Goal: Task Accomplishment & Management: Complete application form

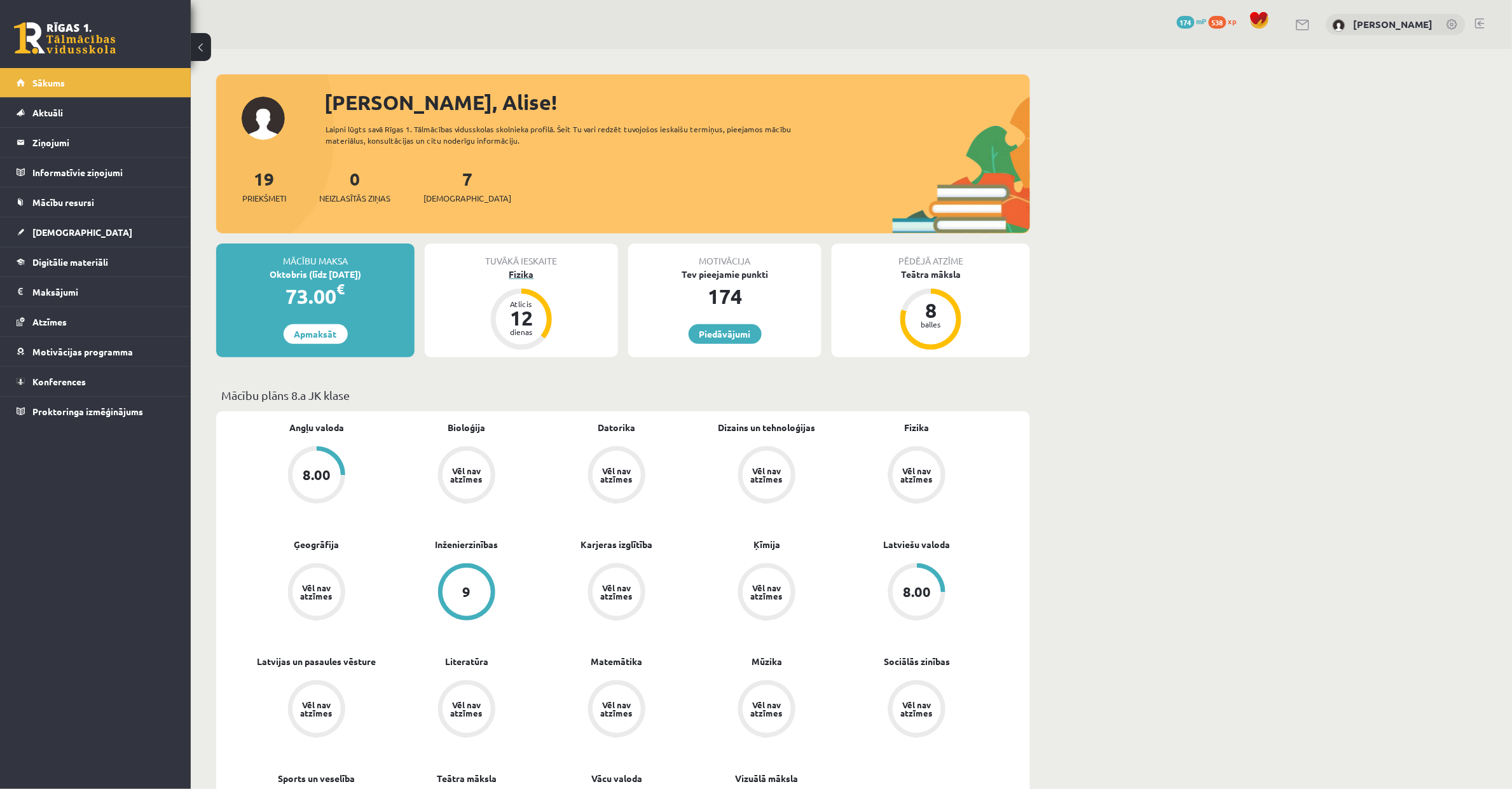
click at [544, 280] on div "Fizika" at bounding box center [521, 274] width 193 height 14
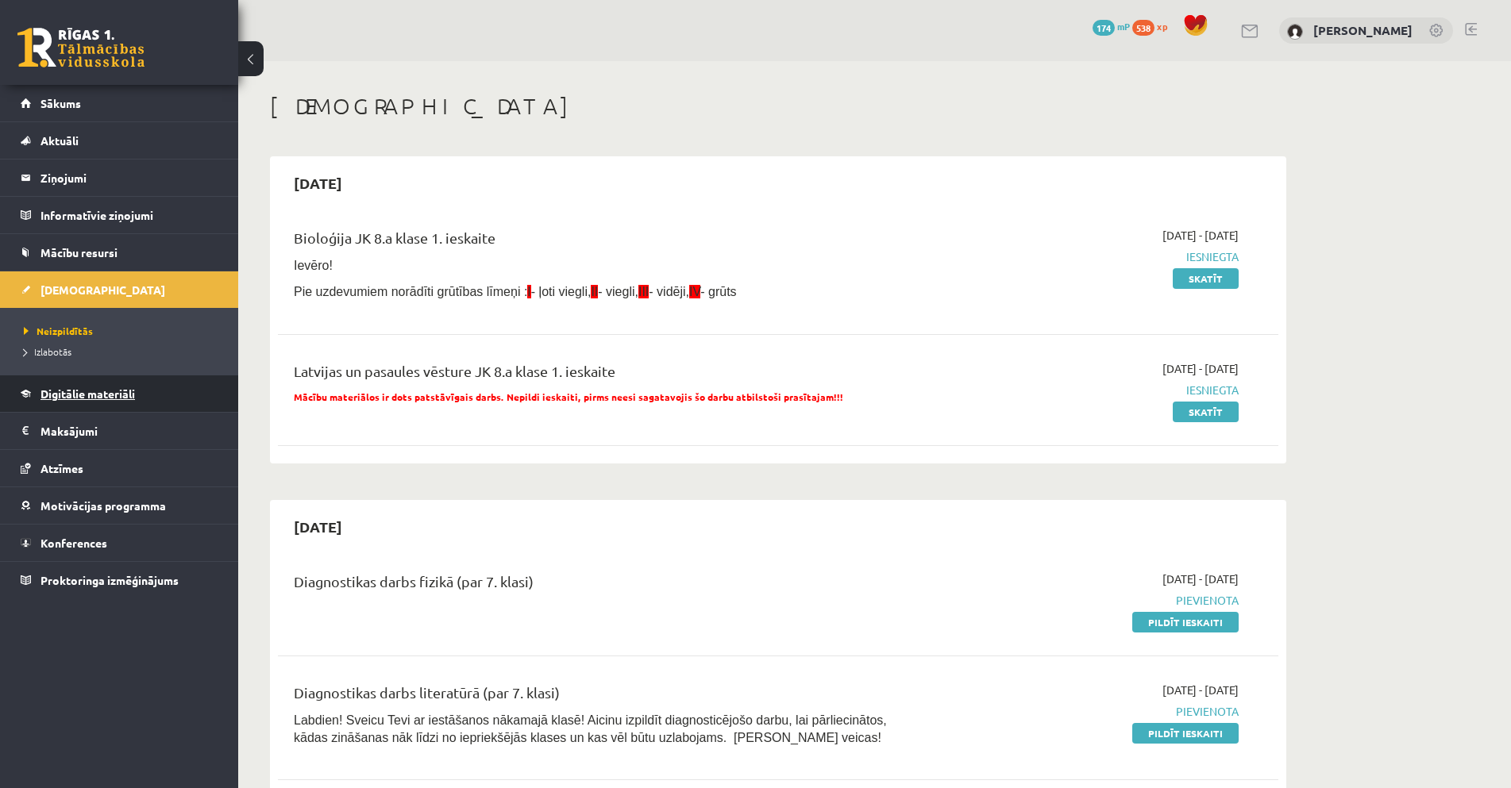
click at [117, 399] on span "Digitālie materiāli" at bounding box center [87, 394] width 94 height 14
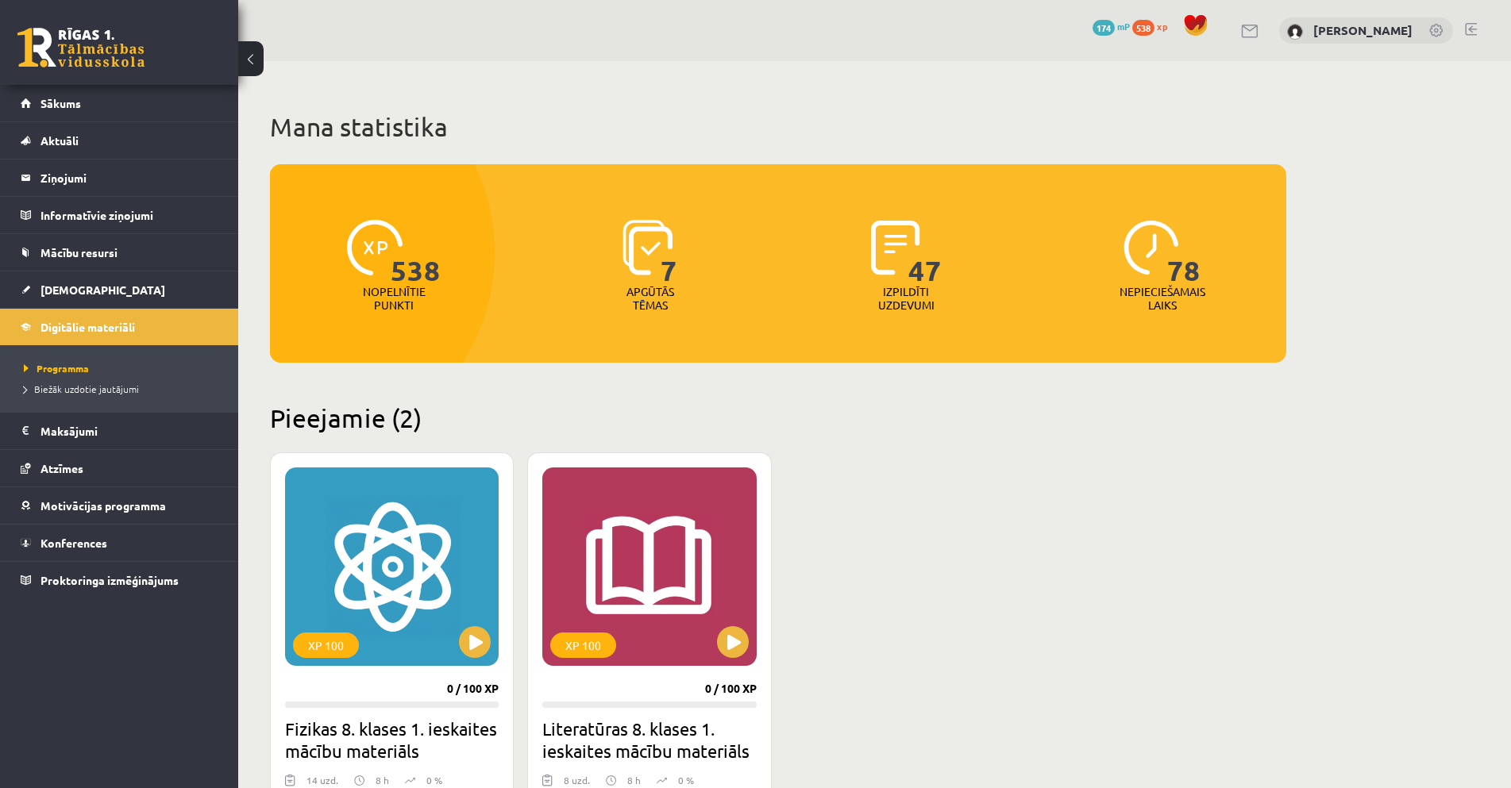
scroll to position [159, 0]
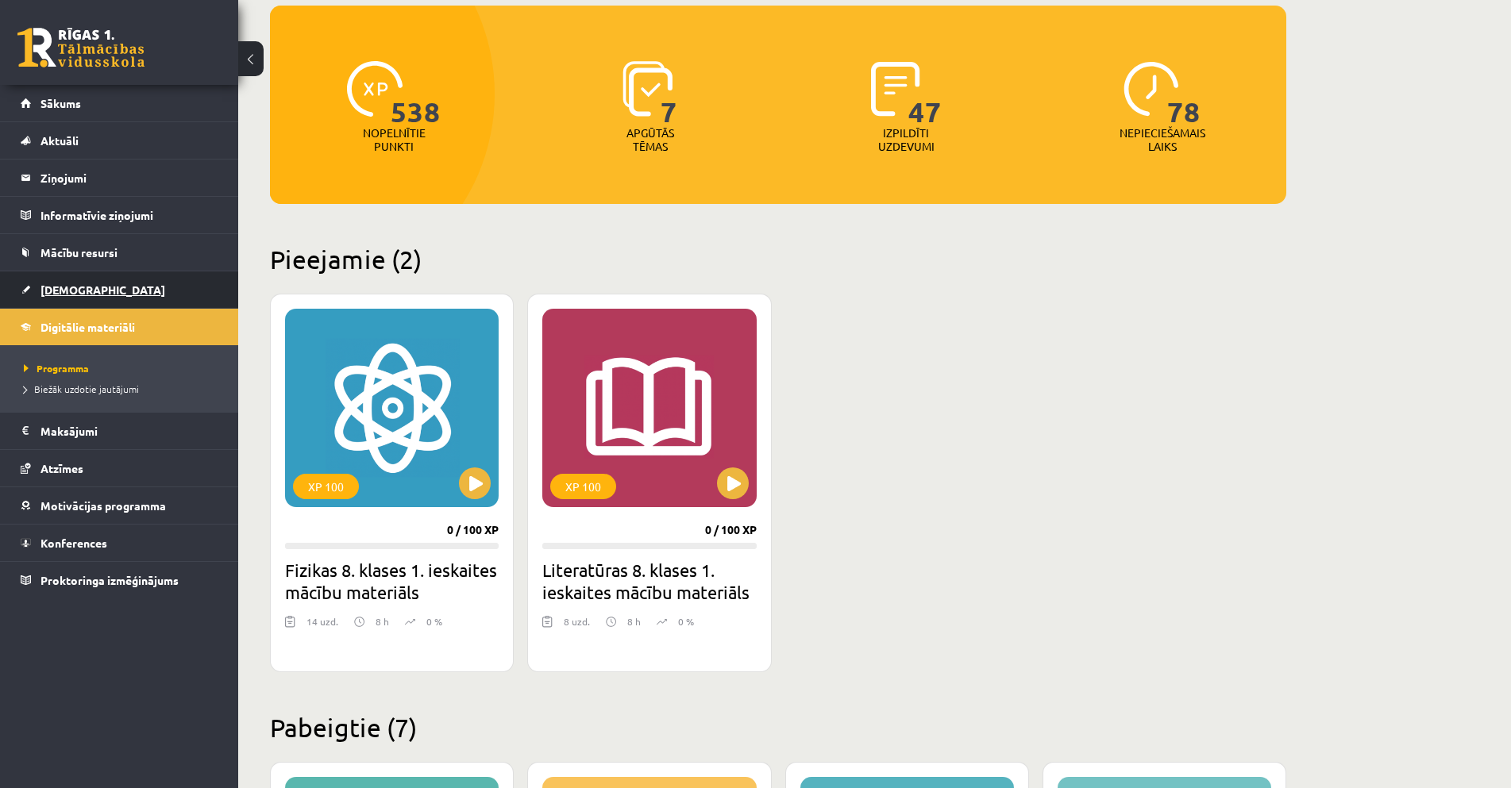
click at [71, 295] on span "[DEMOGRAPHIC_DATA]" at bounding box center [102, 290] width 125 height 14
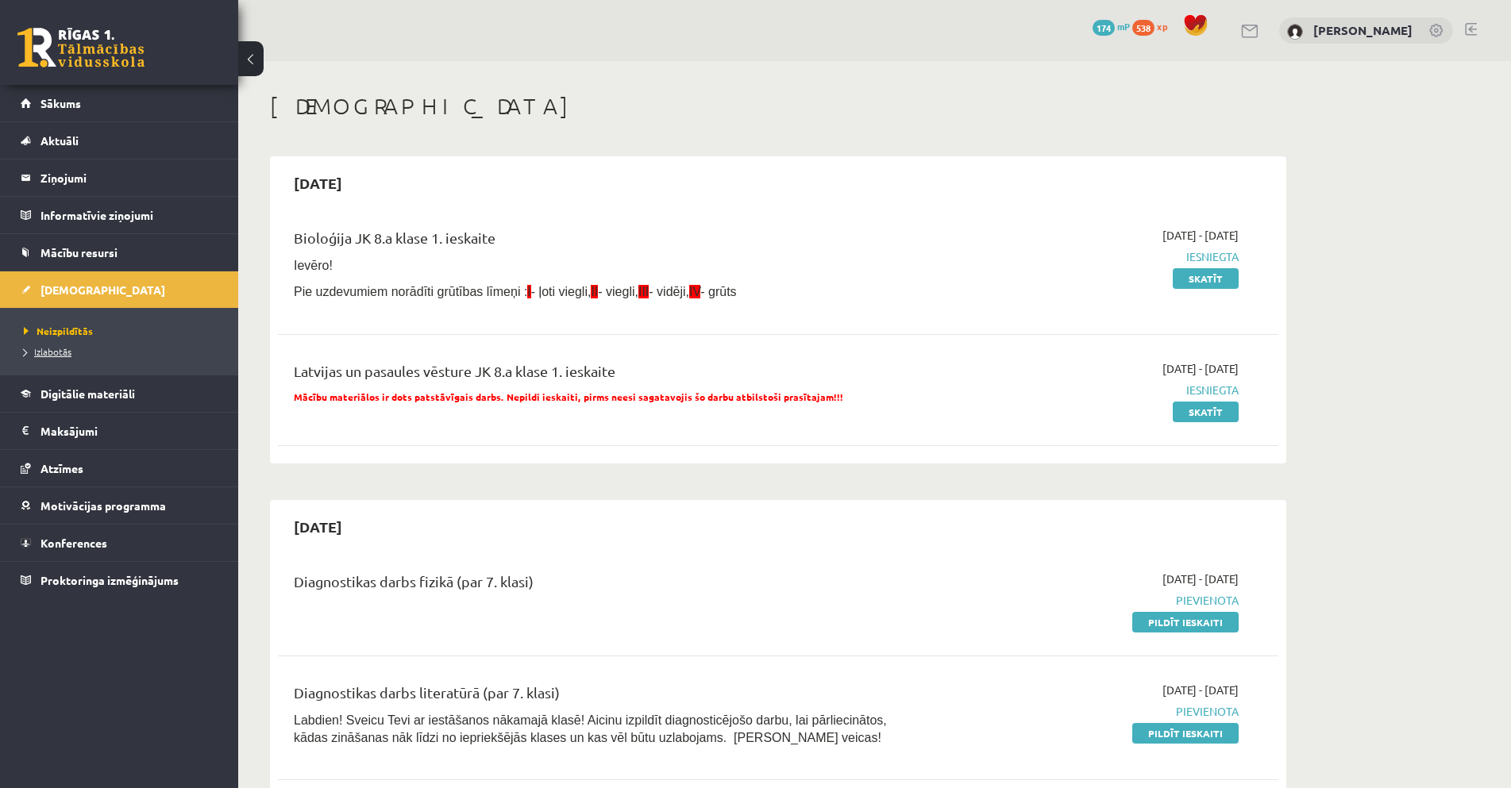
click at [54, 351] on span "Izlabotās" at bounding box center [48, 351] width 48 height 13
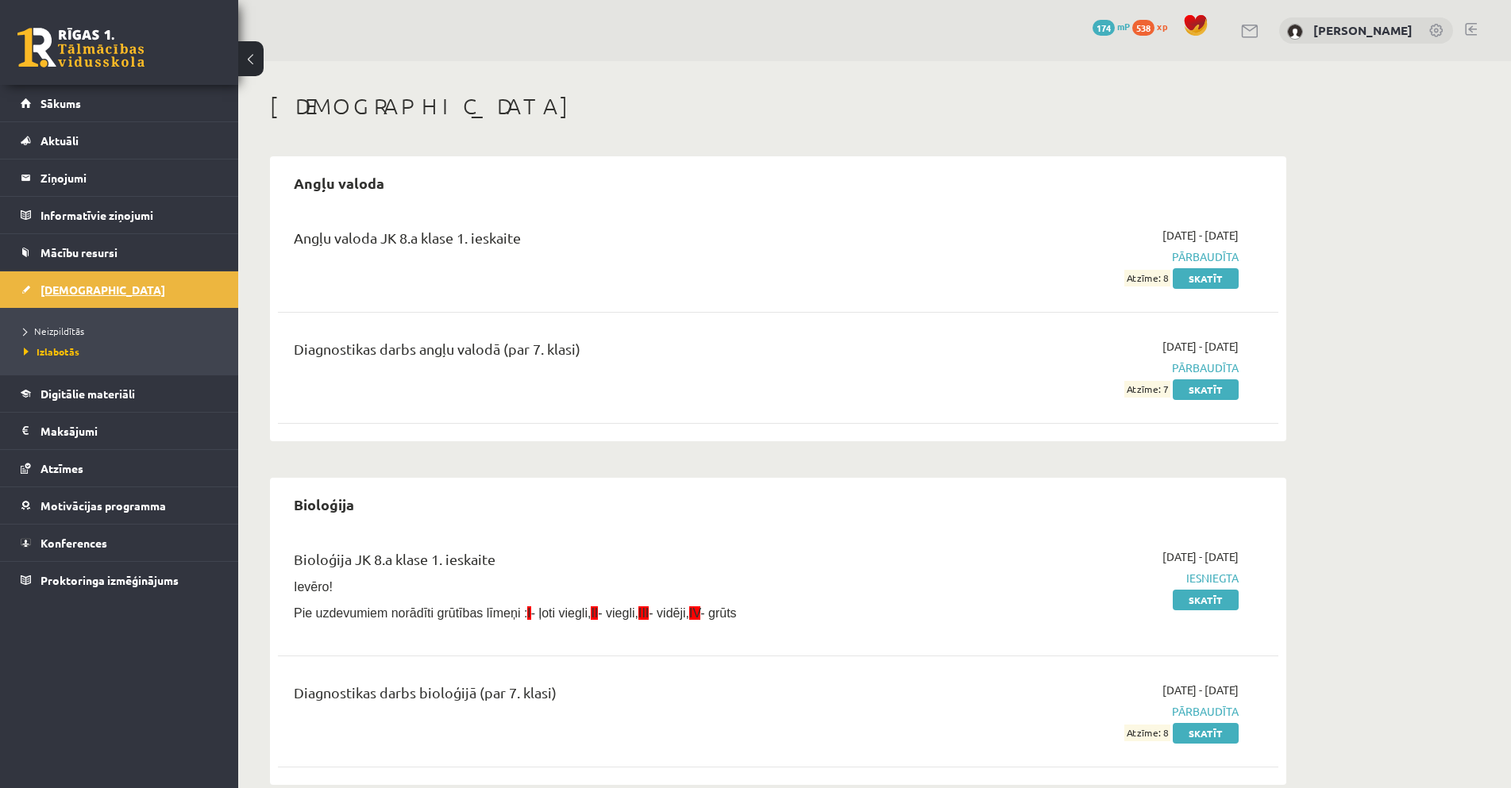
click at [71, 294] on span "[DEMOGRAPHIC_DATA]" at bounding box center [102, 290] width 125 height 14
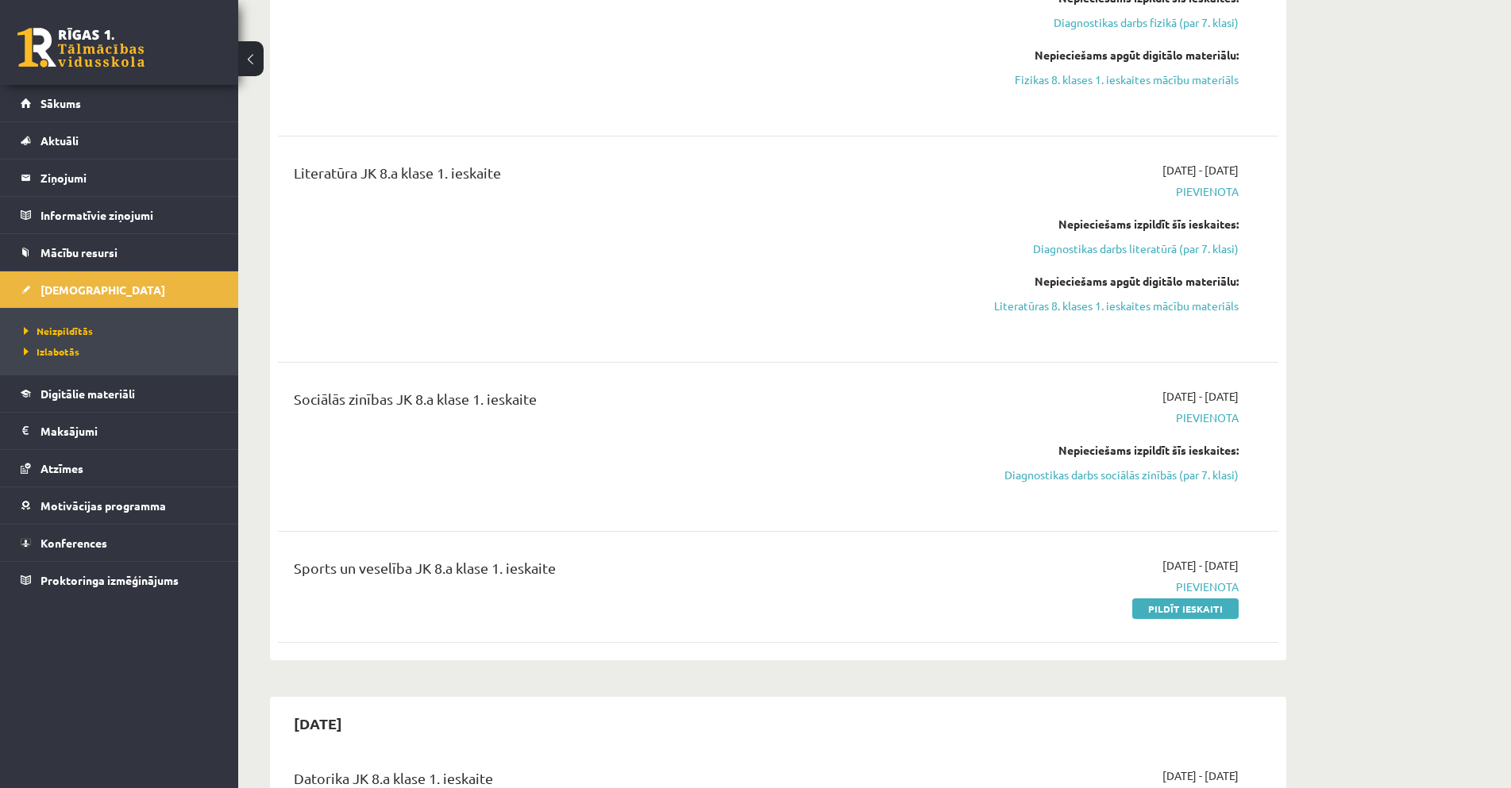
scroll to position [953, 0]
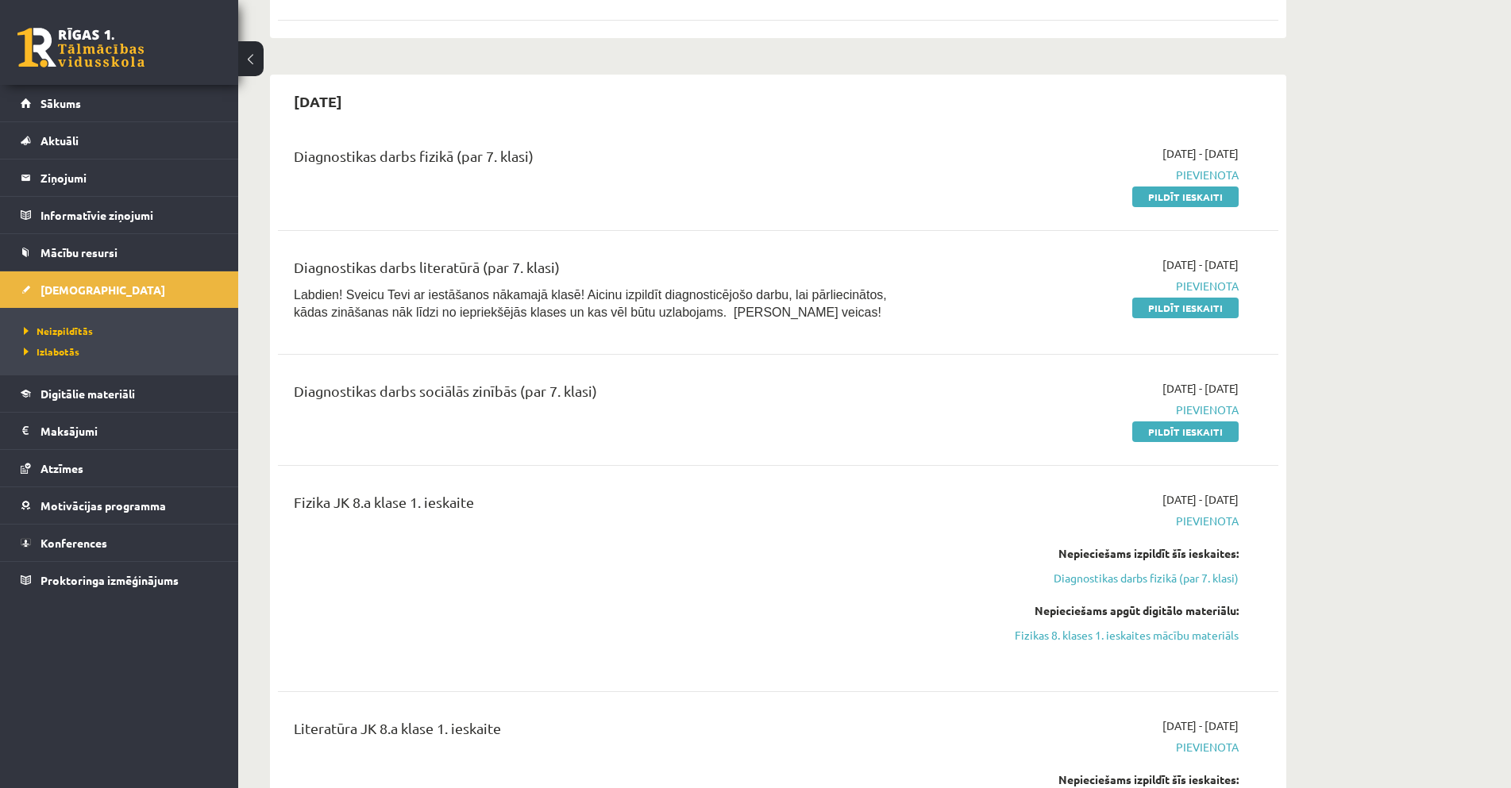
scroll to position [397, 0]
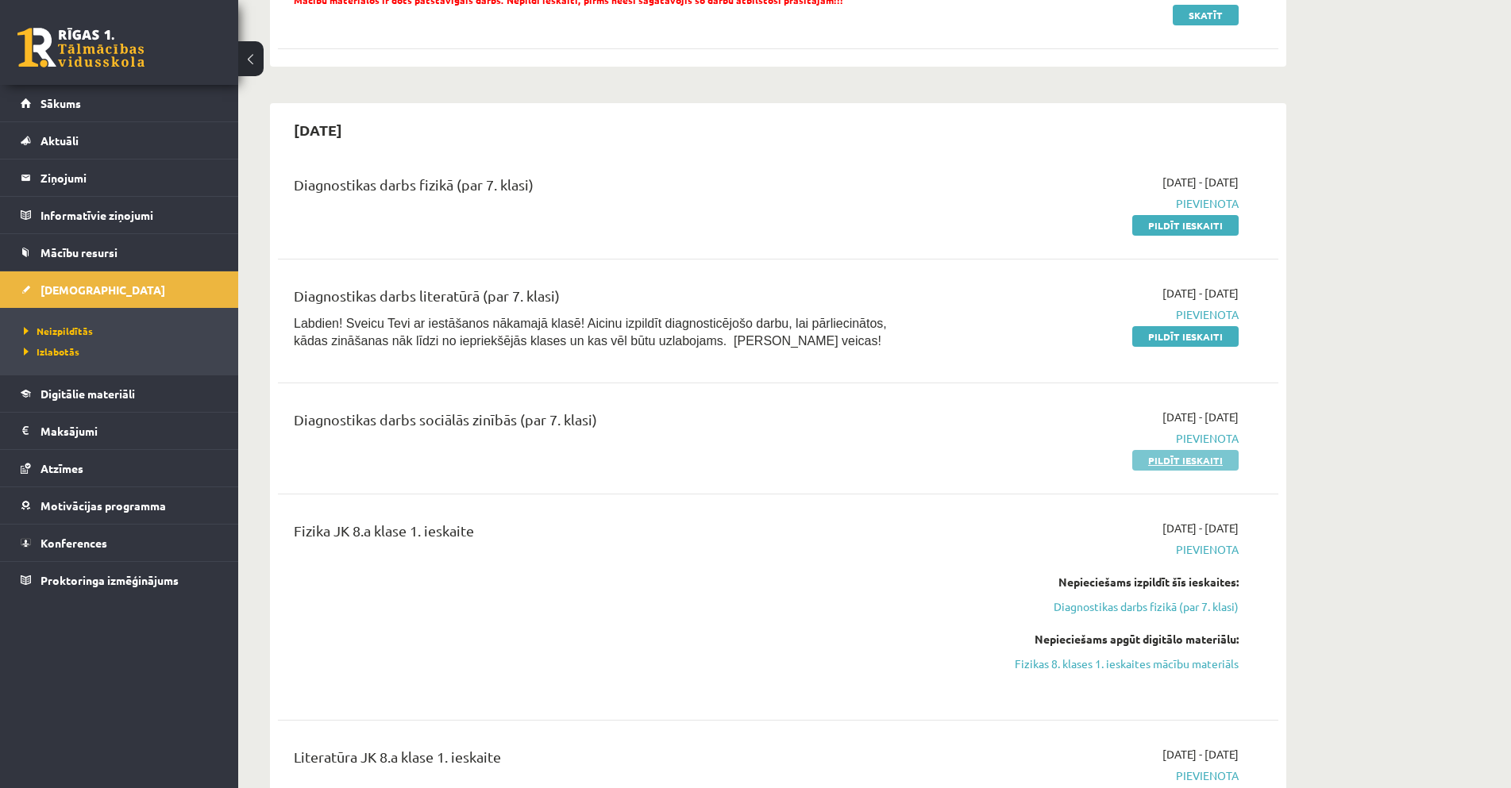
click at [1195, 460] on link "Pildīt ieskaiti" at bounding box center [1185, 460] width 106 height 21
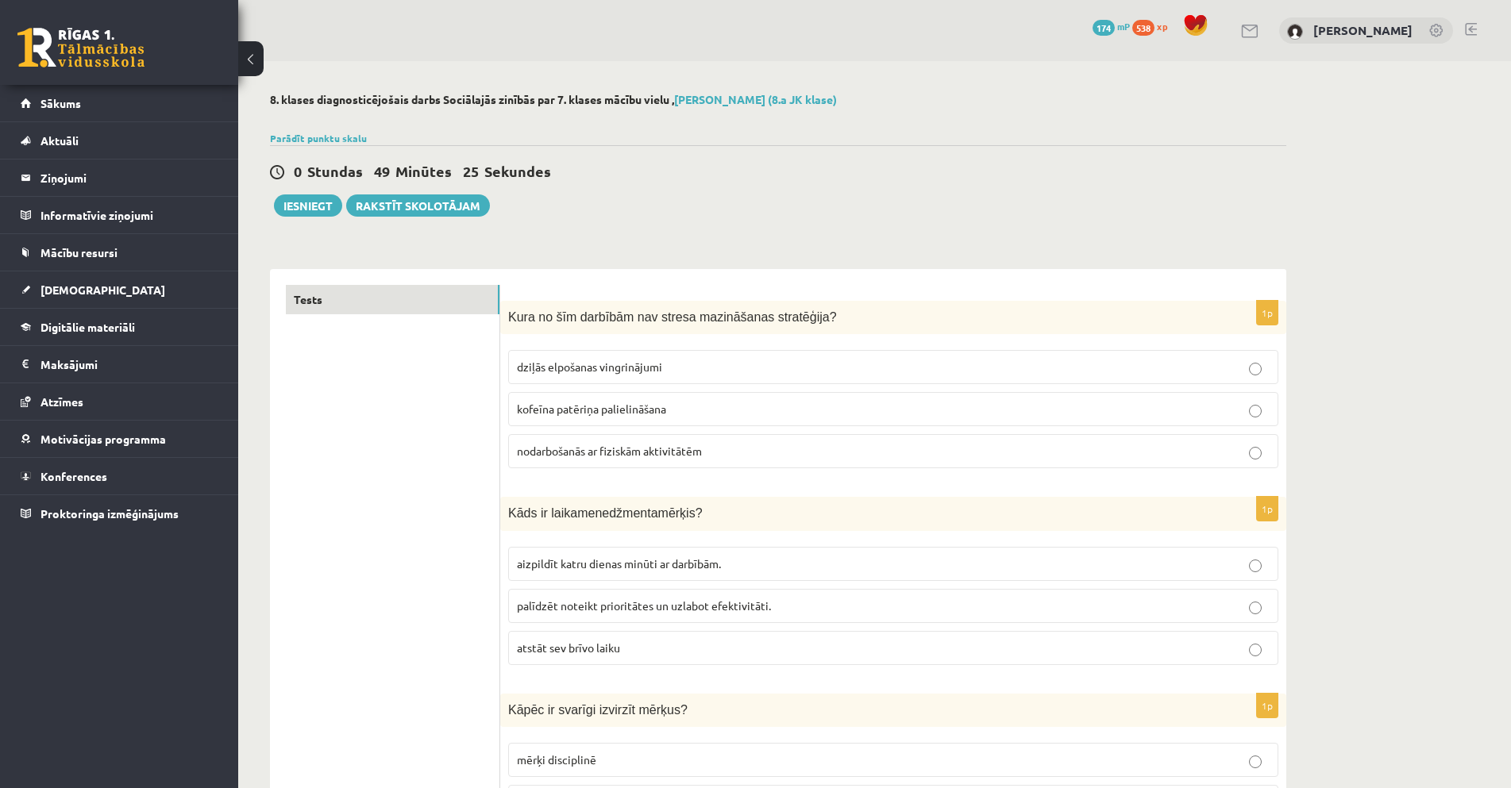
click at [960, 419] on label "kofeīna patēriņa palielināšana" at bounding box center [893, 409] width 770 height 34
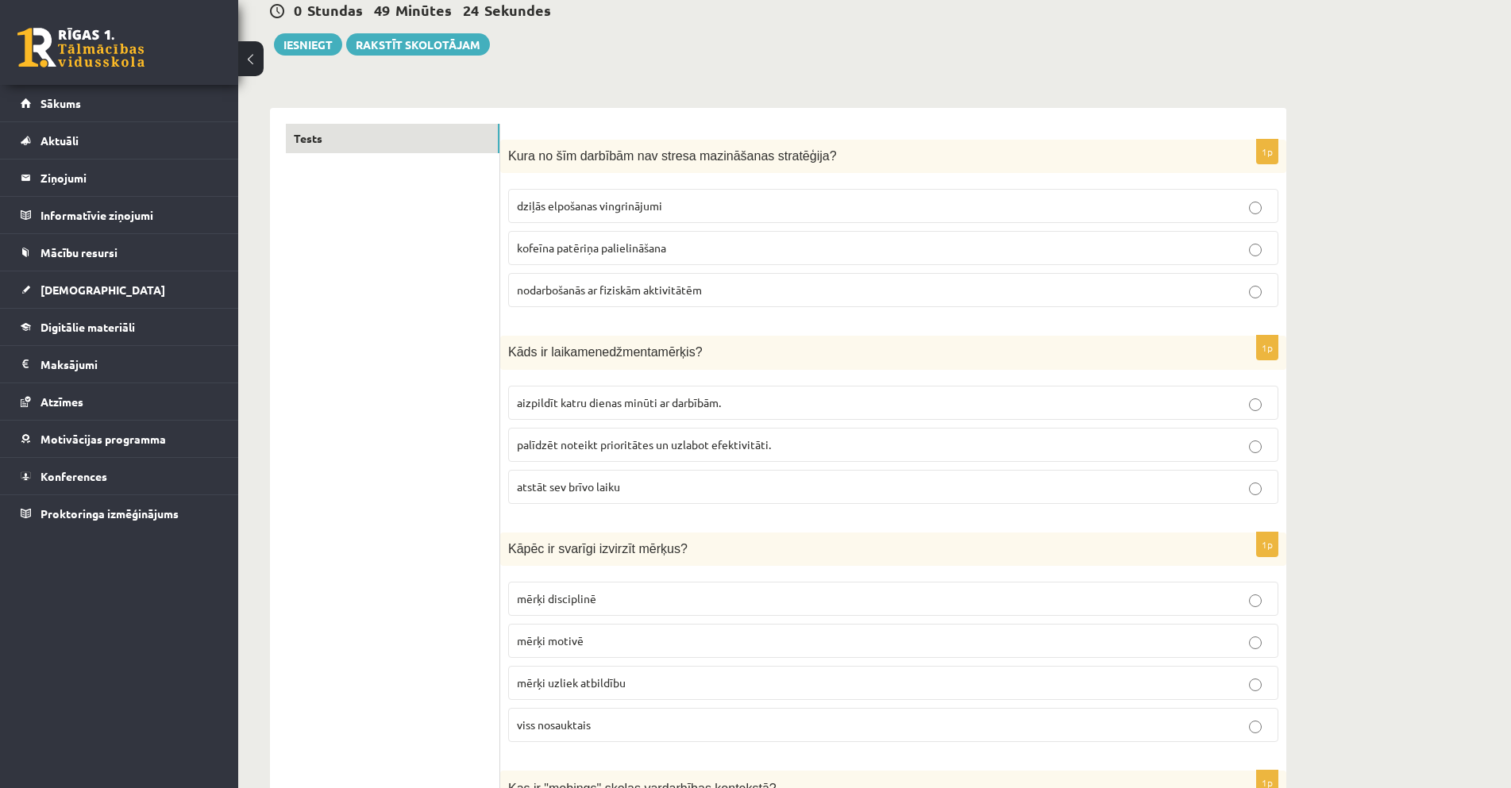
scroll to position [238, 0]
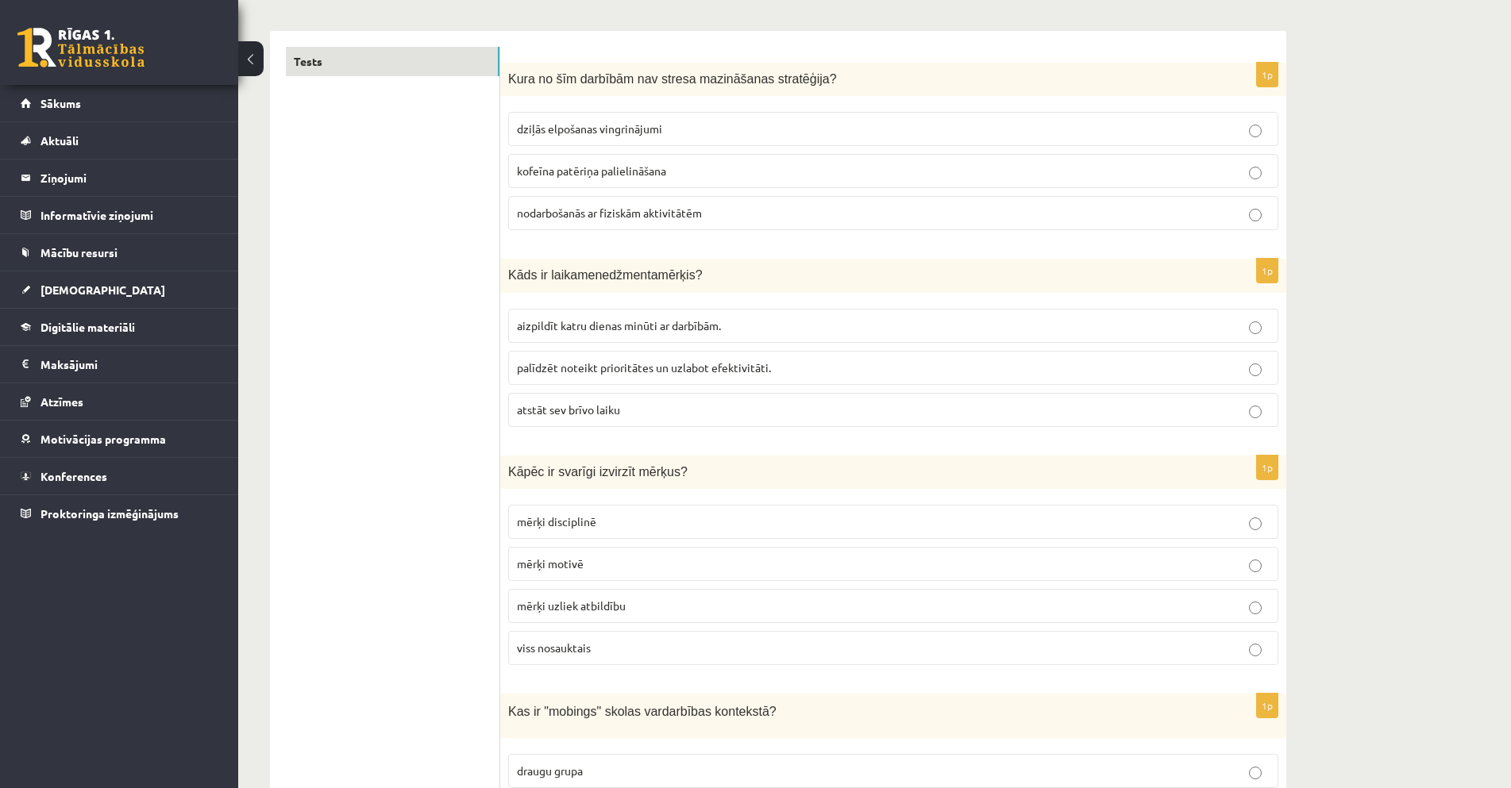
drag, startPoint x: 509, startPoint y: 275, endPoint x: 699, endPoint y: 274, distance: 190.5
click at [699, 274] on p "Kāds ir laika menedžmenta mērķis?" at bounding box center [853, 275] width 691 height 17
click at [954, 404] on p "atstāt sev brīvo laiku" at bounding box center [893, 410] width 752 height 17
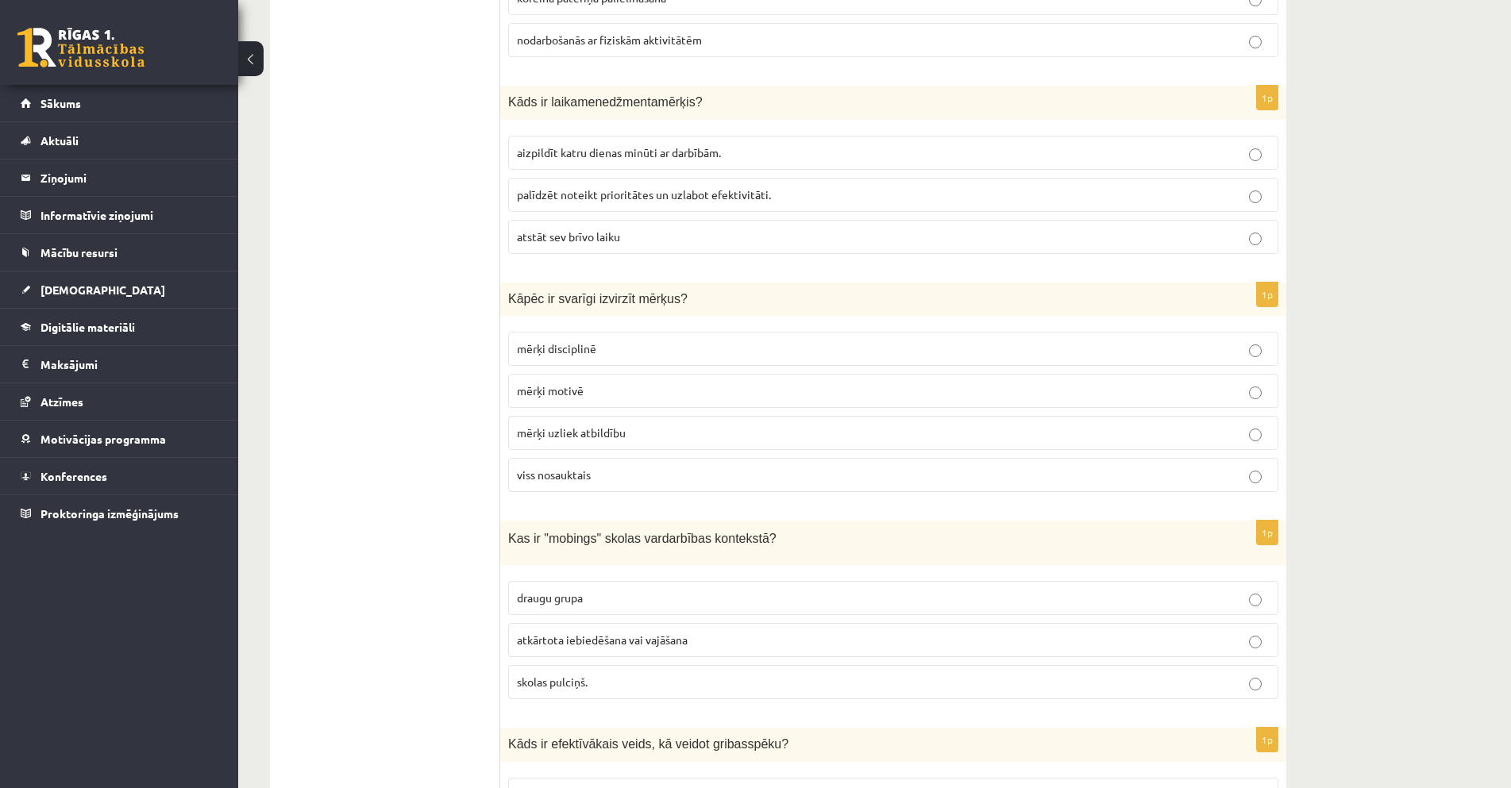
scroll to position [476, 0]
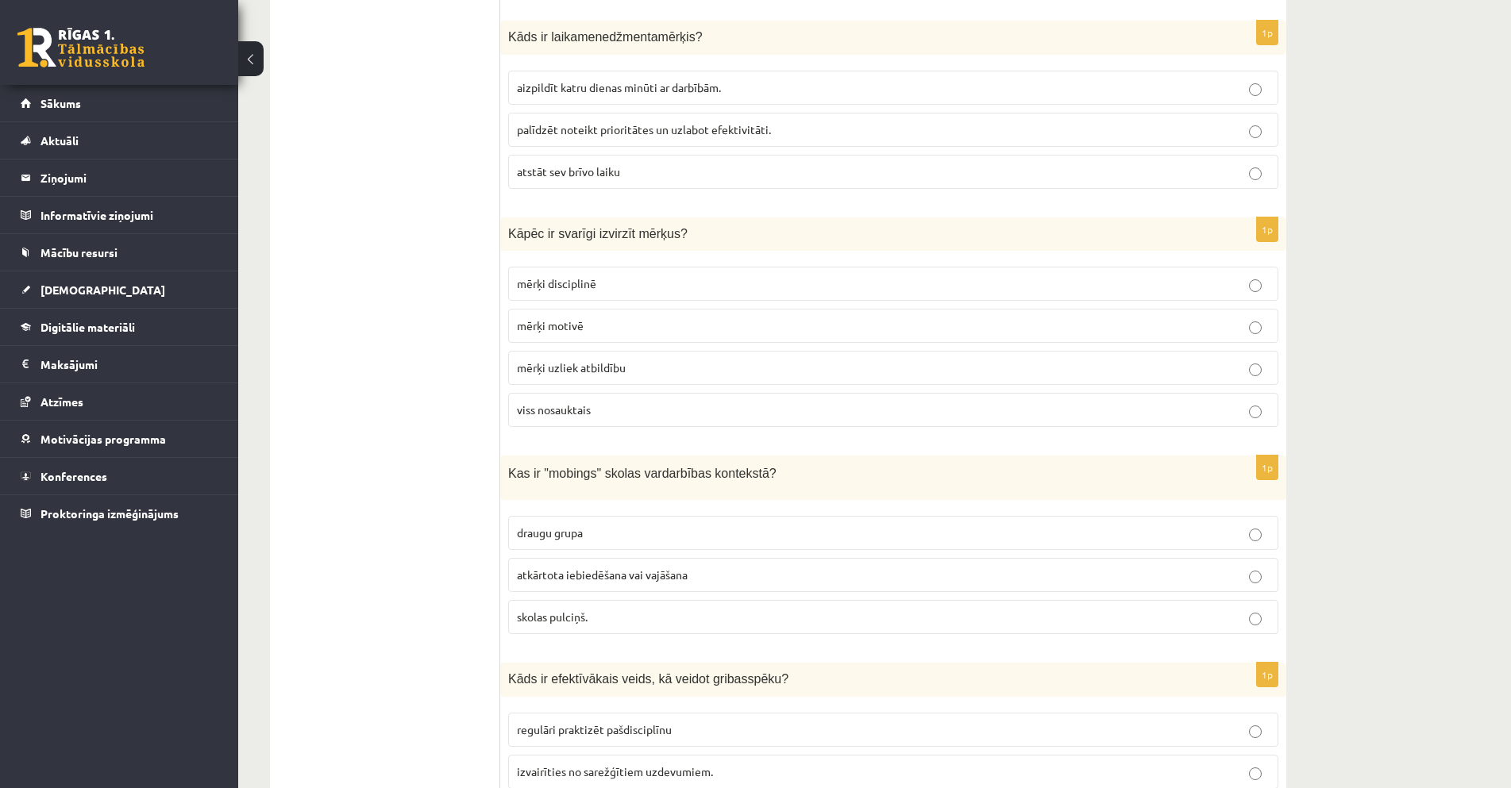
click at [654, 325] on p "mērķi motivē" at bounding box center [893, 326] width 752 height 17
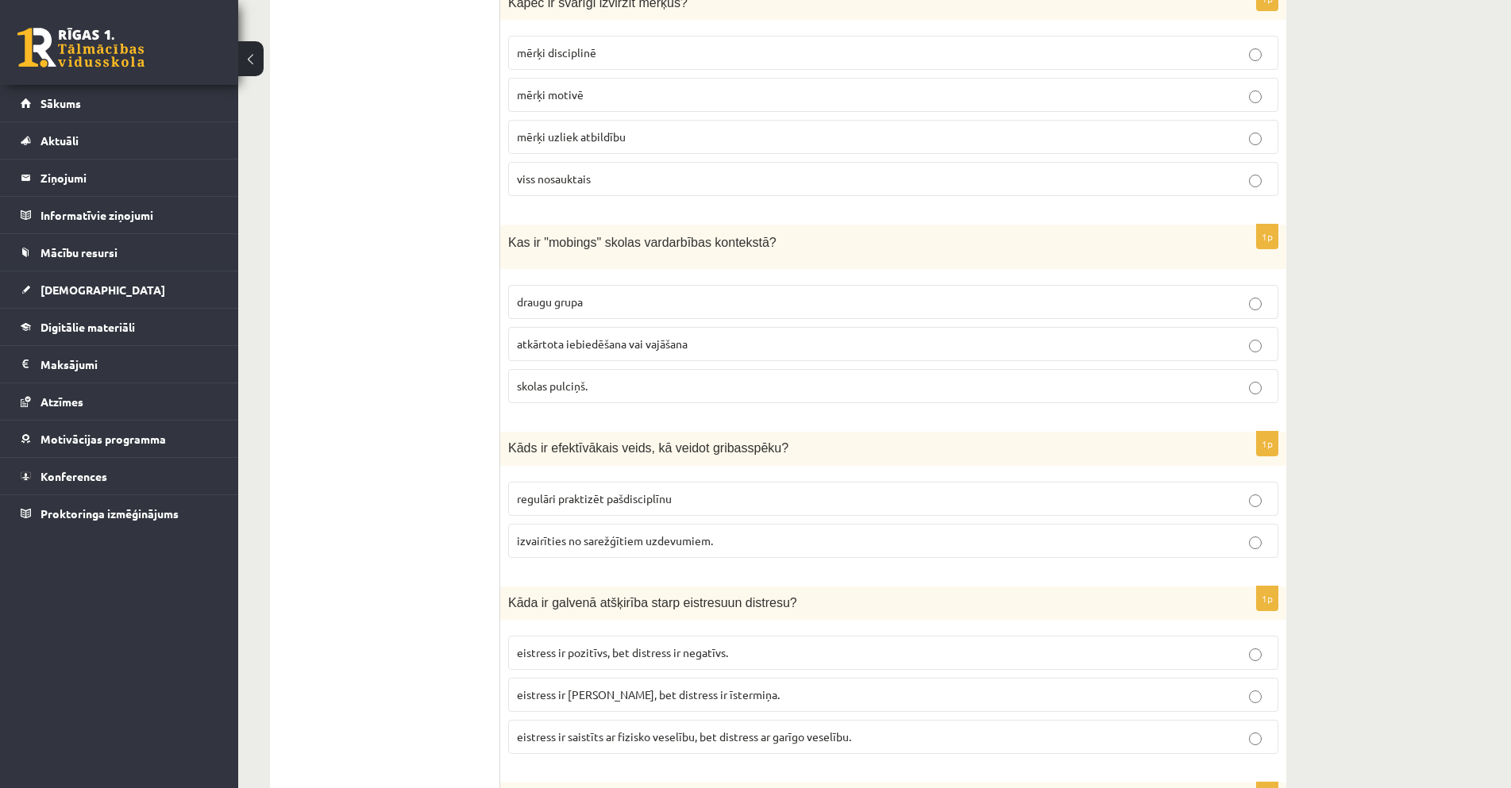
scroll to position [714, 0]
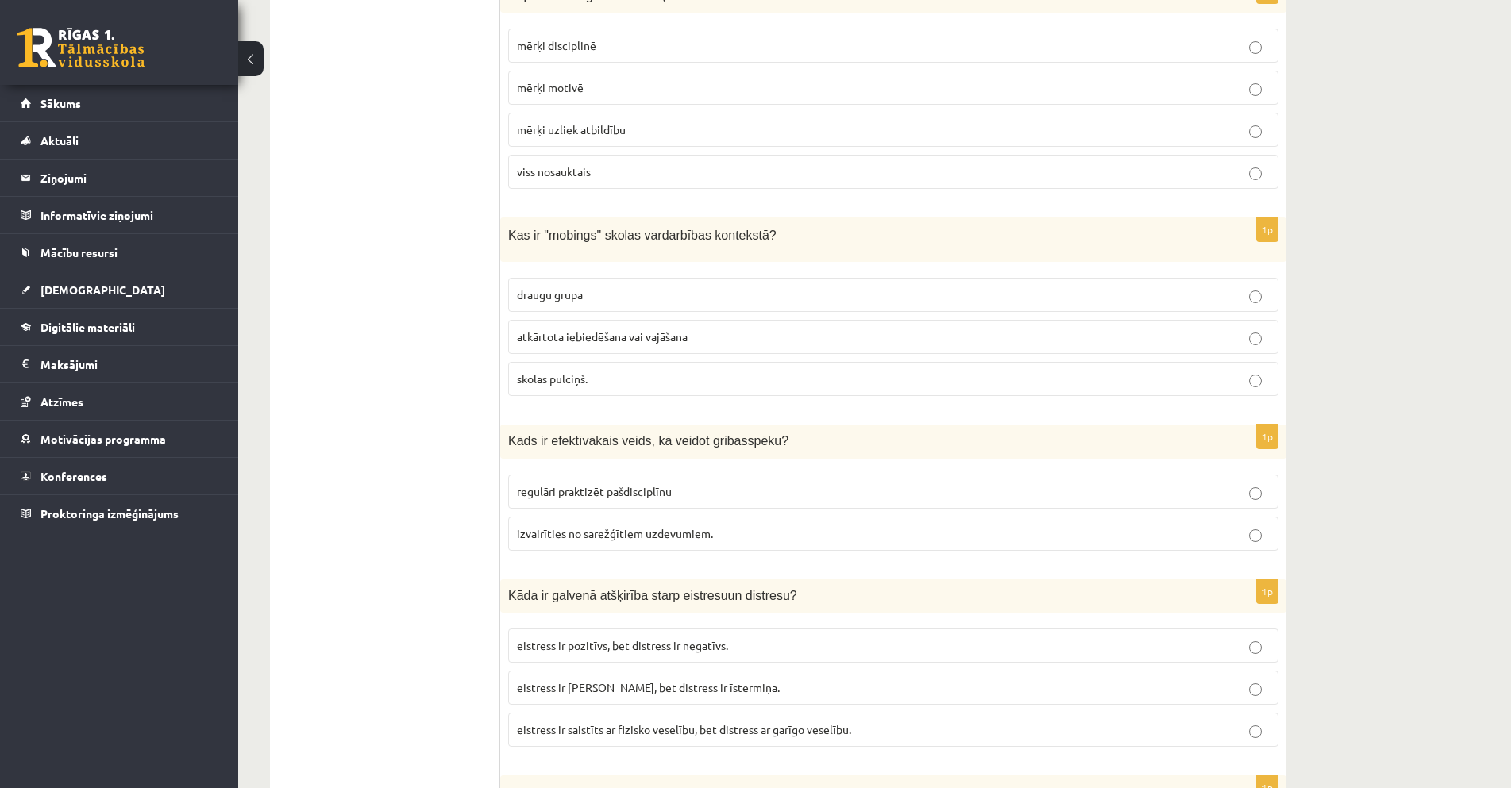
click at [788, 330] on p "atkārtota iebiedēšana vai vajāšana" at bounding box center [893, 337] width 752 height 17
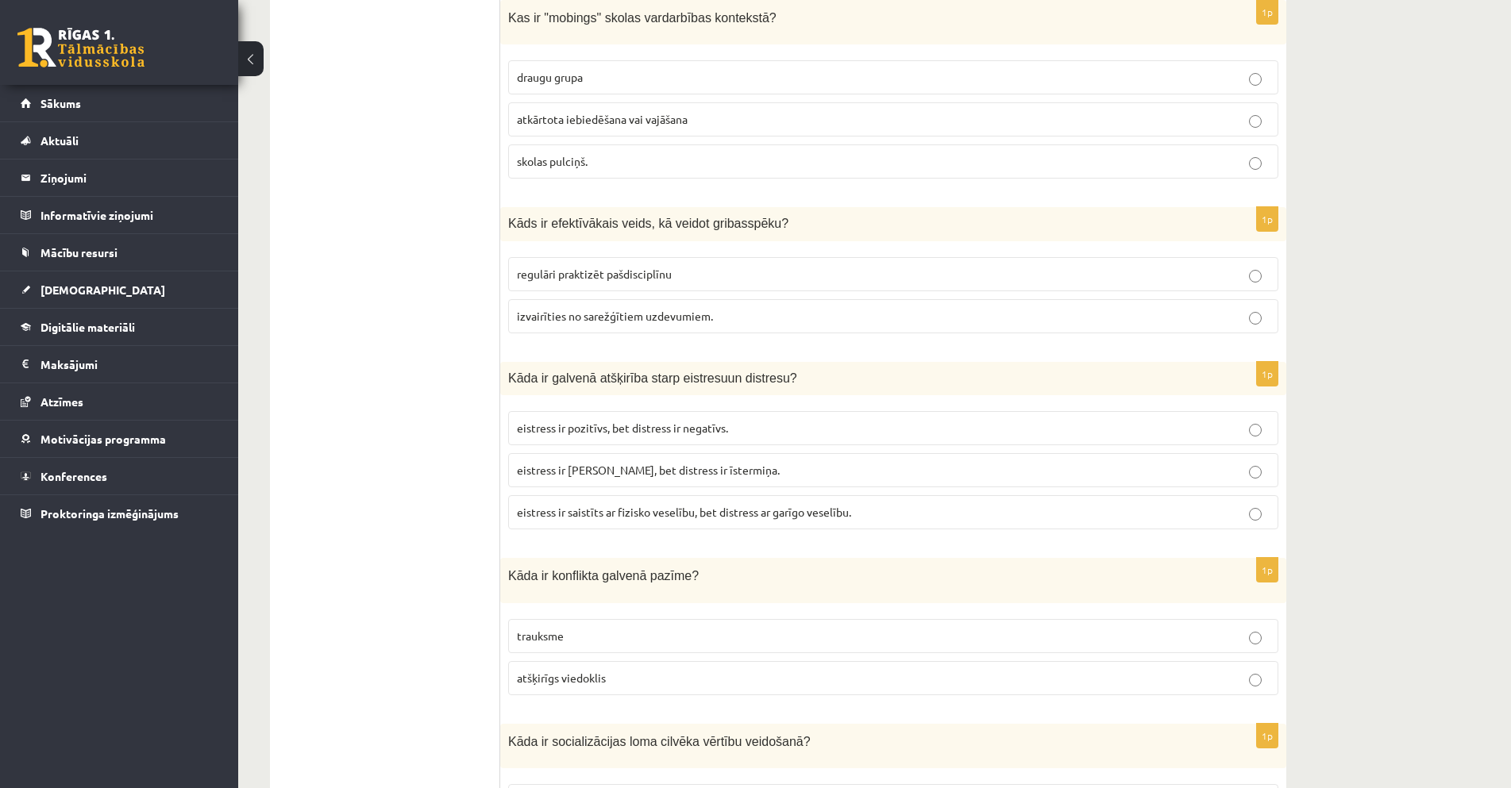
scroll to position [953, 0]
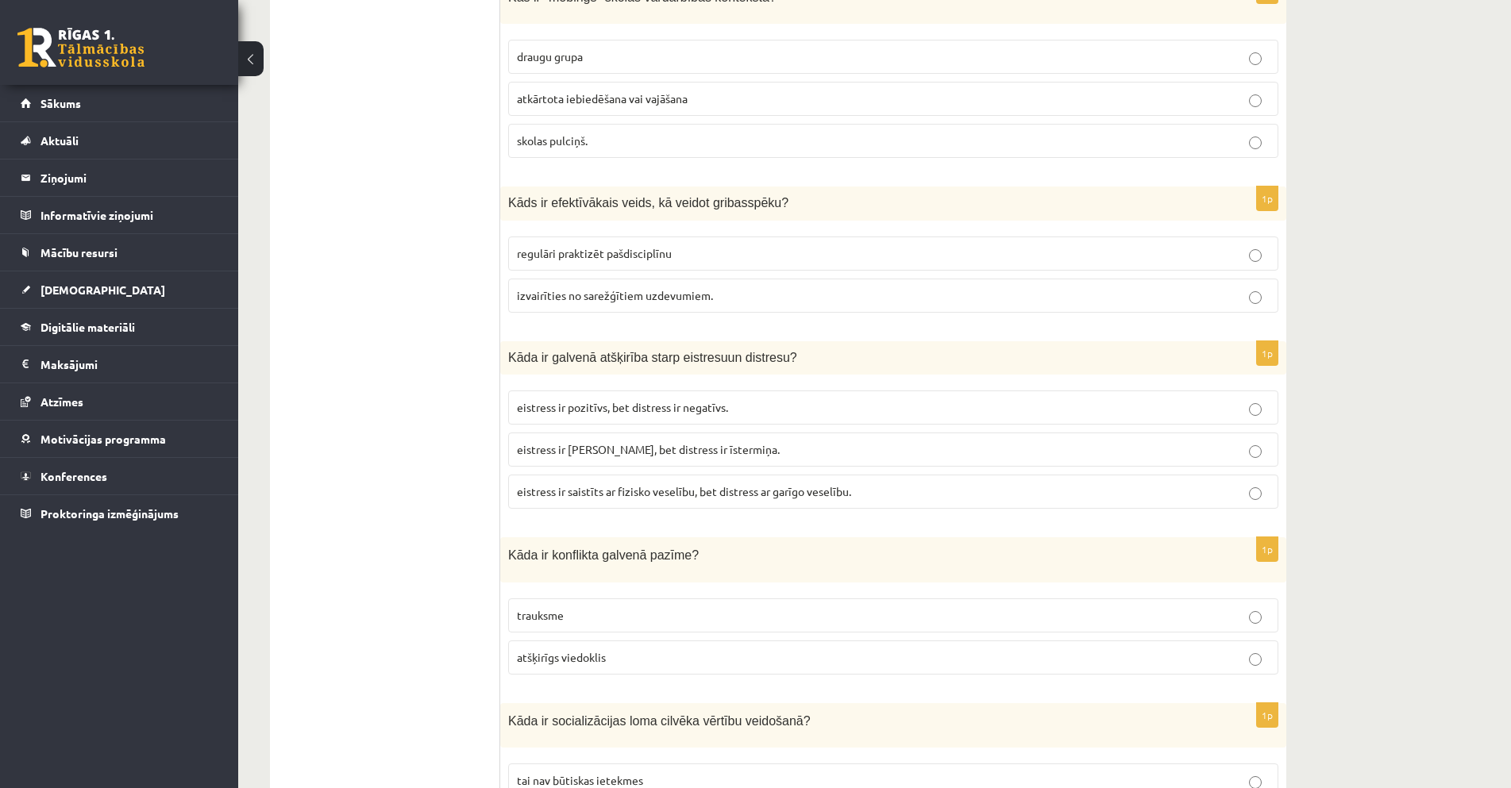
click at [917, 257] on p "regulāri praktizēt pašdisciplīnu" at bounding box center [893, 253] width 752 height 17
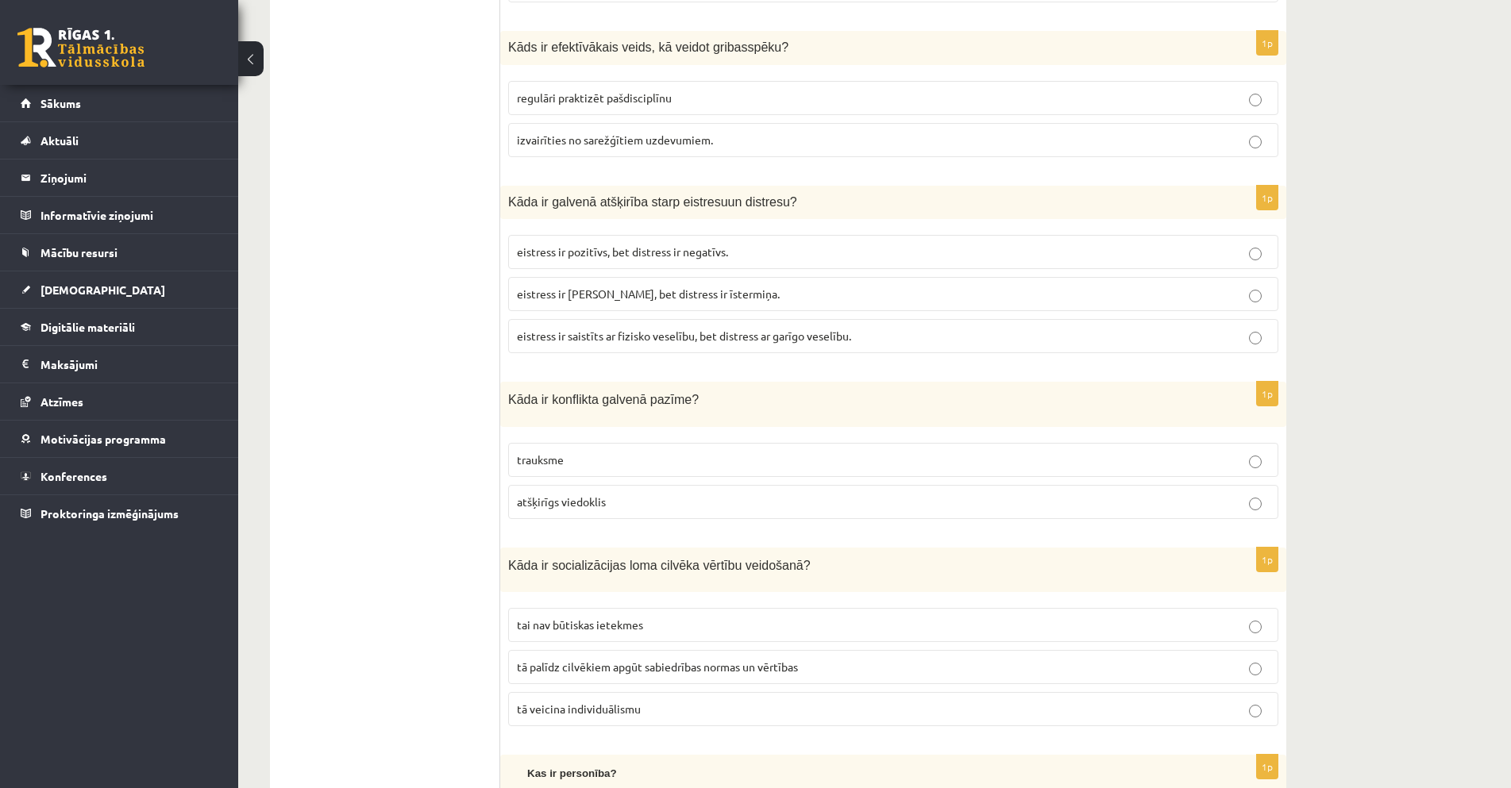
scroll to position [1111, 0]
click at [731, 250] on p "eistress ir pozitīvs, bet distress ir negatīvs." at bounding box center [893, 249] width 752 height 17
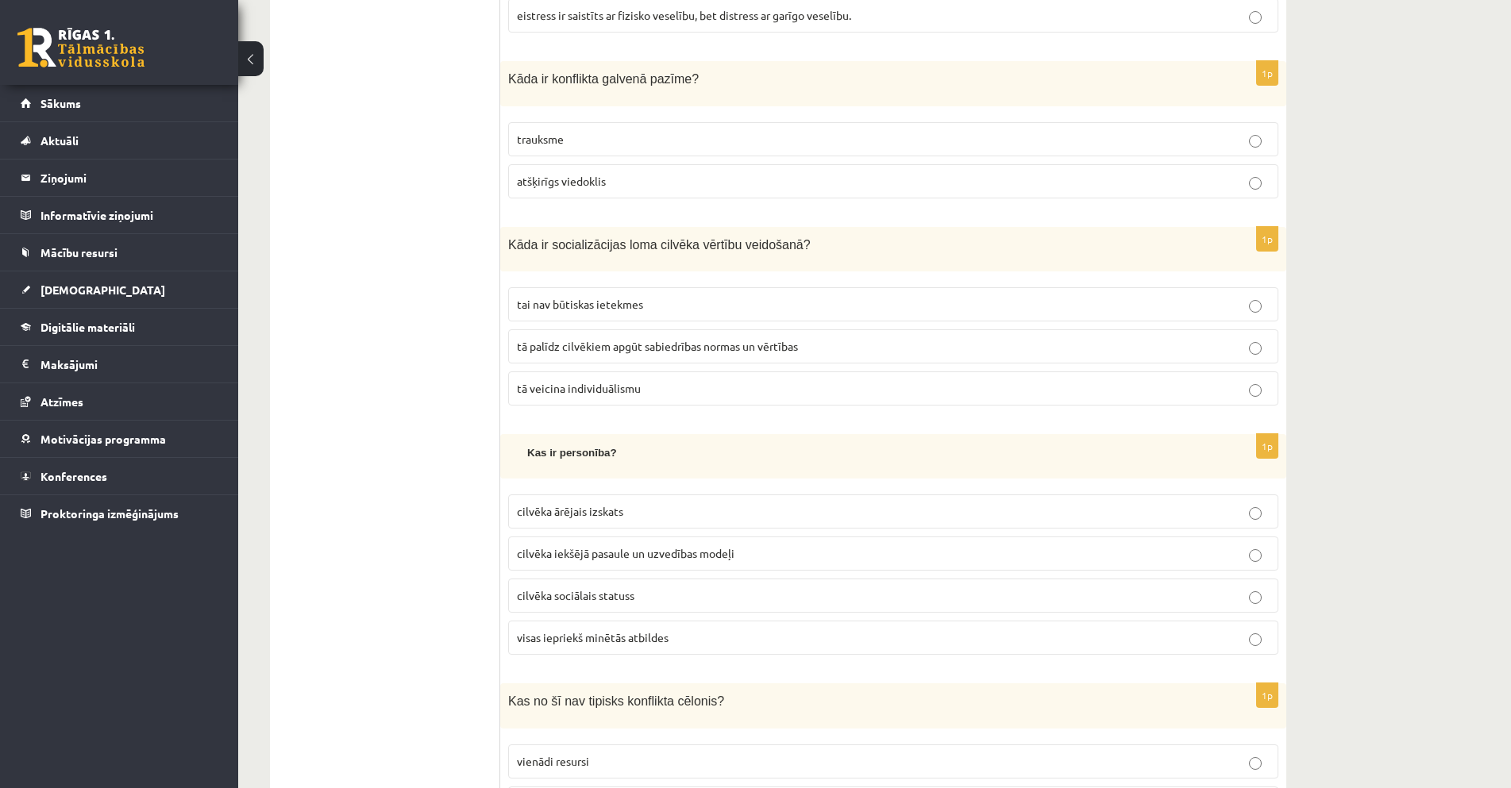
scroll to position [1349, 0]
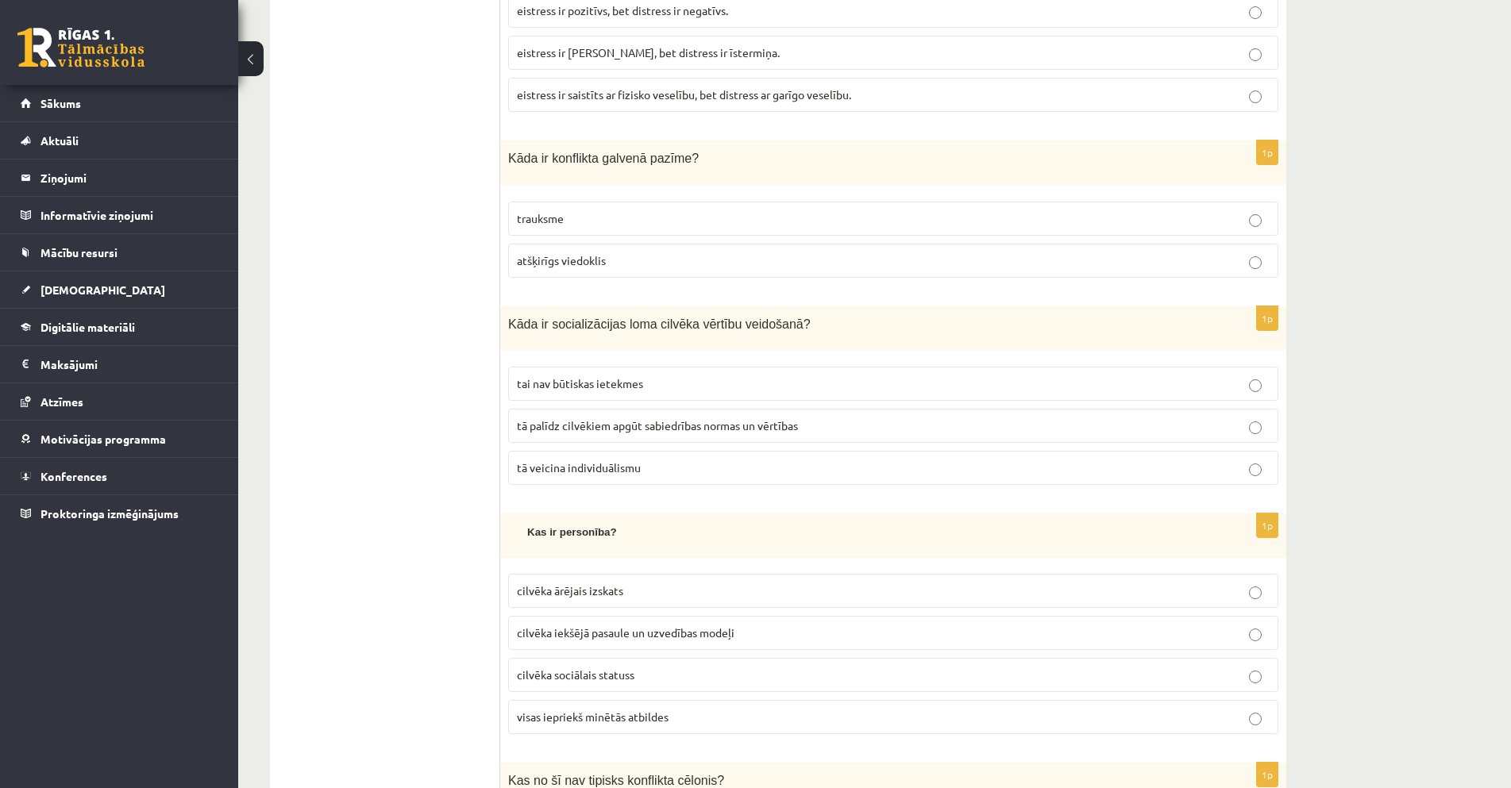
click at [779, 264] on p "atšķirīgs viedoklis" at bounding box center [893, 260] width 752 height 17
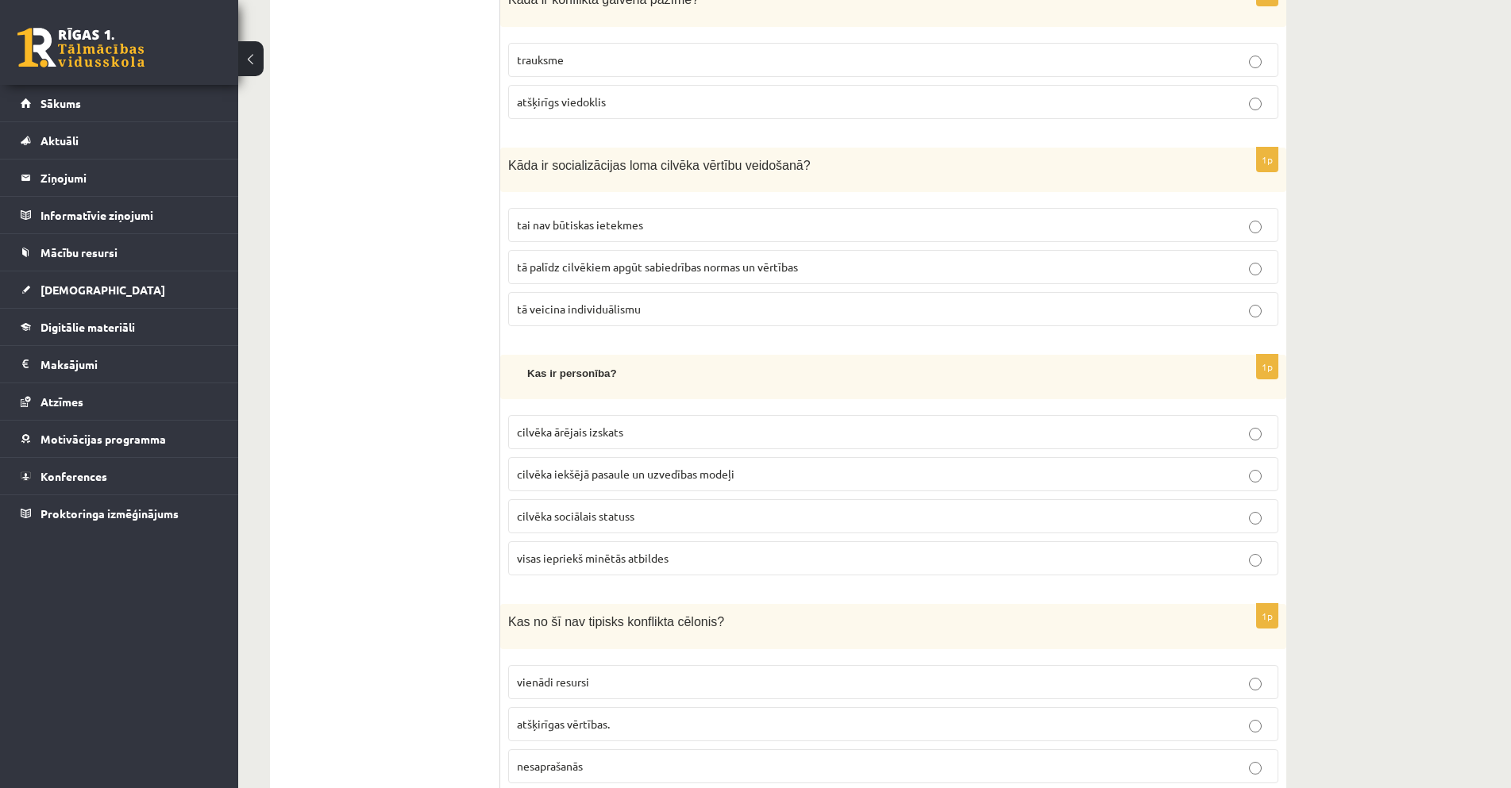
click at [805, 259] on p "tā palīdz cilvēkiem apgūt sabiedrības normas un vērtības" at bounding box center [893, 267] width 752 height 17
click at [874, 259] on p "tā palīdz cilvēkiem apgūt sabiedrības normas un vērtības" at bounding box center [893, 267] width 752 height 17
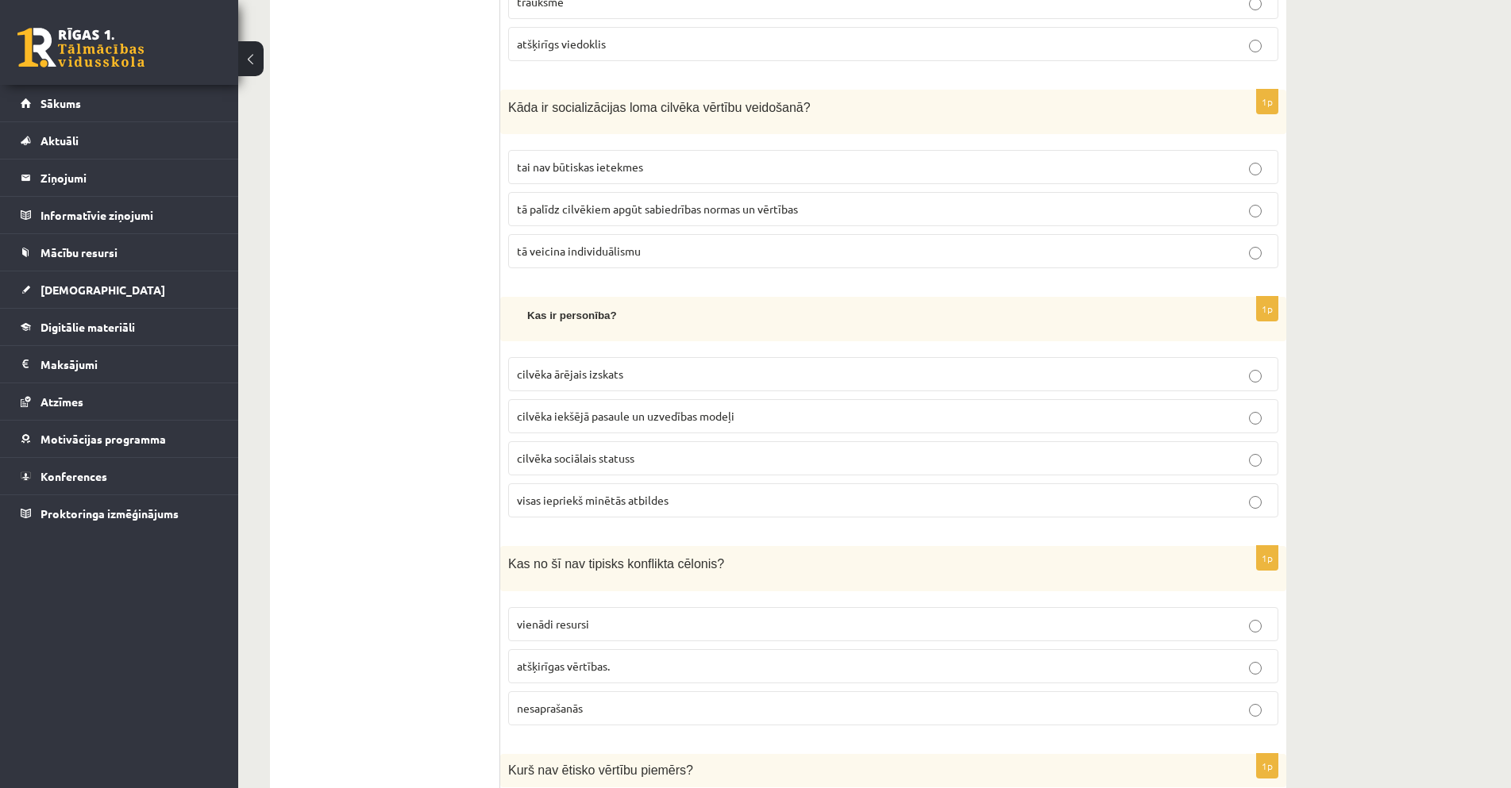
scroll to position [1667, 0]
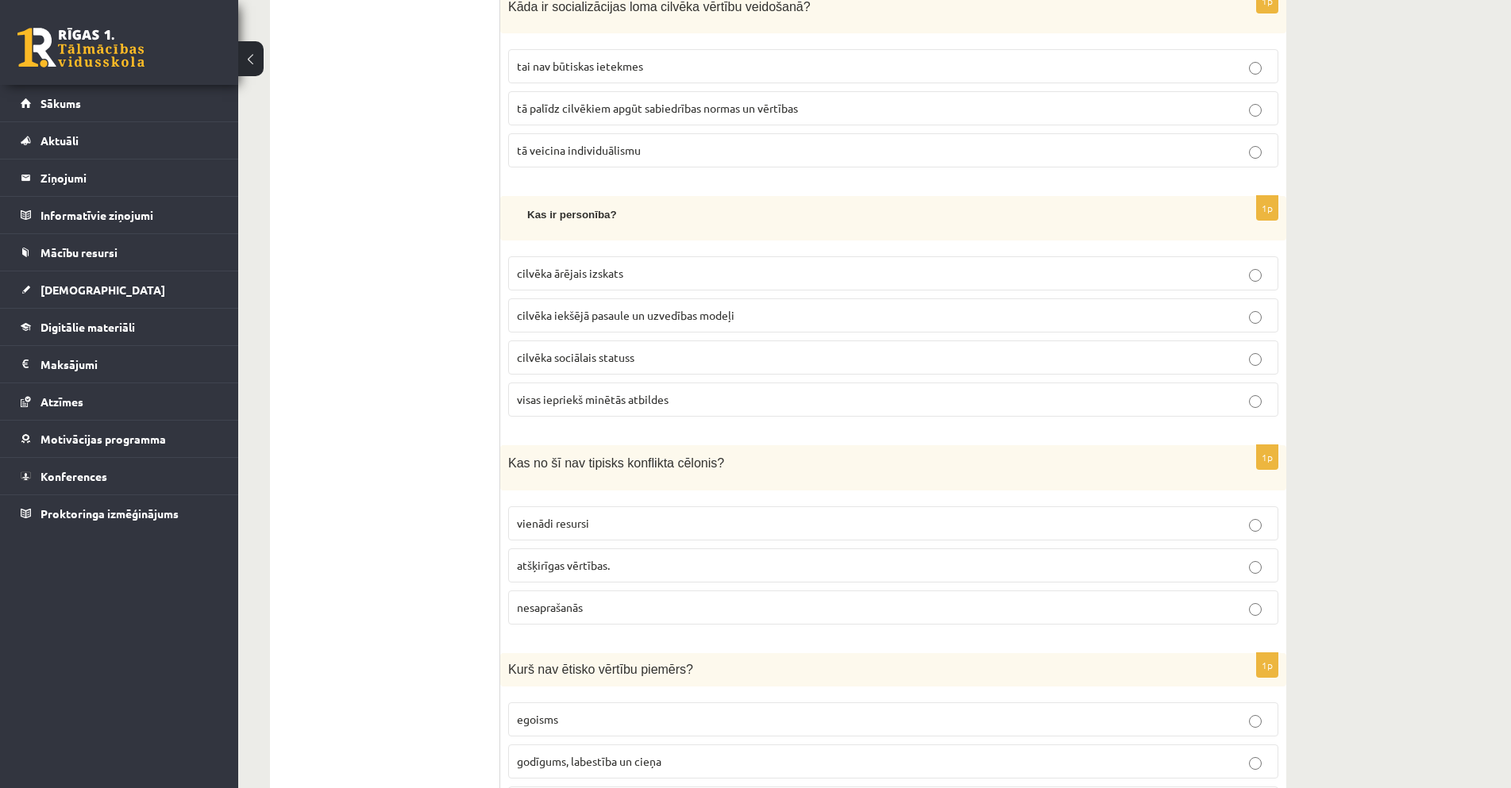
click at [735, 289] on fieldset "cilvēka ārējais izskats cilvēka iekšējā pasaule un uzvedības modeļi cilvēka soc…" at bounding box center [893, 334] width 770 height 173
click at [732, 316] on span "cilvēka iekšējā pasaule un uzvedības modeļi" at bounding box center [625, 315] width 217 height 14
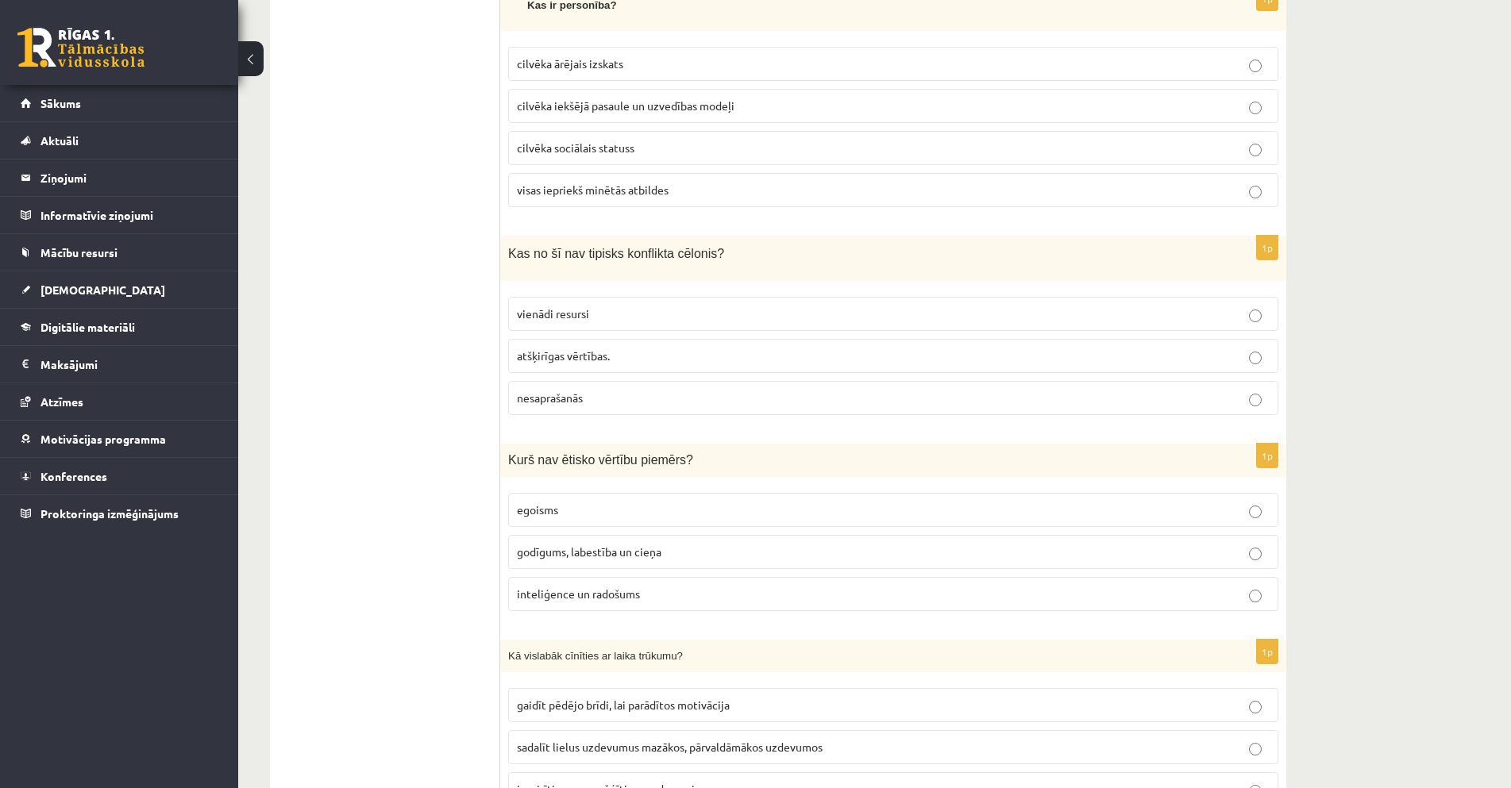
scroll to position [1905, 0]
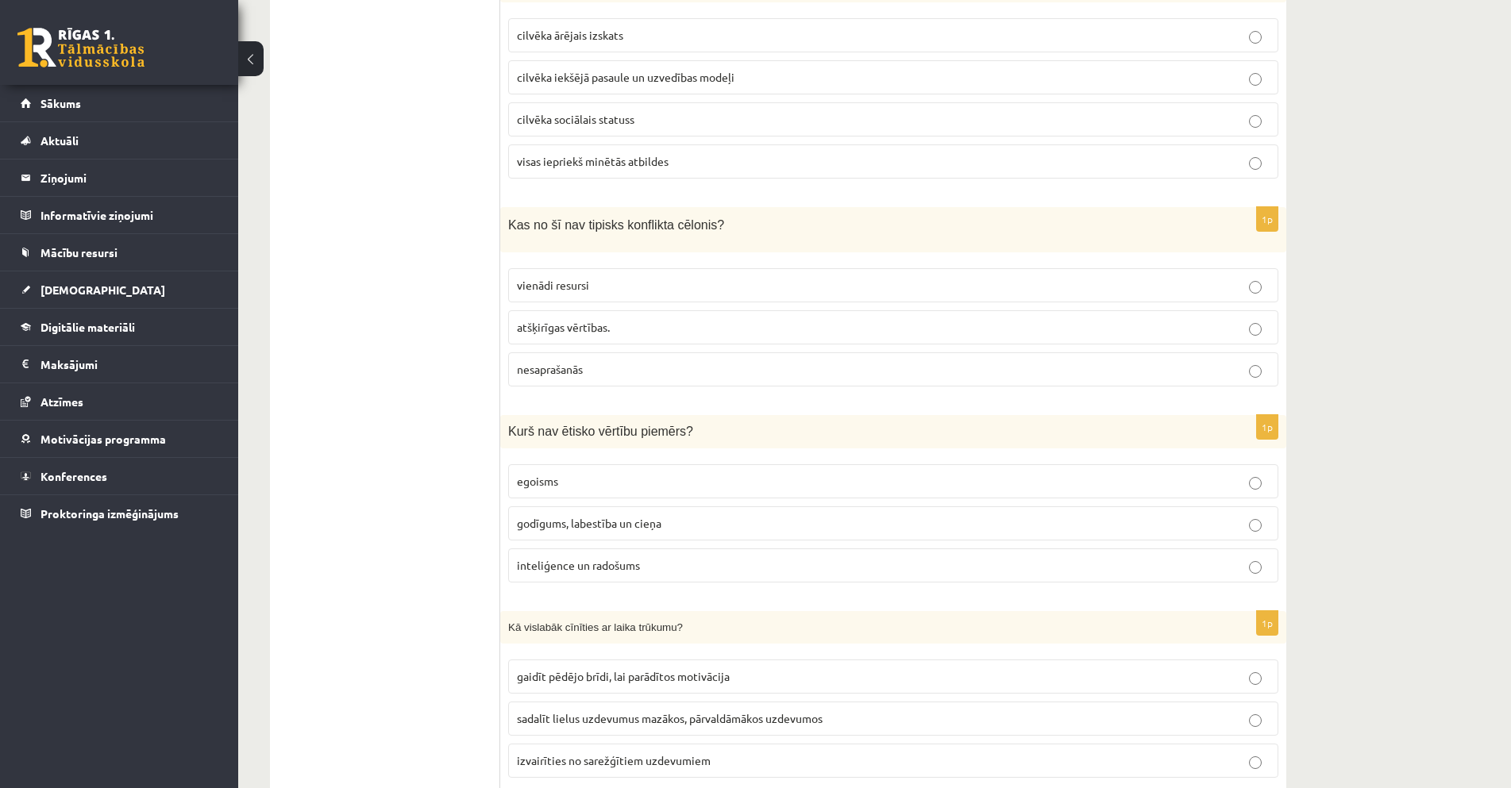
click at [659, 278] on p "vienādi resursi" at bounding box center [893, 285] width 752 height 17
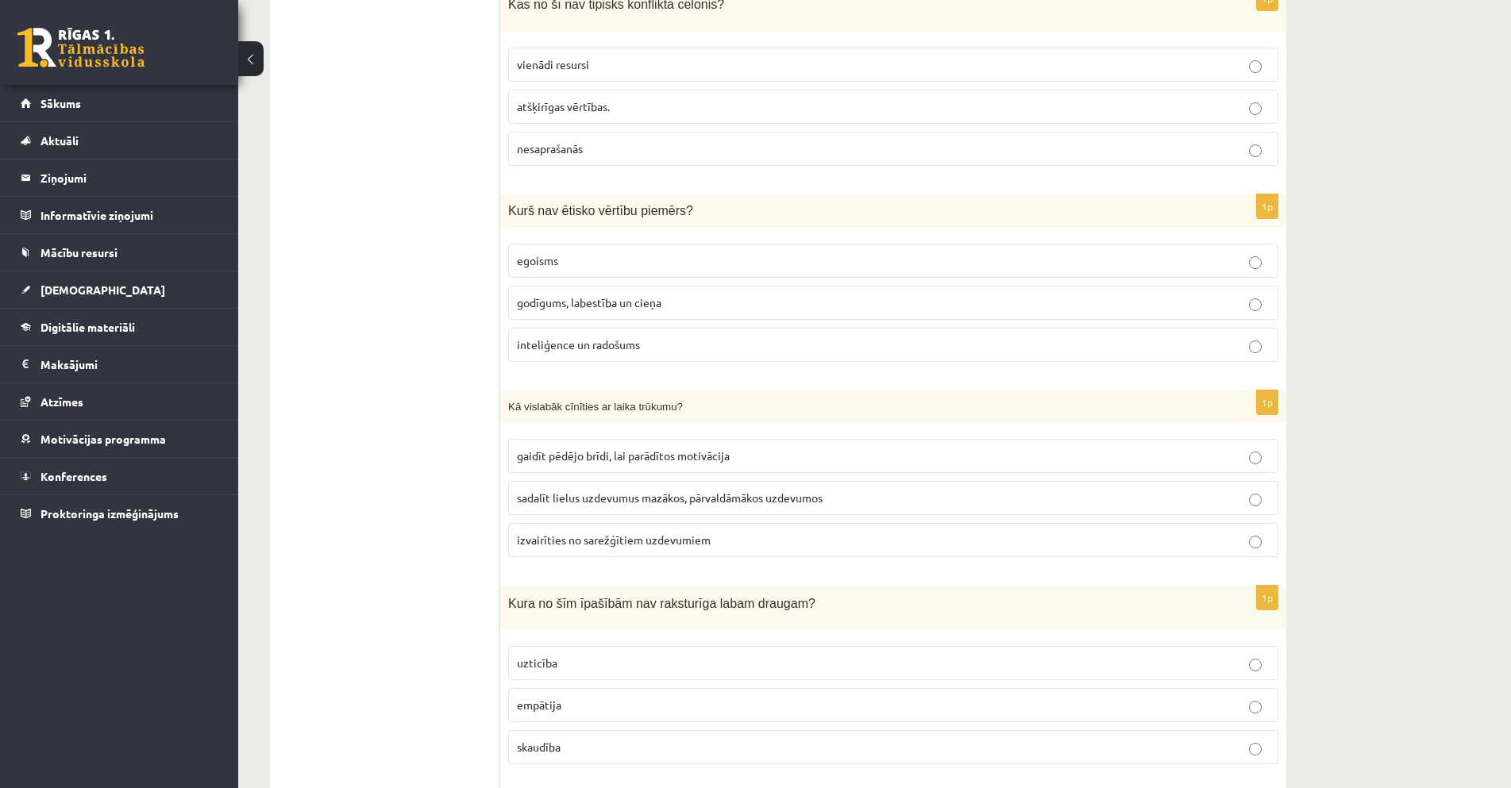
scroll to position [2223, 0]
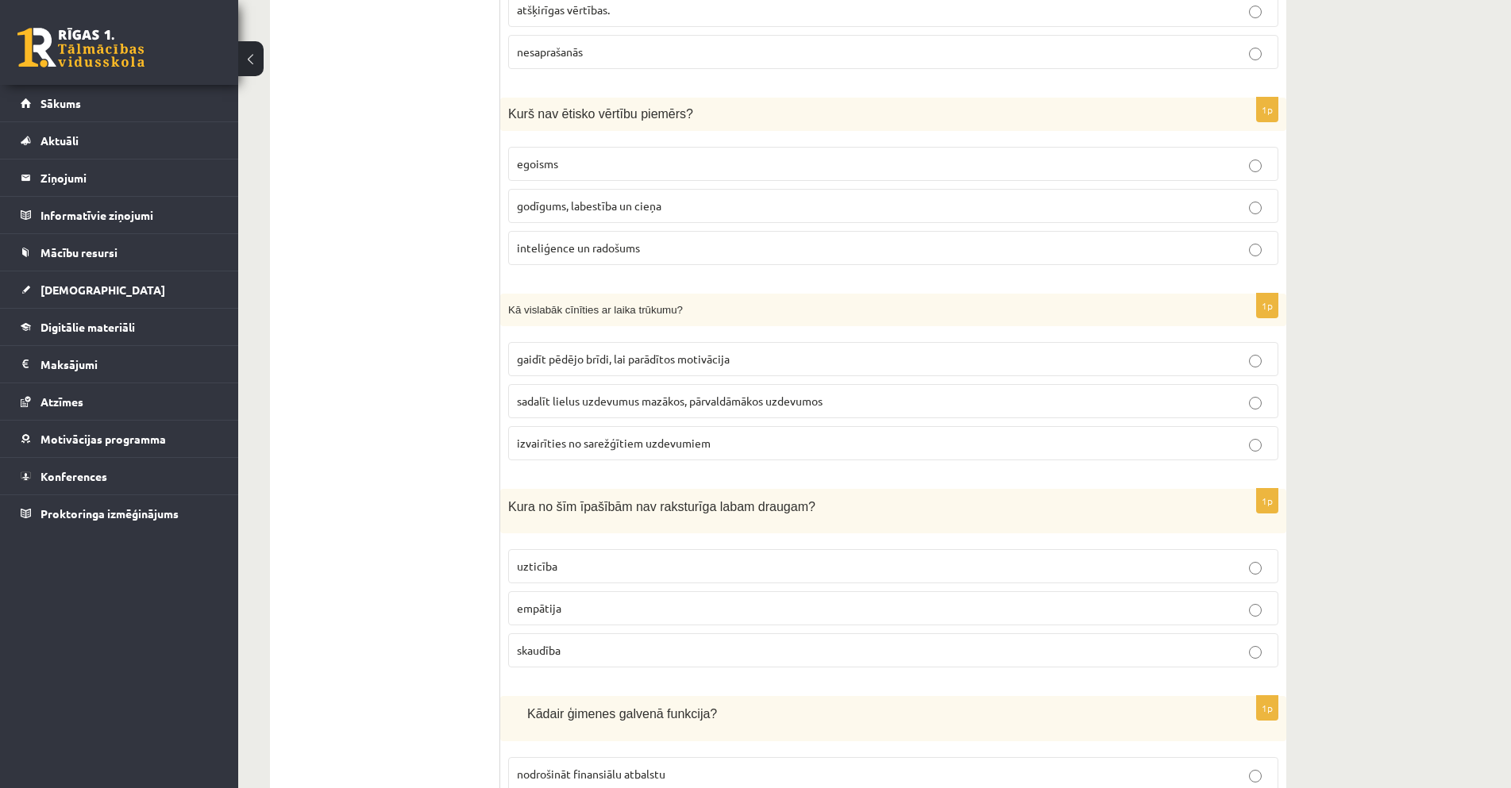
click at [676, 149] on label "egoisms" at bounding box center [893, 164] width 770 height 34
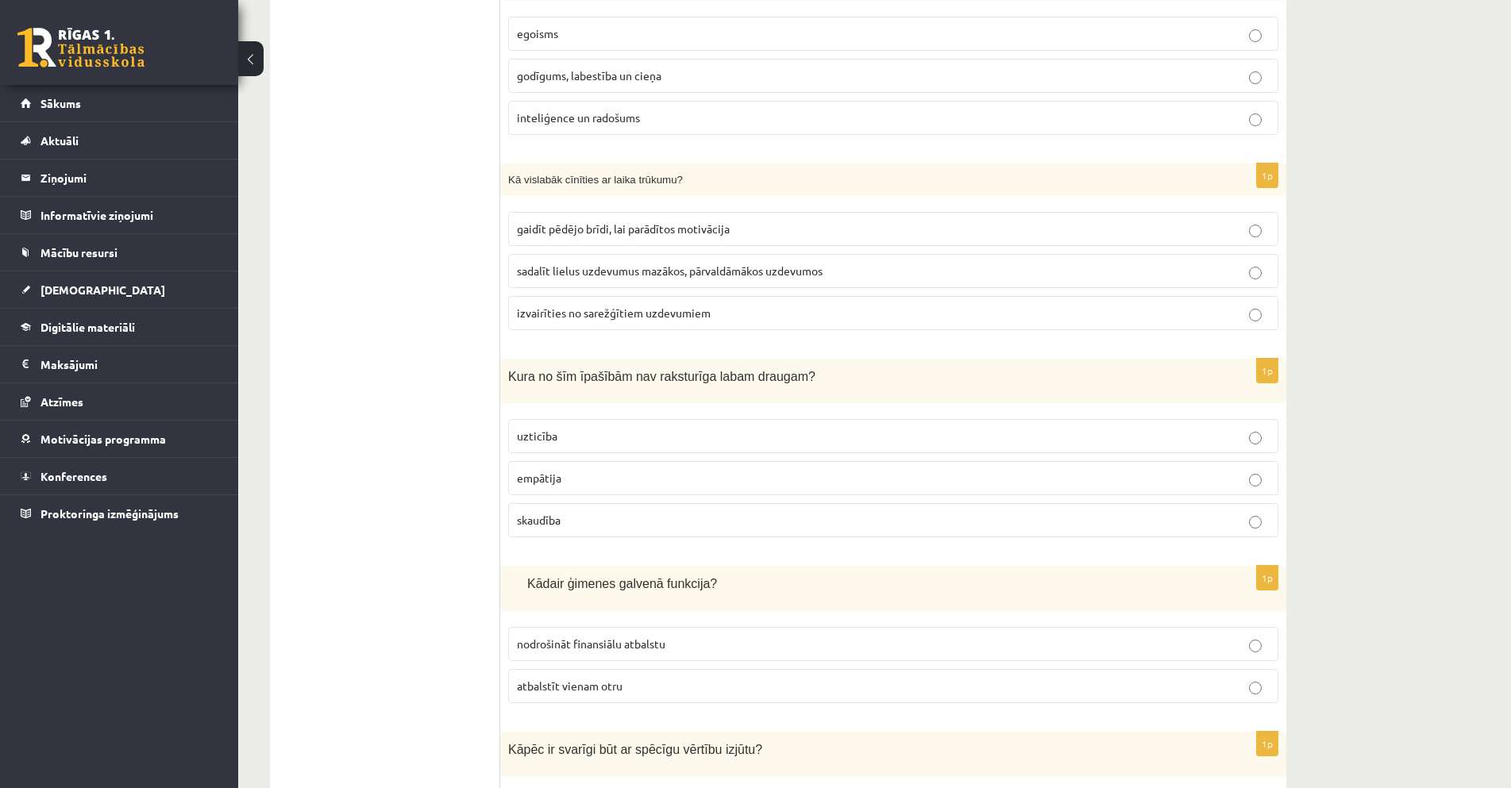
scroll to position [2381, 0]
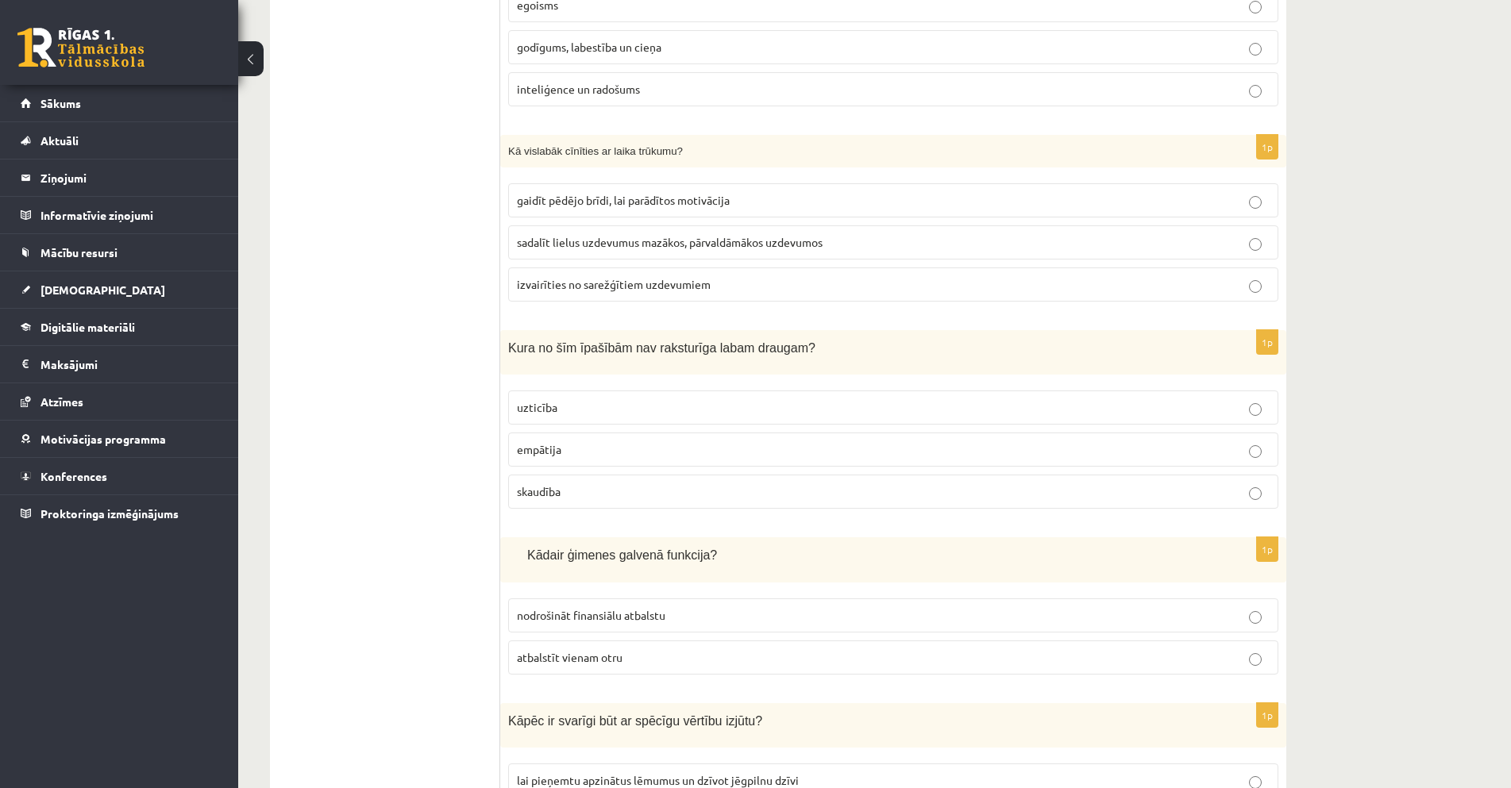
click at [871, 234] on p "sadalīt lielus uzdevumus mazākos, pārvaldāmākos uzdevumos" at bounding box center [893, 242] width 752 height 17
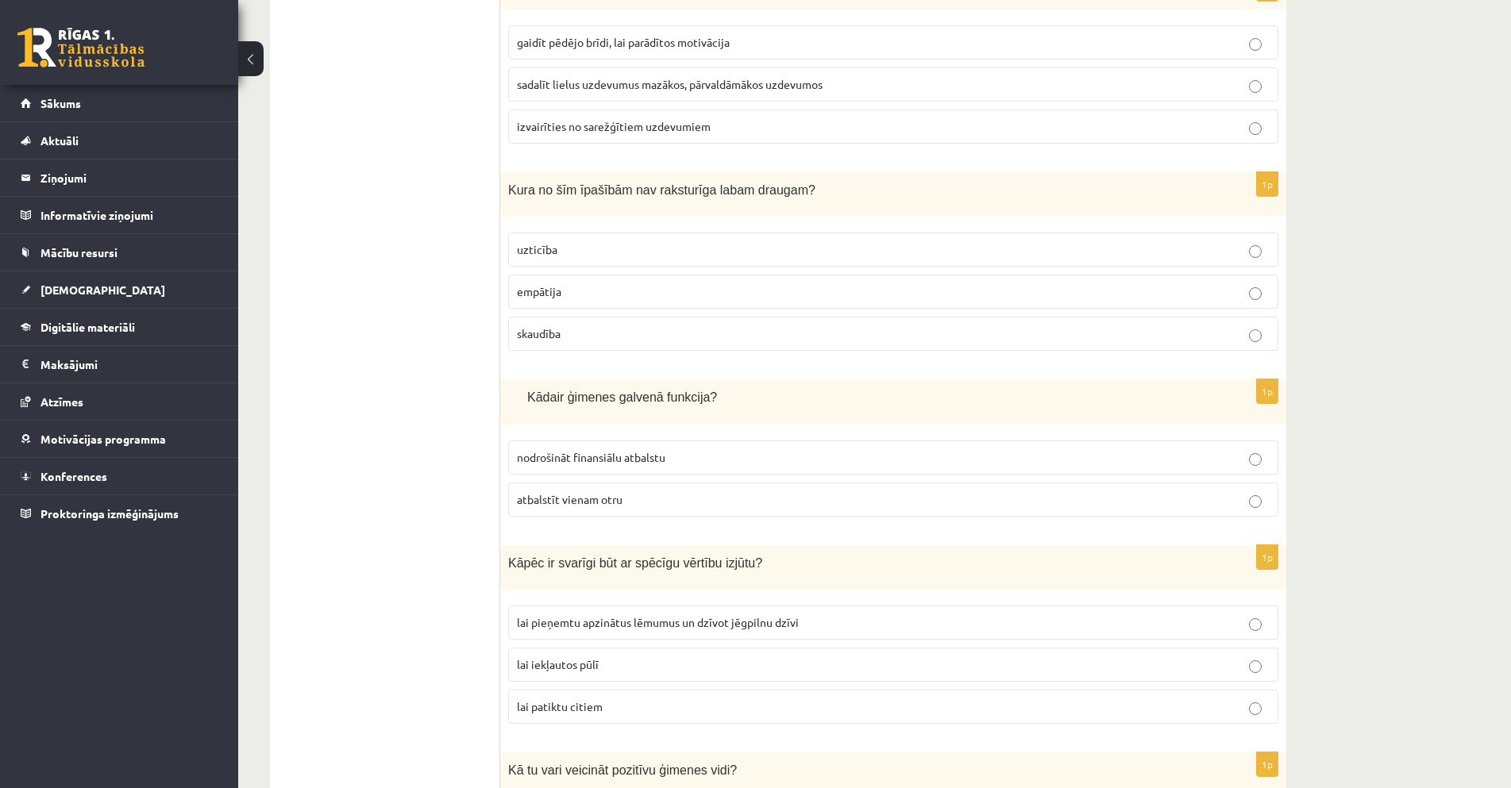
scroll to position [2540, 0]
click at [940, 341] on label "skaudība" at bounding box center [893, 333] width 770 height 34
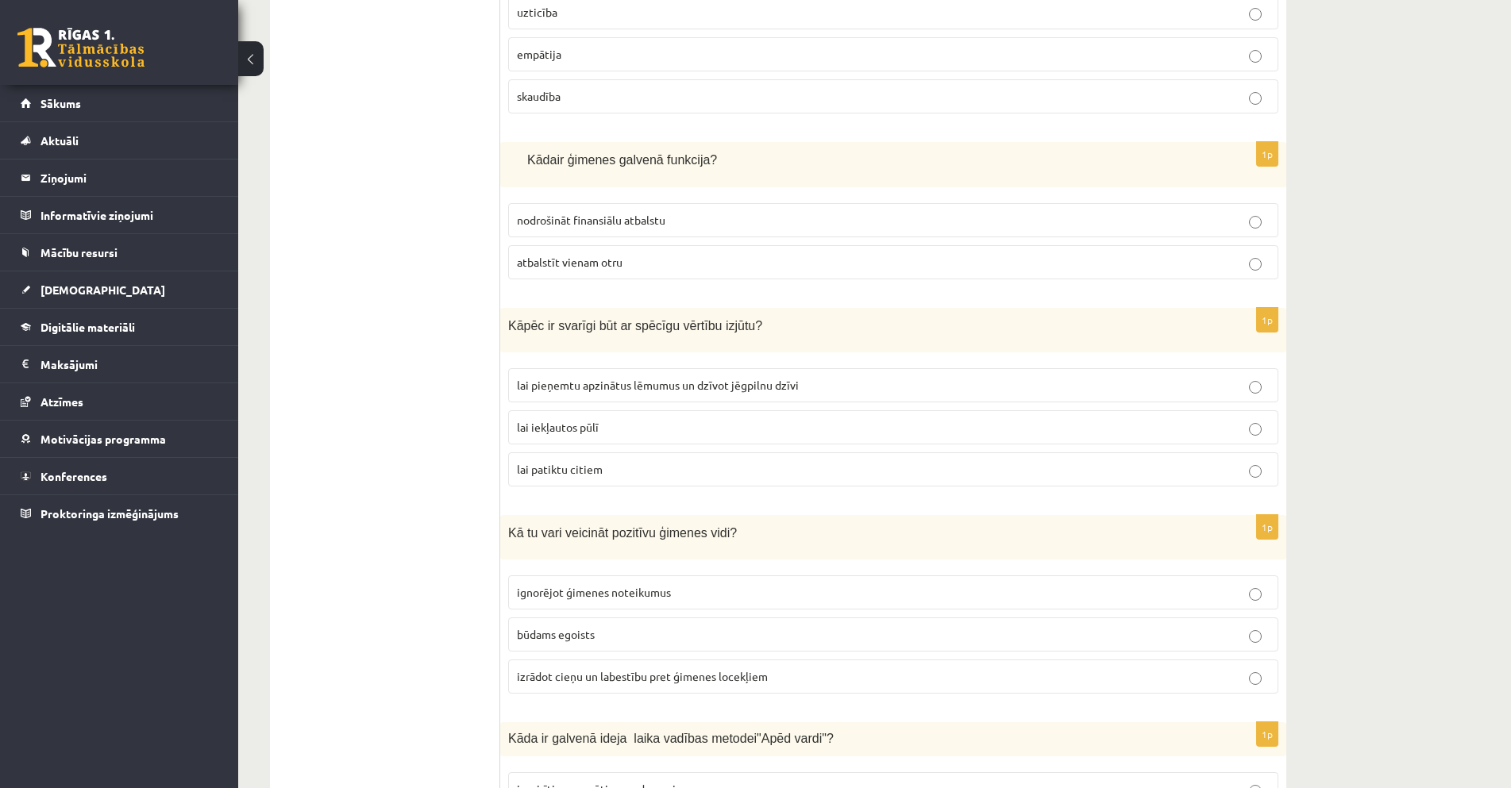
scroll to position [2778, 0]
click at [688, 252] on p "atbalstīt vienam otru" at bounding box center [893, 260] width 752 height 17
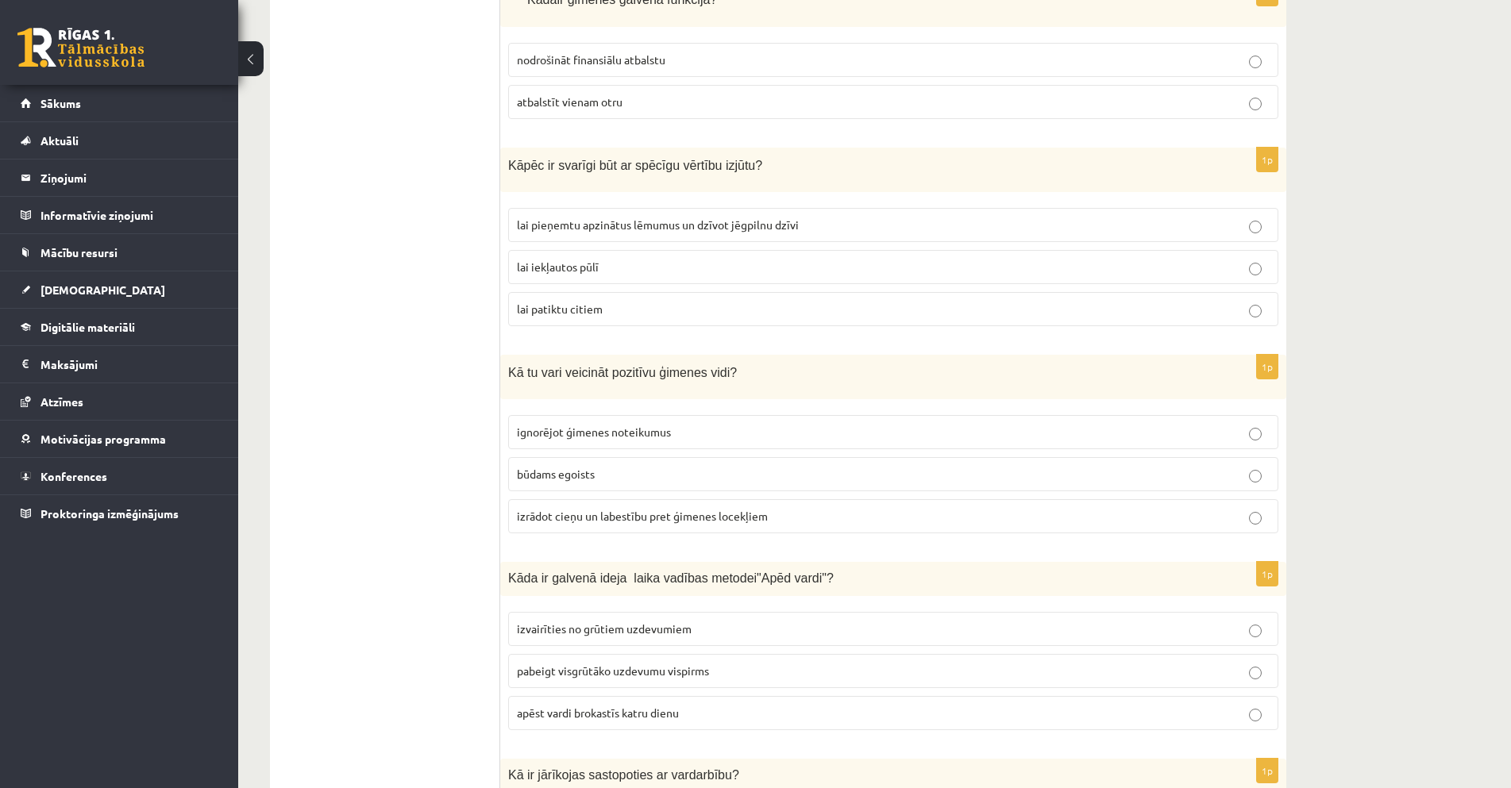
click at [856, 220] on p "lai pieņemtu apzinātus lēmumus un dzīvot jēgpilnu dzīvi" at bounding box center [893, 225] width 752 height 17
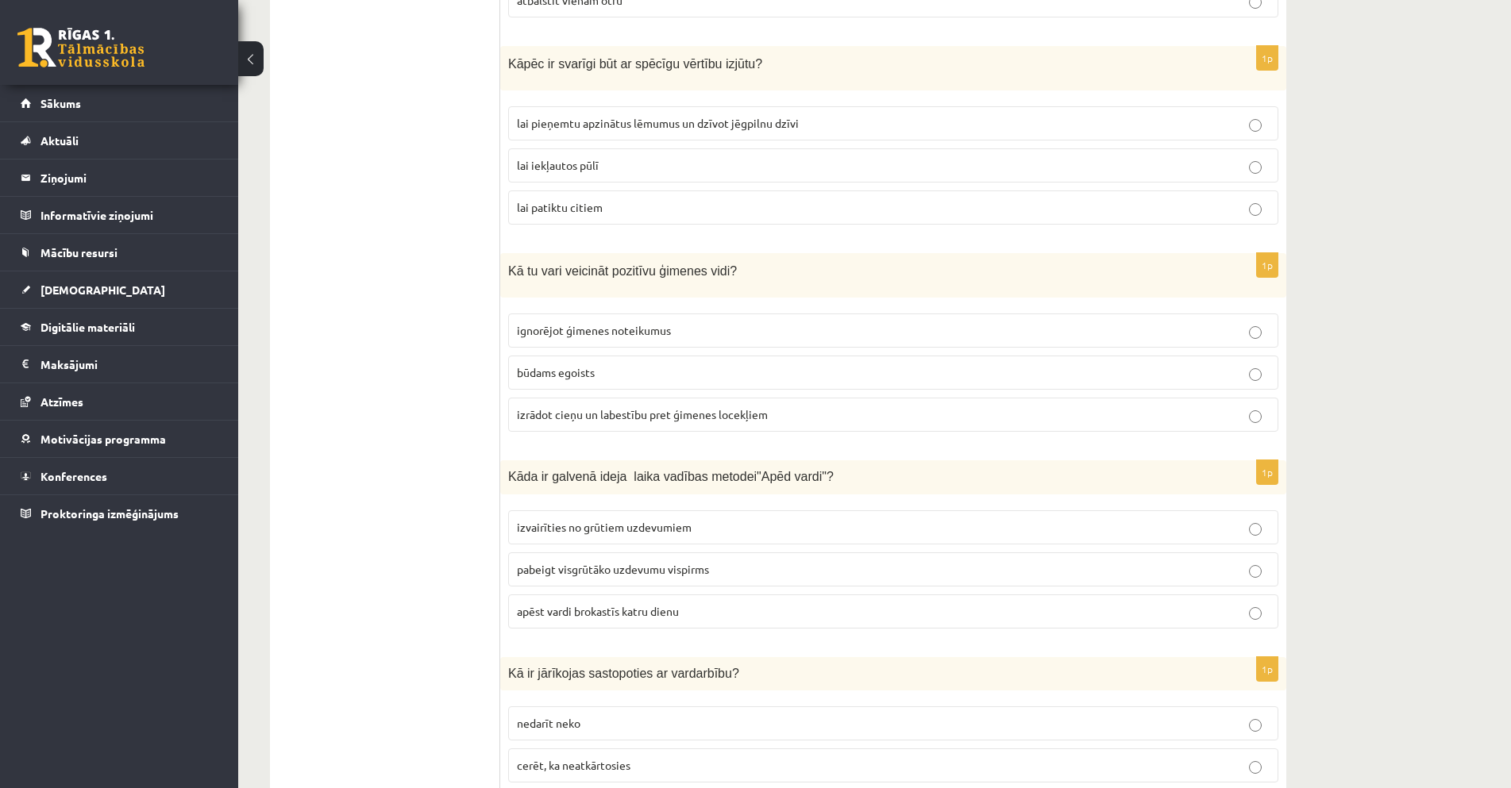
scroll to position [3175, 0]
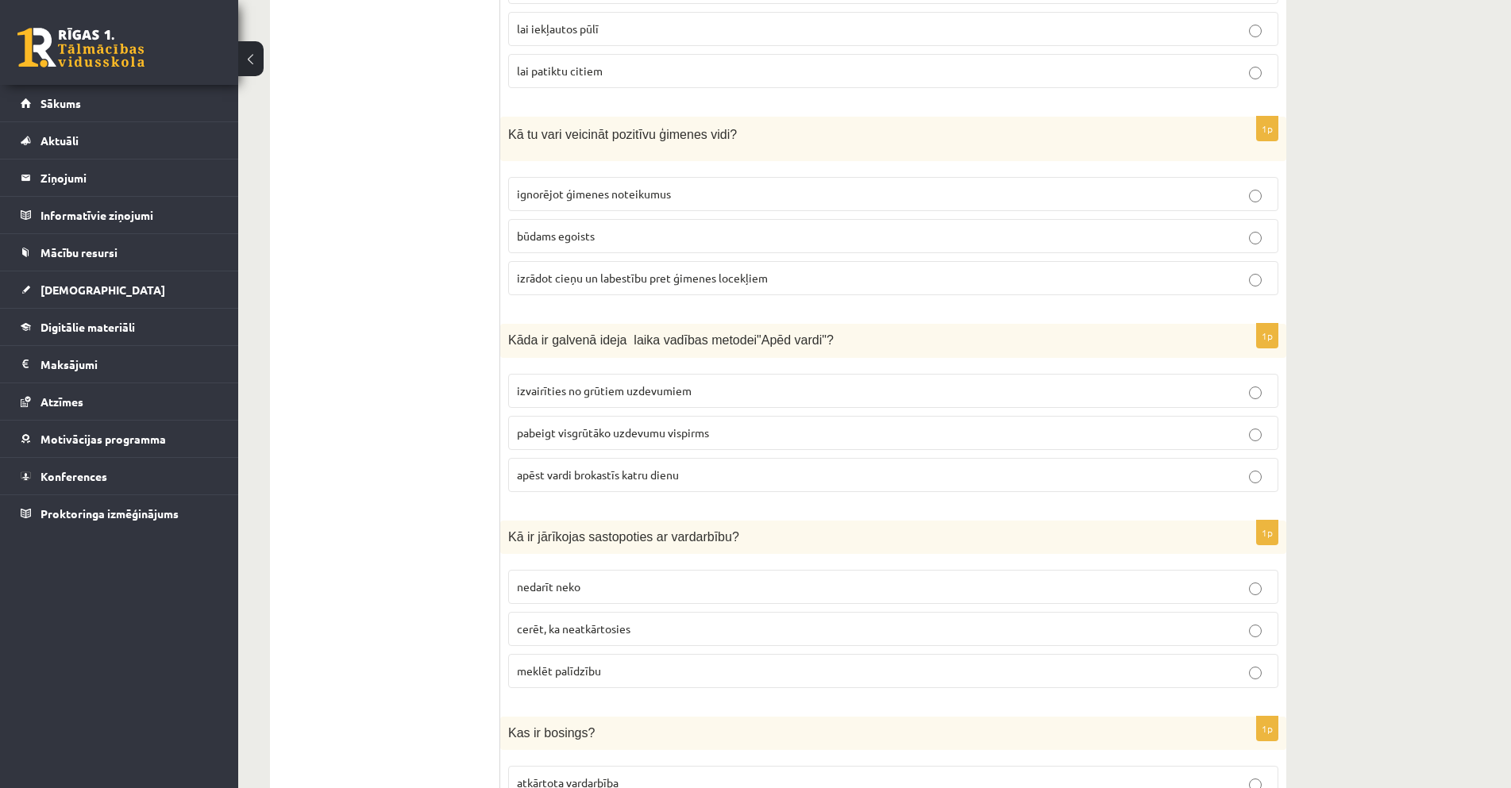
click at [851, 270] on p "izrādot cieņu un labestību pret ģimenes locekļiem" at bounding box center [893, 278] width 752 height 17
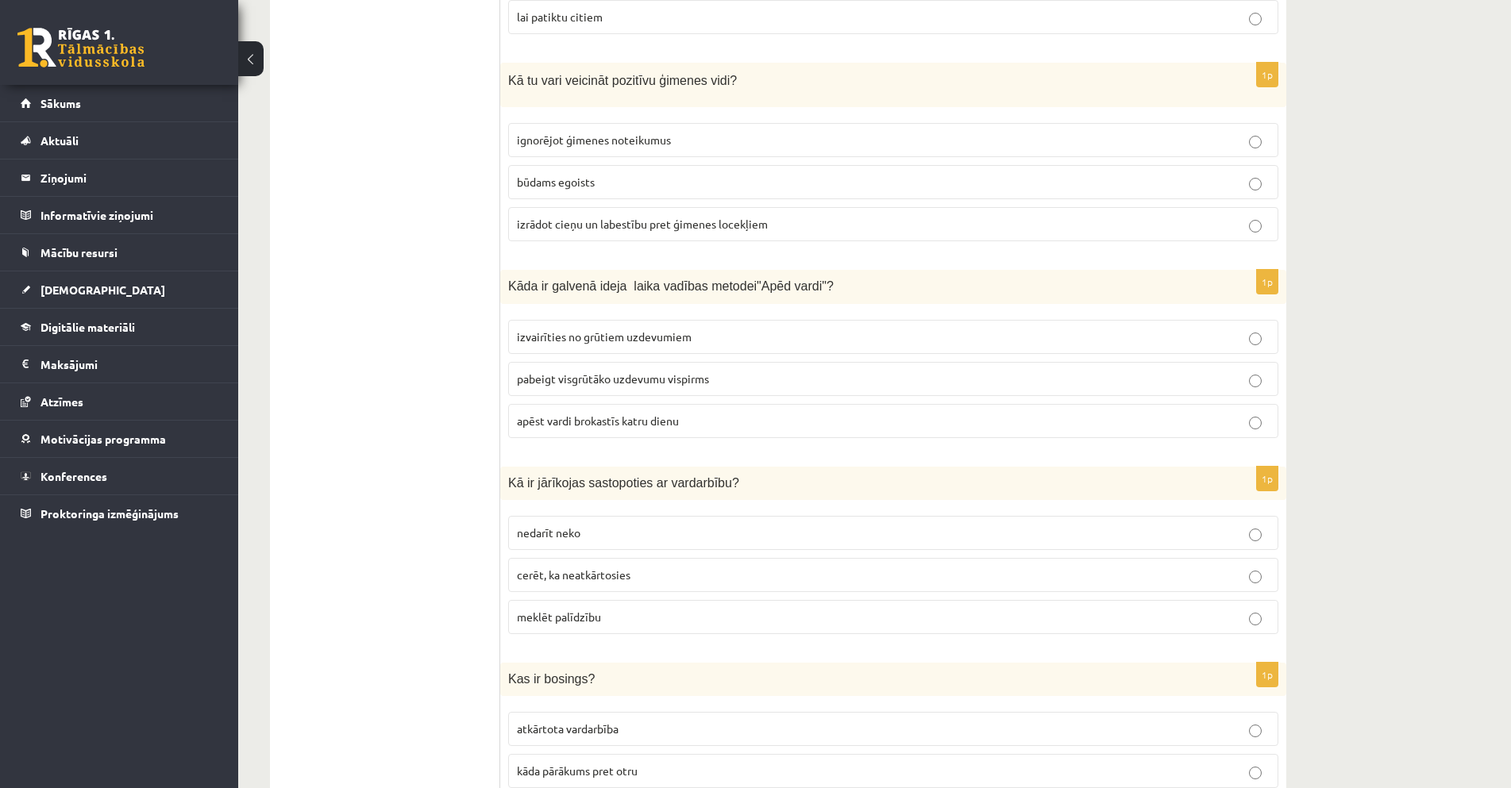
scroll to position [3334, 0]
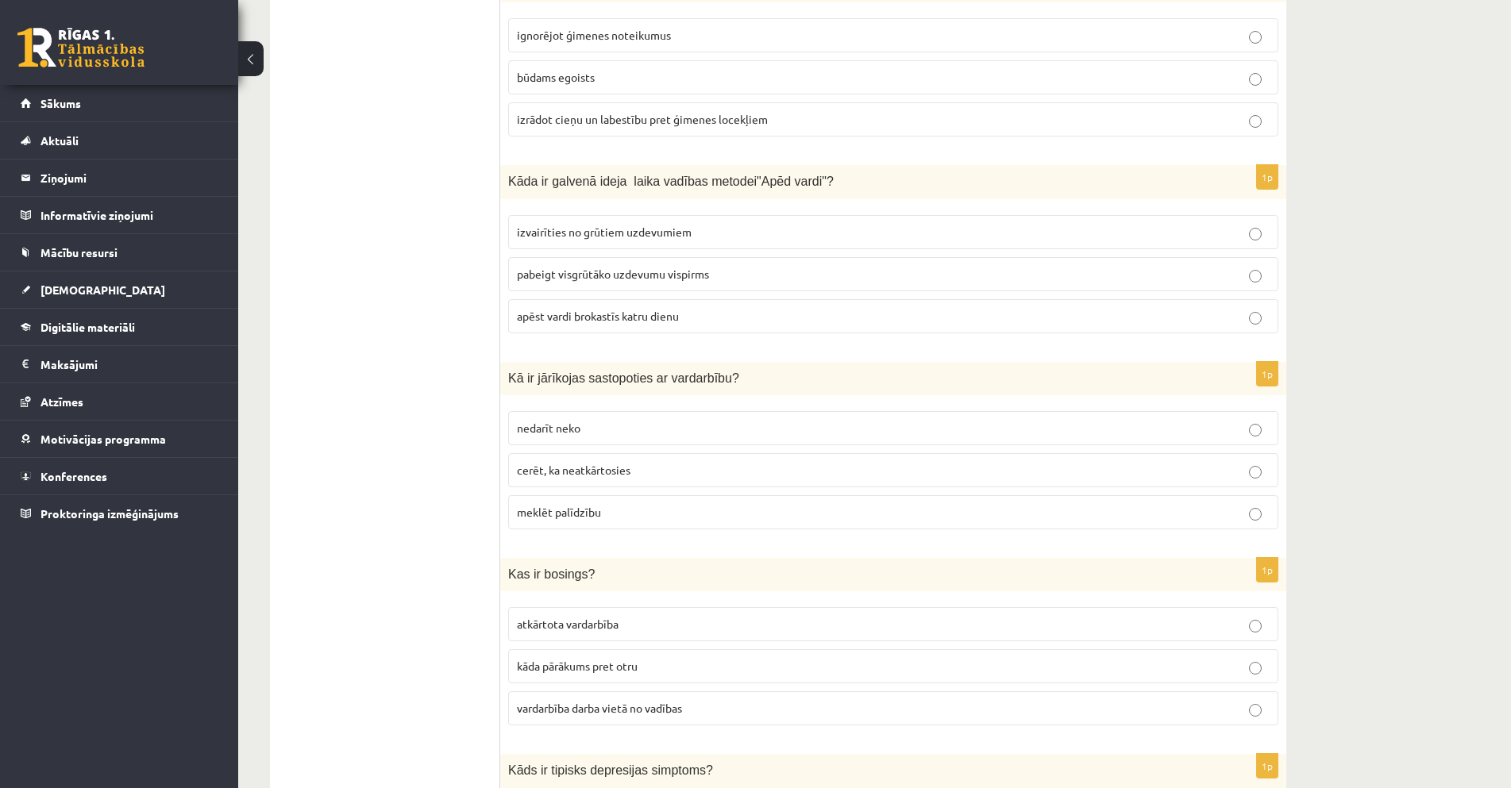
click at [745, 271] on p "pabeigt visgrūtāko uzdevumu vispirms" at bounding box center [893, 274] width 752 height 17
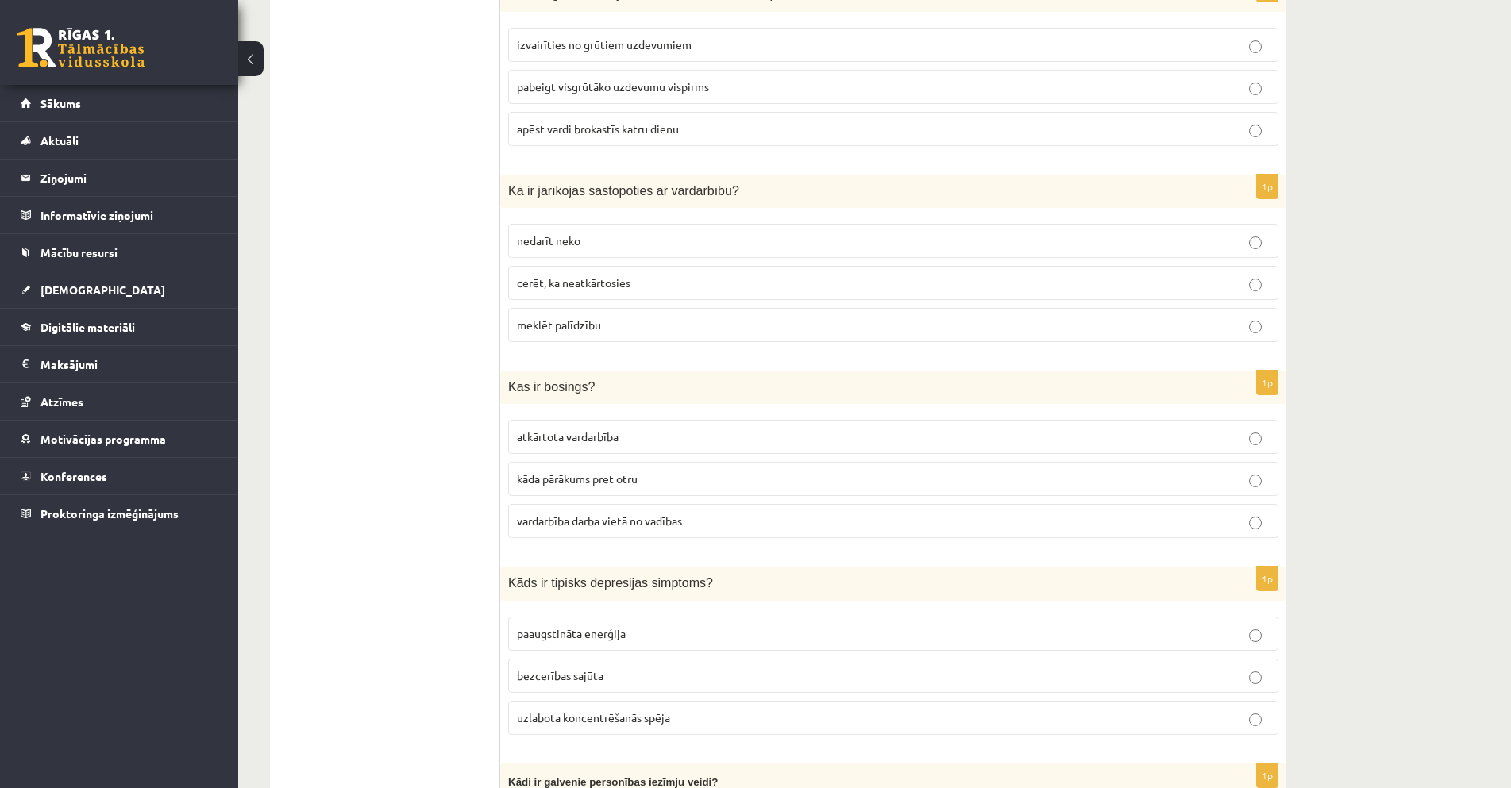
scroll to position [3572, 0]
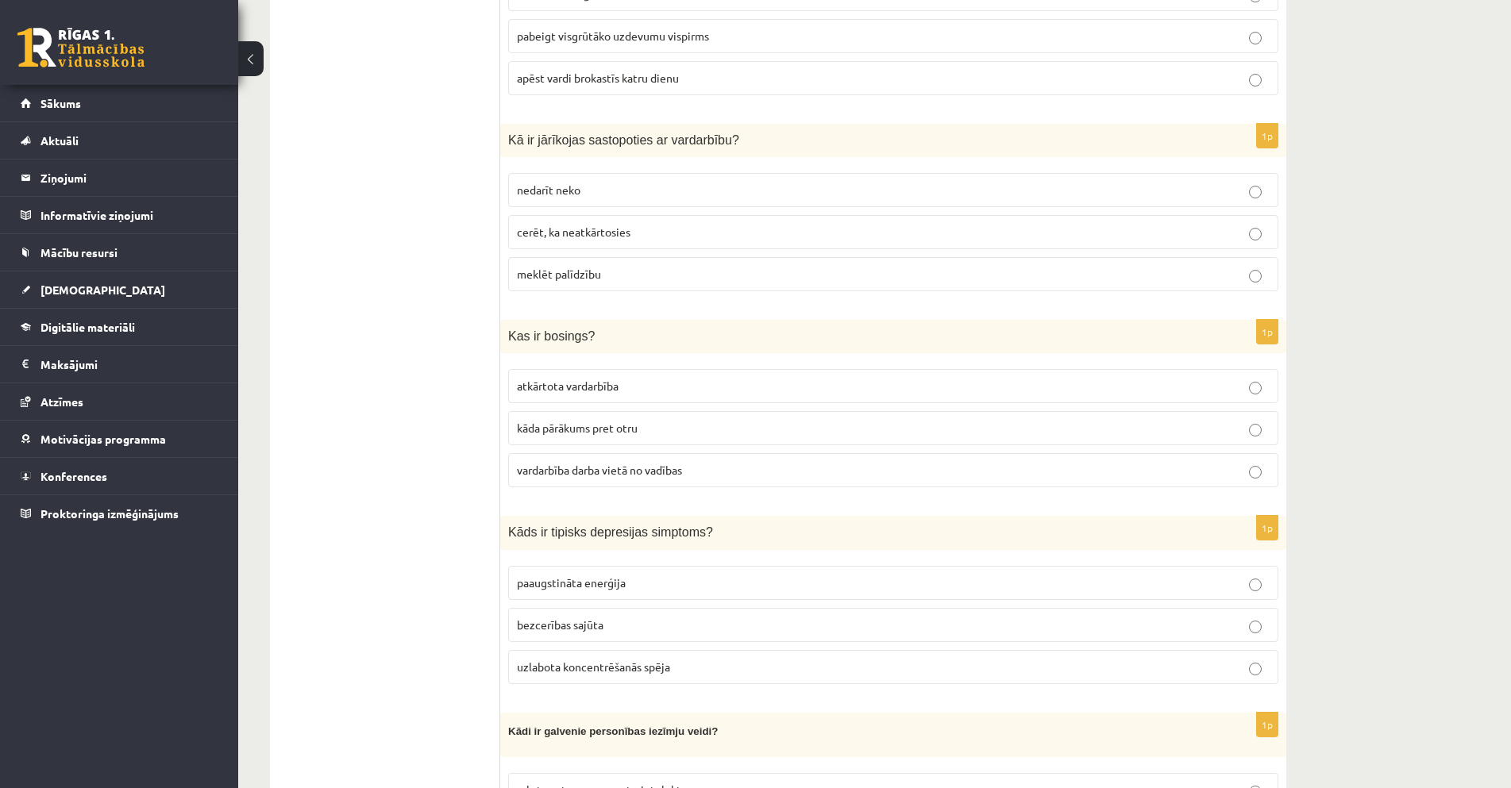
click at [697, 266] on p "meklēt palīdzību" at bounding box center [893, 274] width 752 height 17
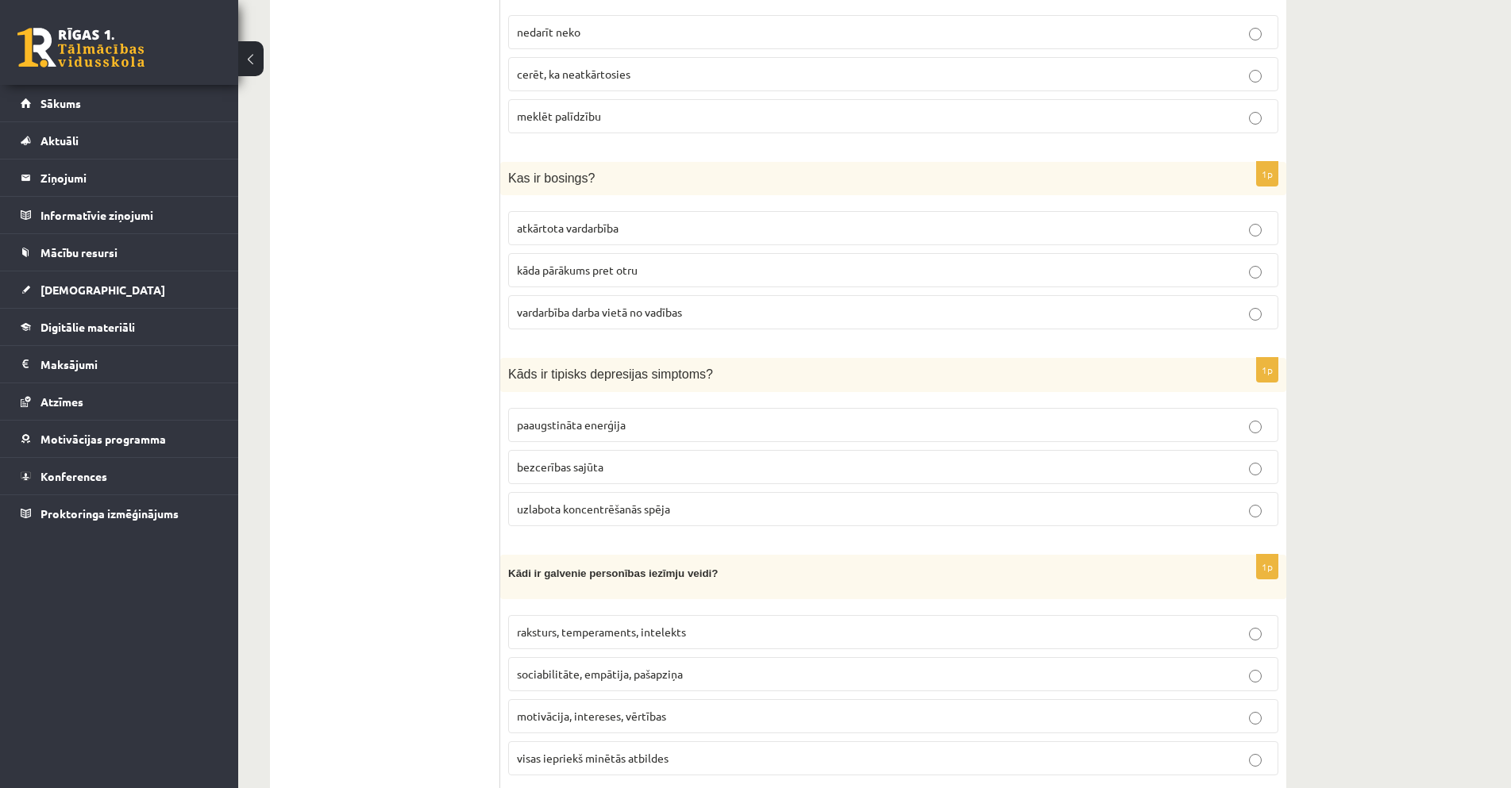
scroll to position [3731, 0]
click at [666, 261] on p "kāda pārākums pret otru" at bounding box center [893, 269] width 752 height 17
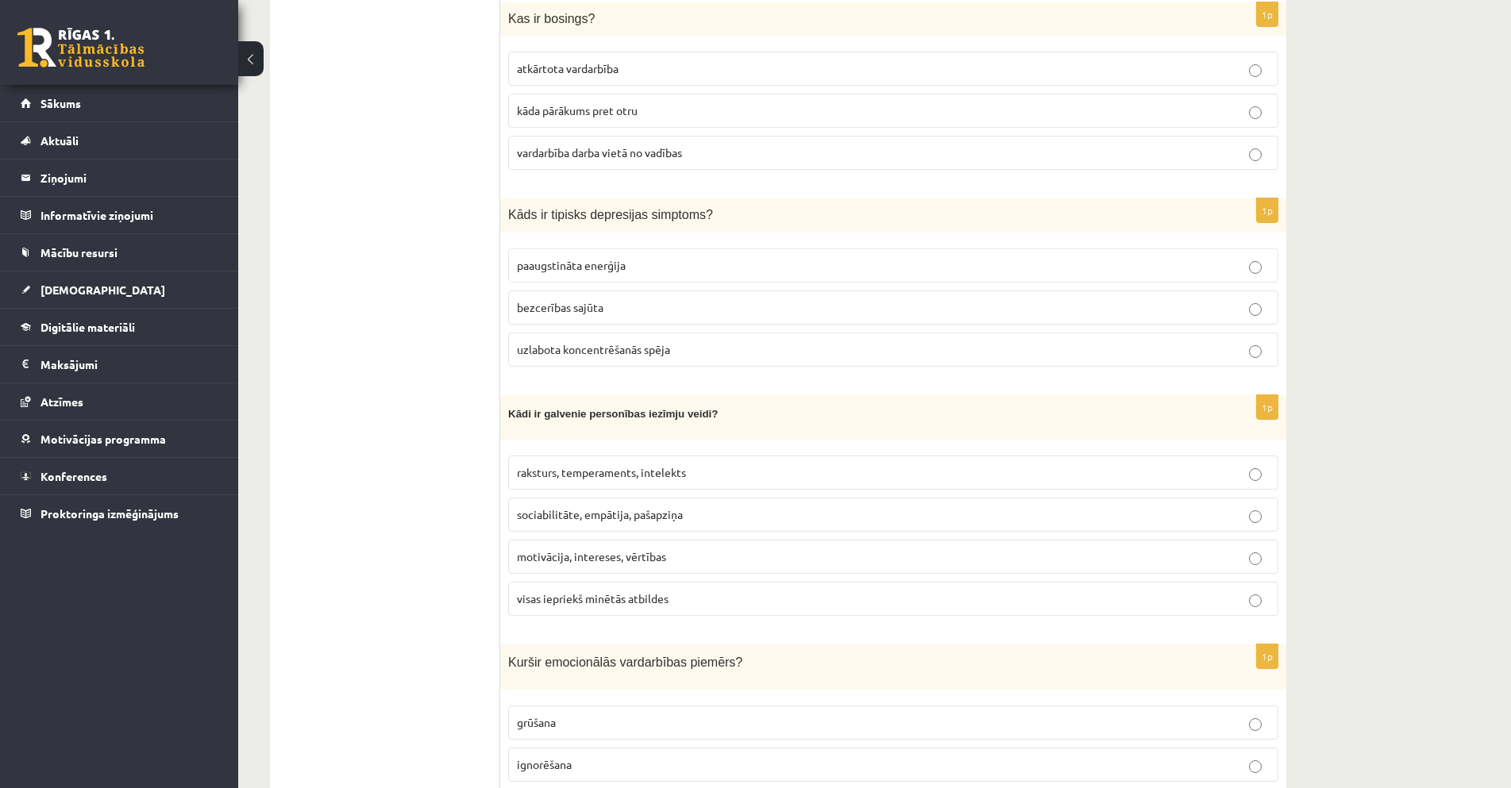
scroll to position [3969, 0]
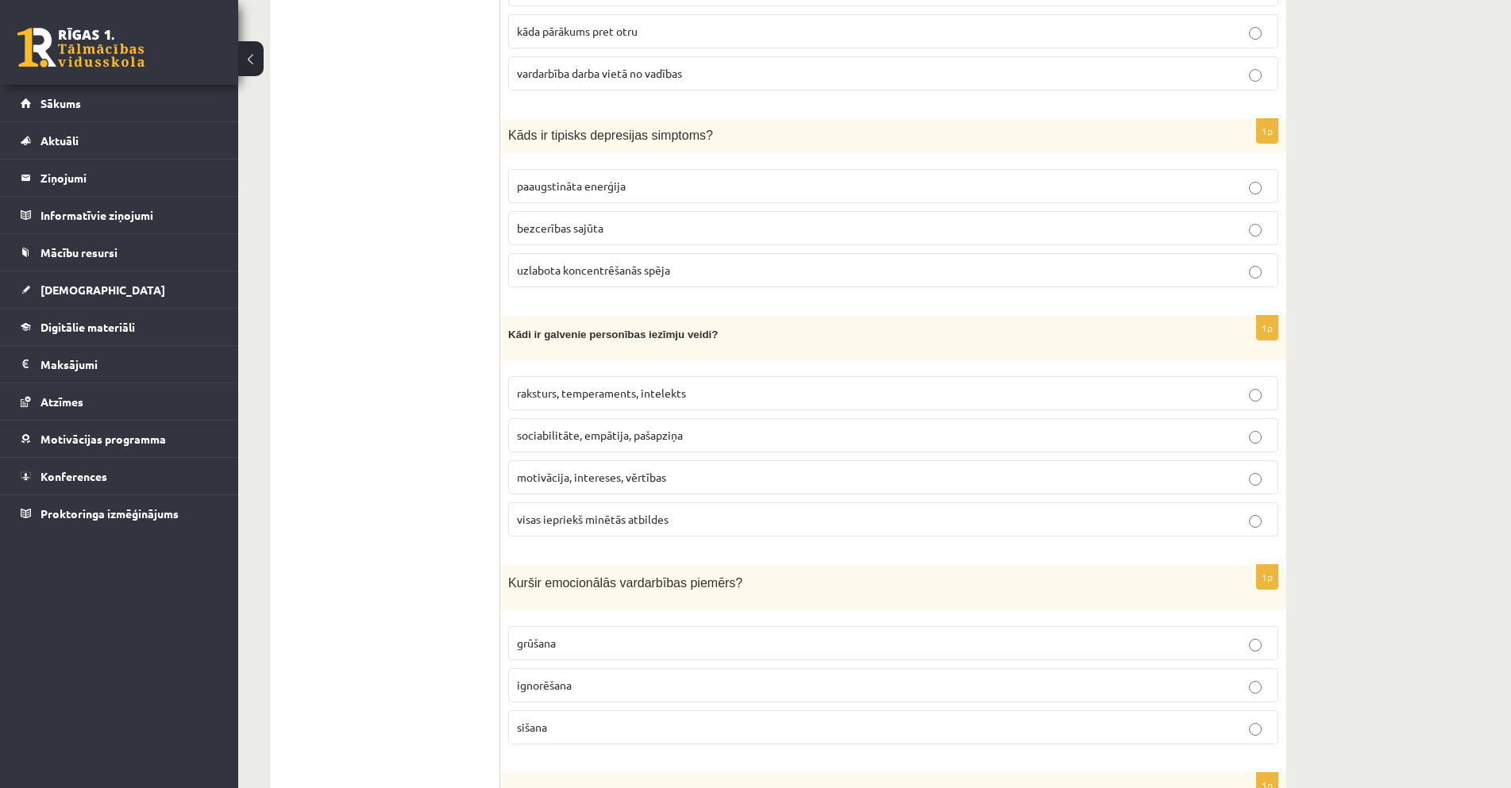
click at [655, 220] on p "bezcerības sajūta" at bounding box center [893, 228] width 752 height 17
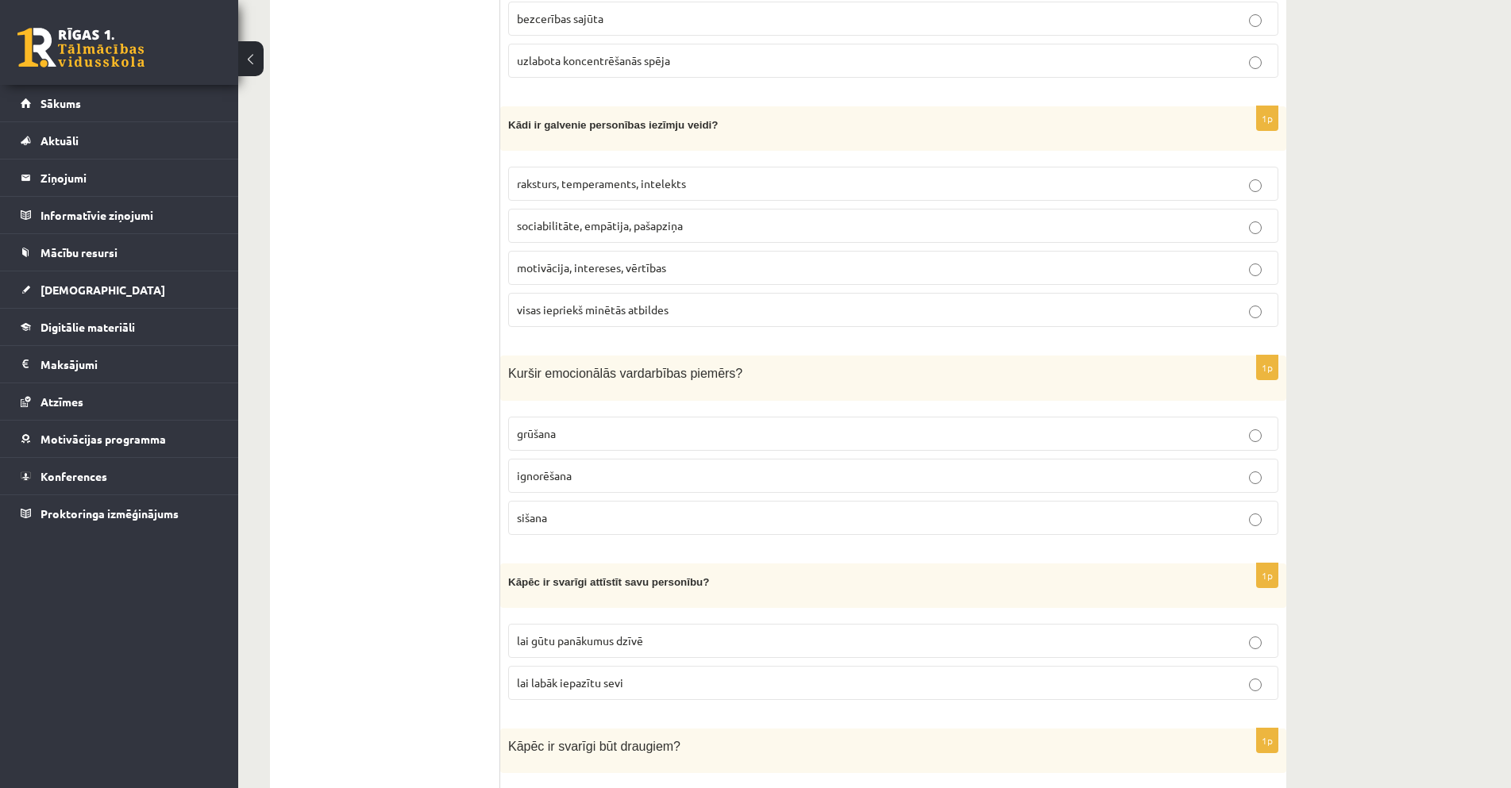
scroll to position [4207, 0]
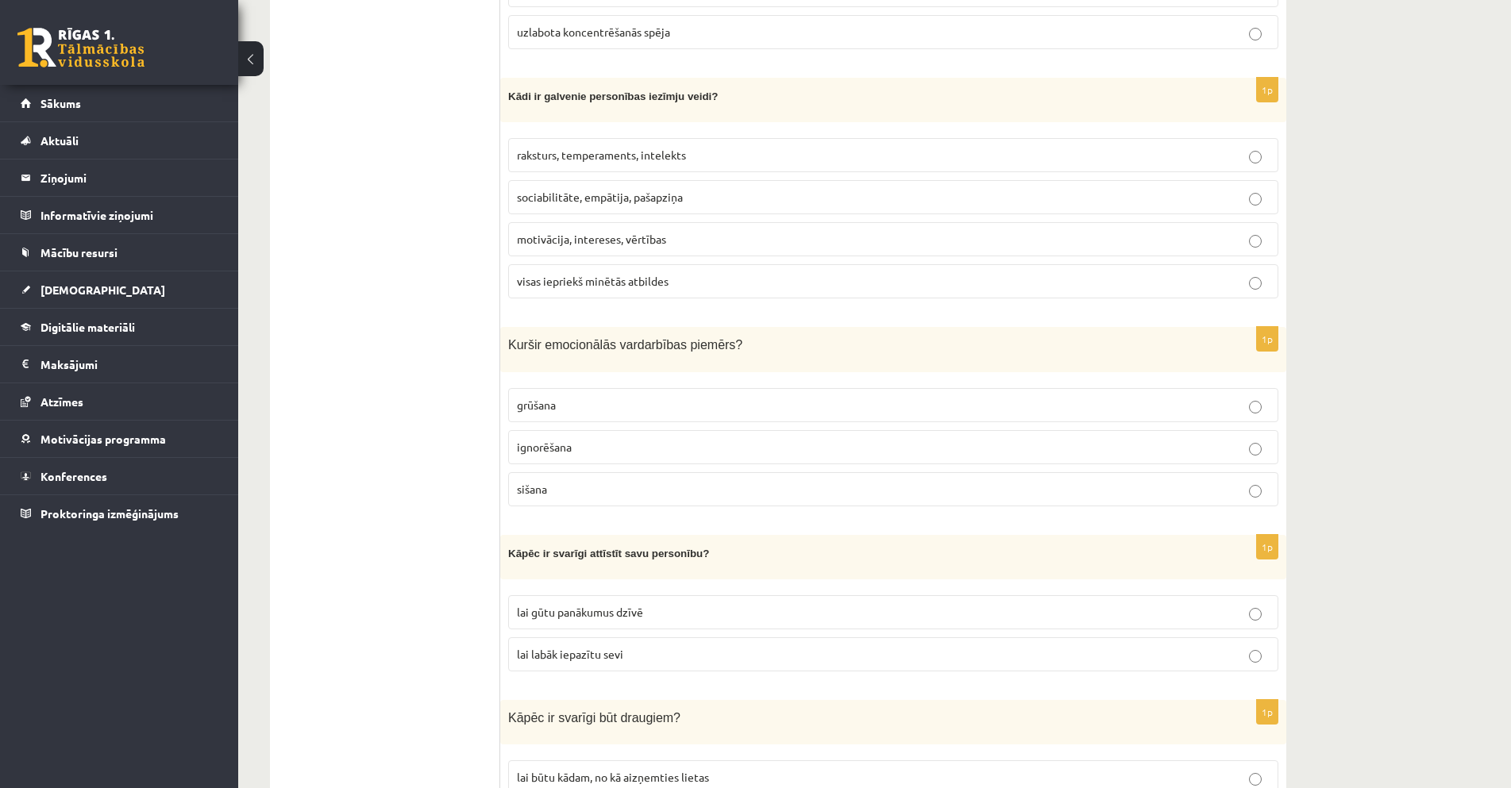
click at [865, 274] on p "visas iepriekš minētās atbildes" at bounding box center [893, 281] width 752 height 17
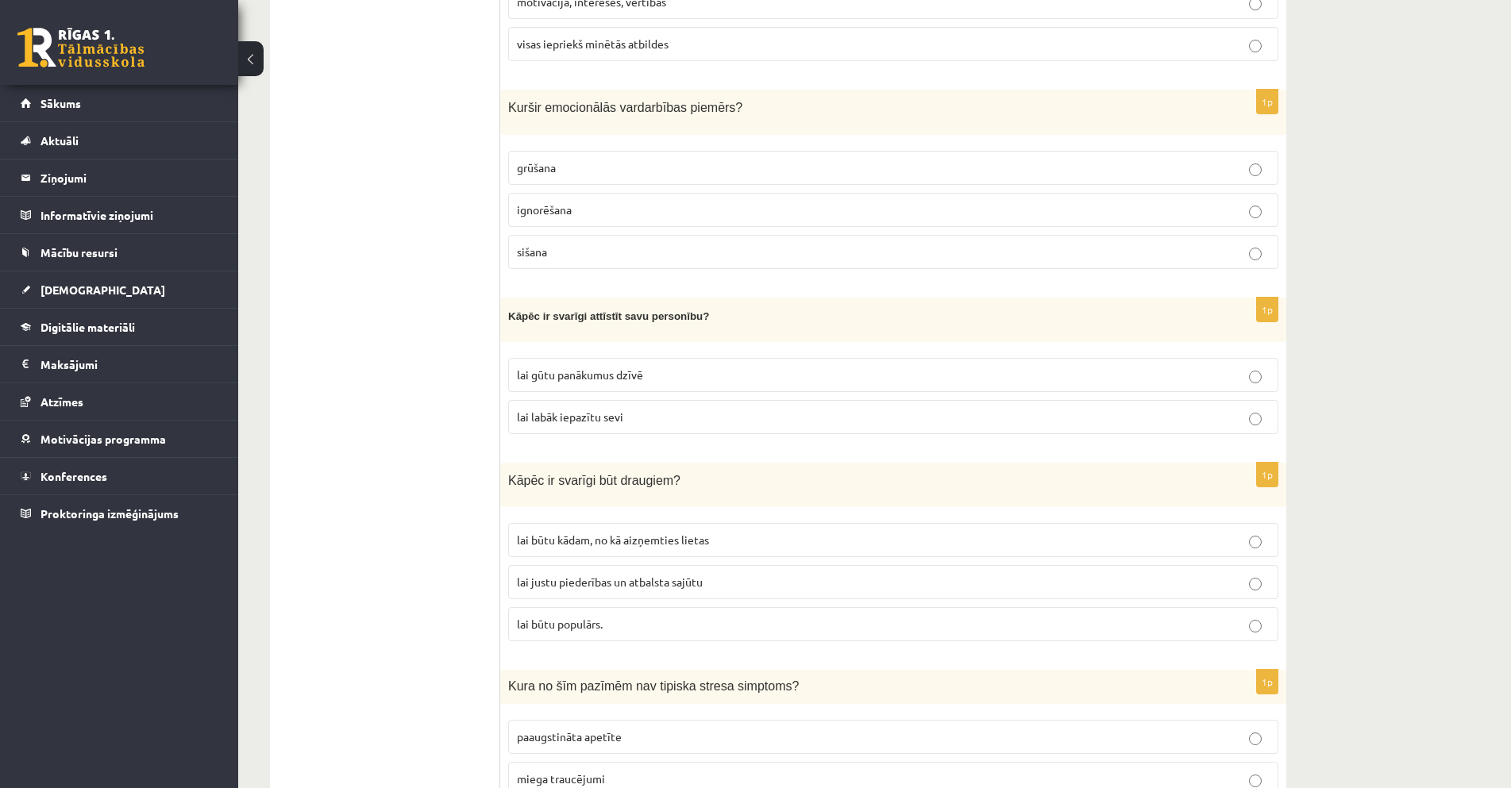
scroll to position [4445, 0]
click at [823, 201] on p "ignorēšana" at bounding box center [893, 209] width 752 height 17
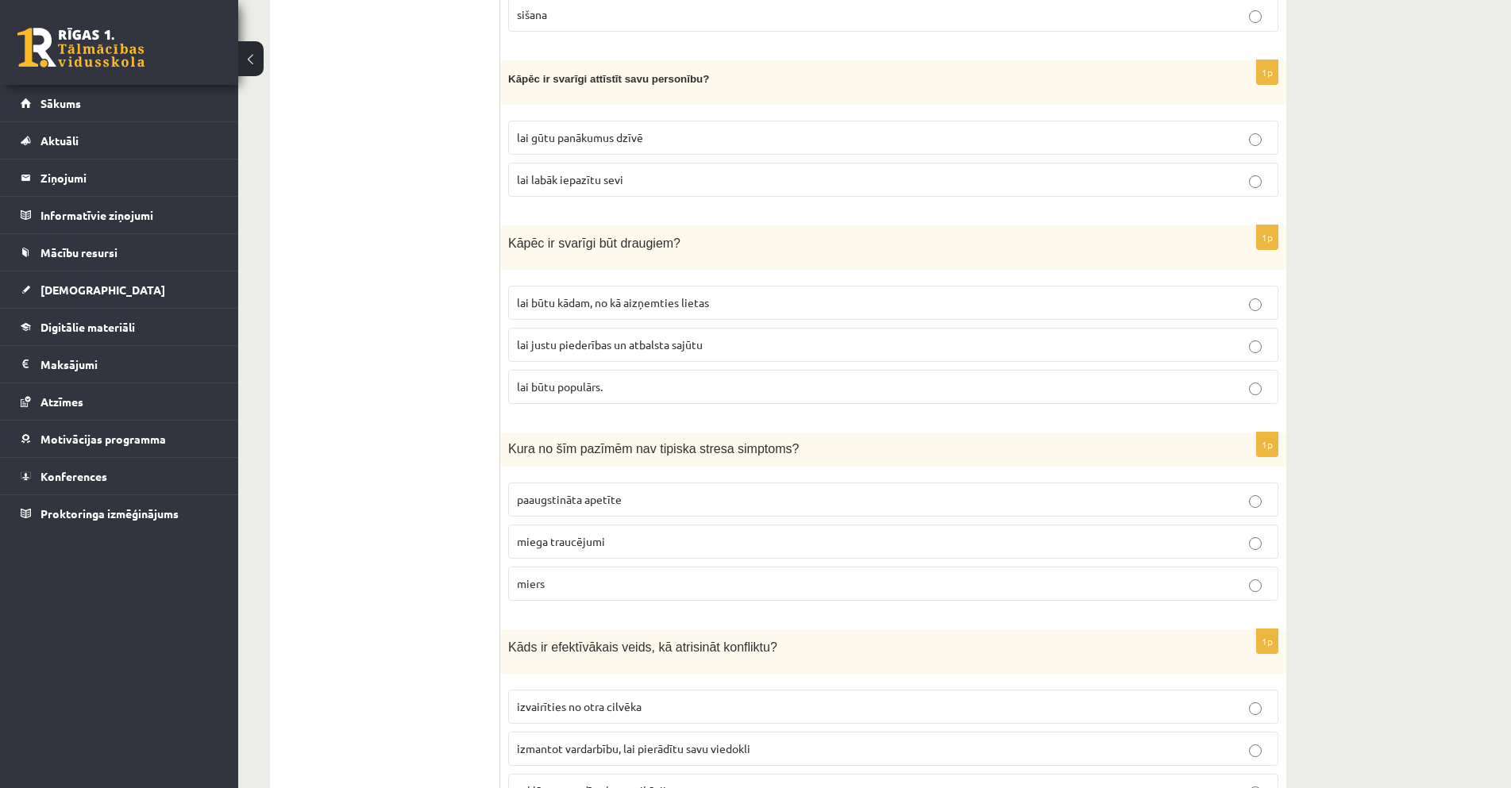
scroll to position [4683, 0]
click at [722, 170] on p "lai labāk iepazītu sevi" at bounding box center [893, 178] width 752 height 17
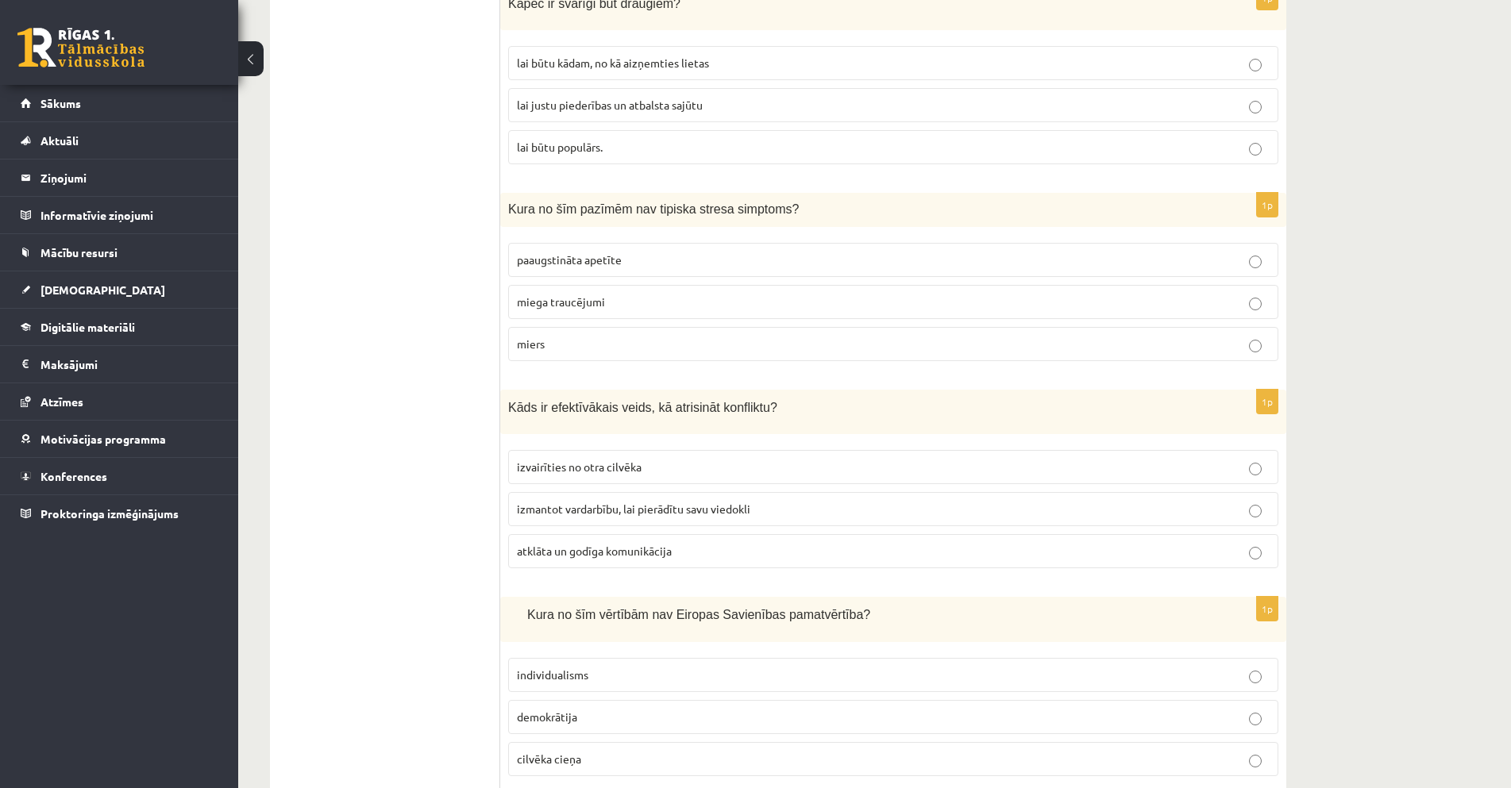
scroll to position [4842, 0]
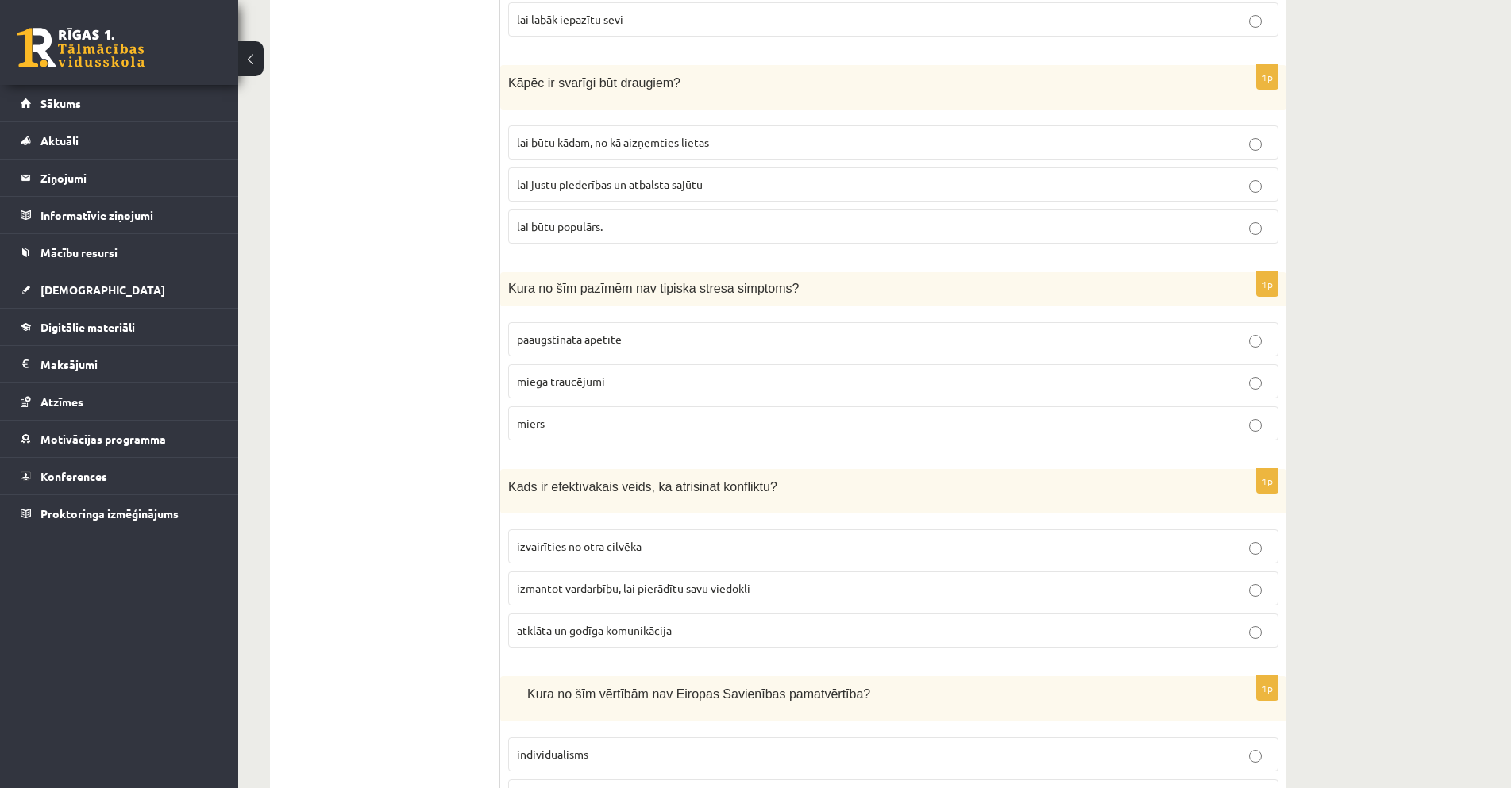
click at [750, 176] on p "lai justu piederības un atbalsta sajūtu" at bounding box center [893, 184] width 752 height 17
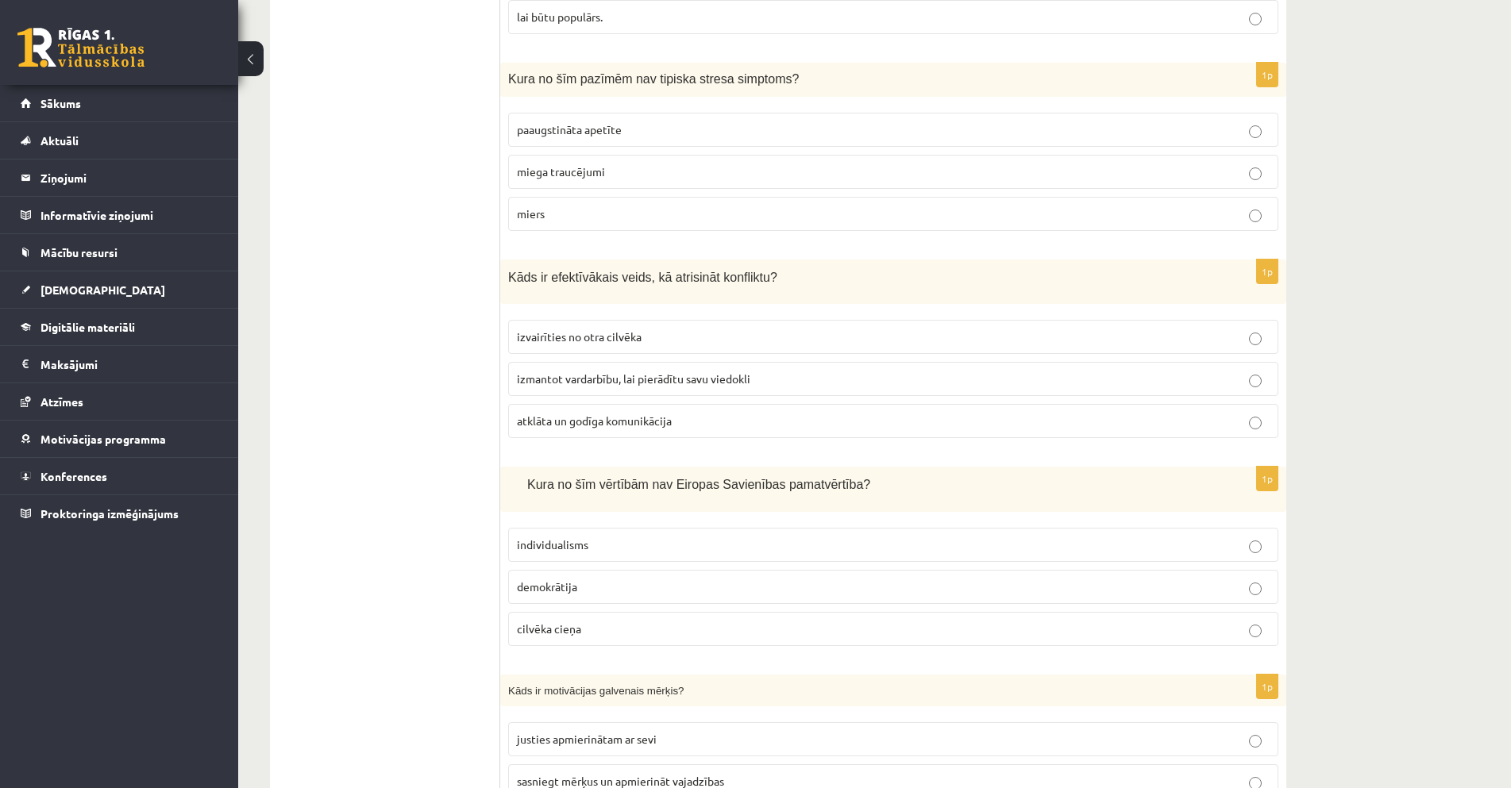
scroll to position [5080, 0]
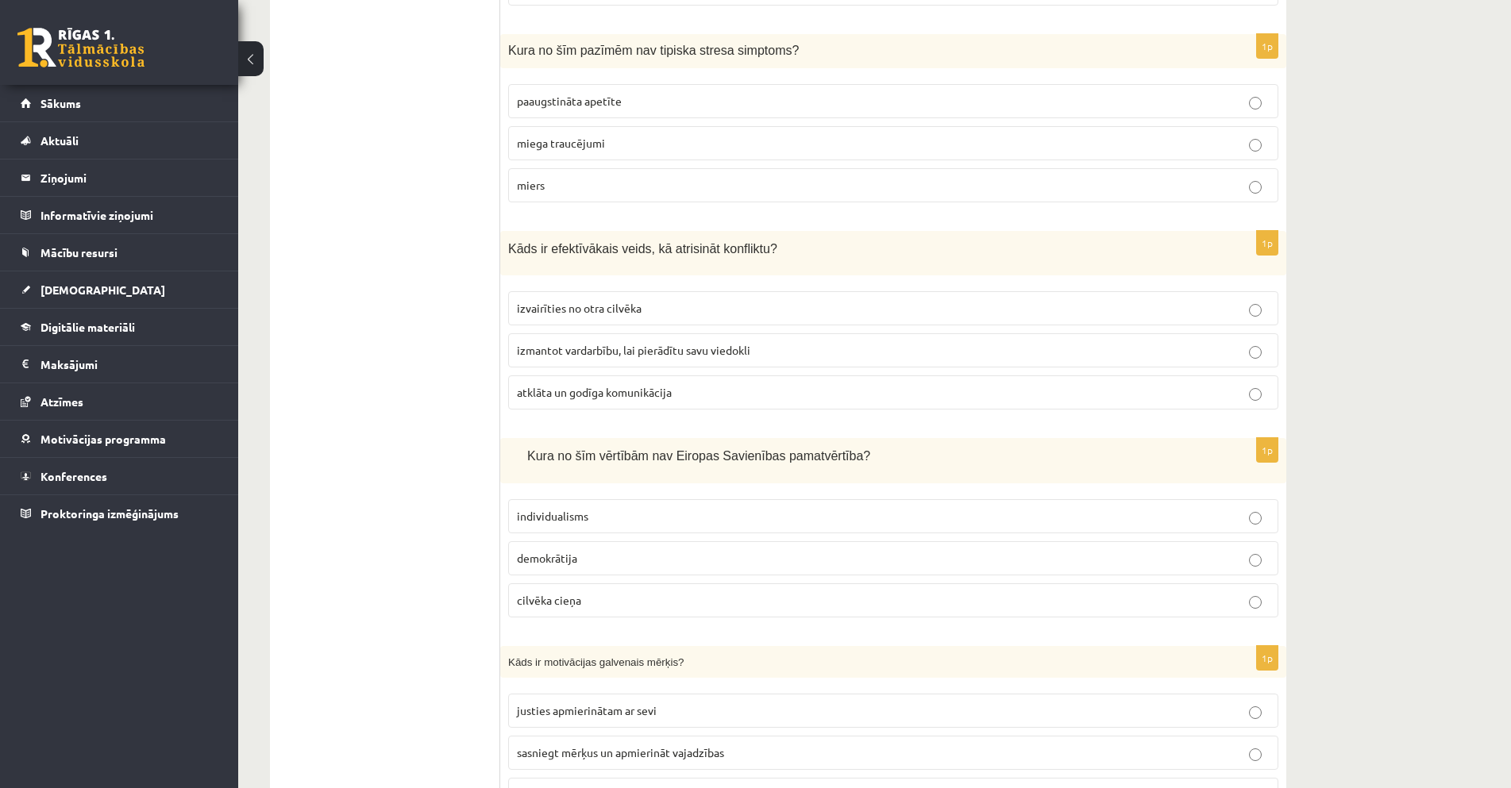
click at [943, 177] on p "miers" at bounding box center [893, 185] width 752 height 17
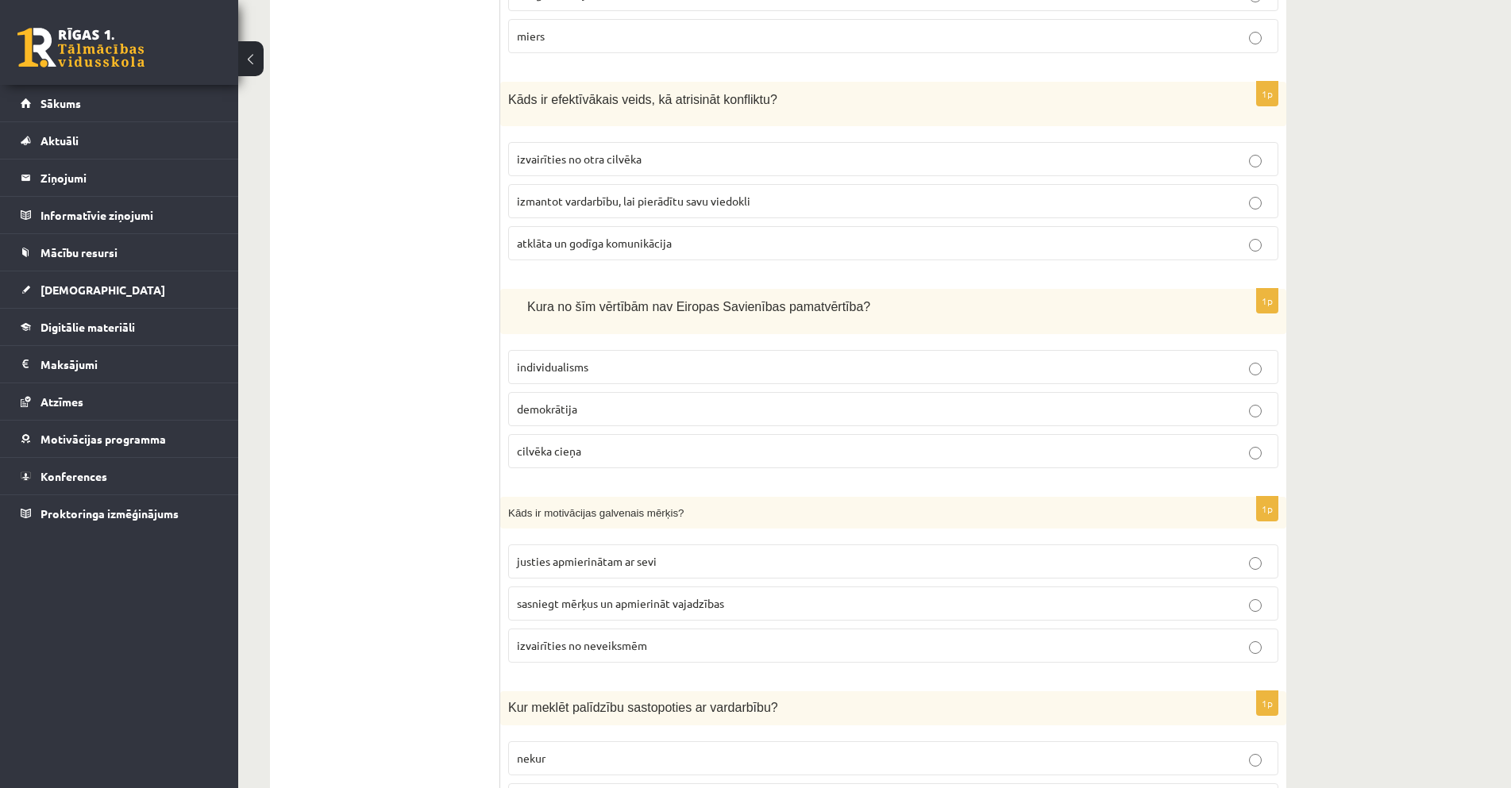
scroll to position [5239, 0]
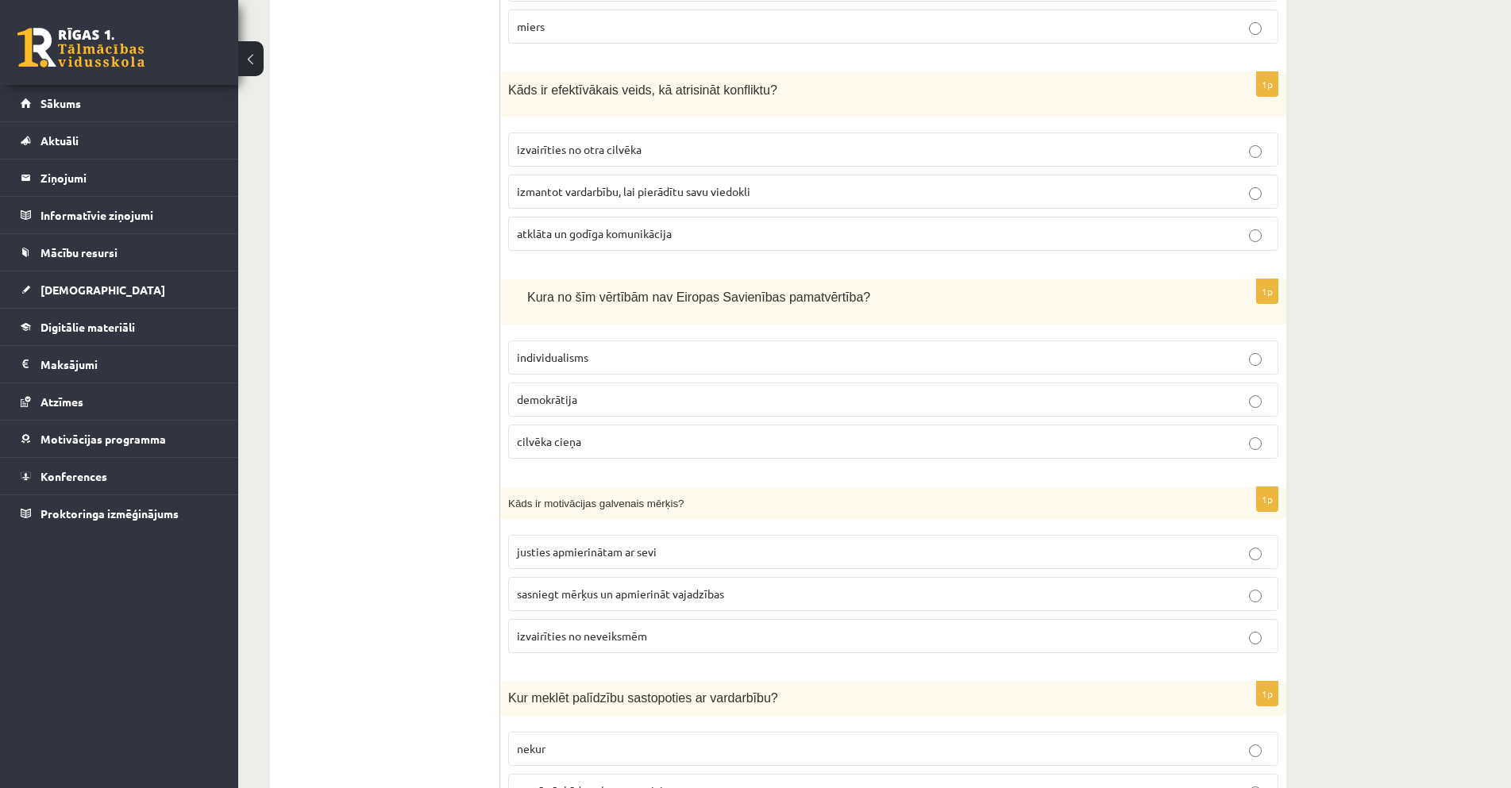
click at [887, 183] on p "izmantot vardarbību, lai pierādītu savu viedokli" at bounding box center [893, 191] width 752 height 17
click at [843, 239] on label "atklāta un godīga komunikācija" at bounding box center [893, 234] width 770 height 34
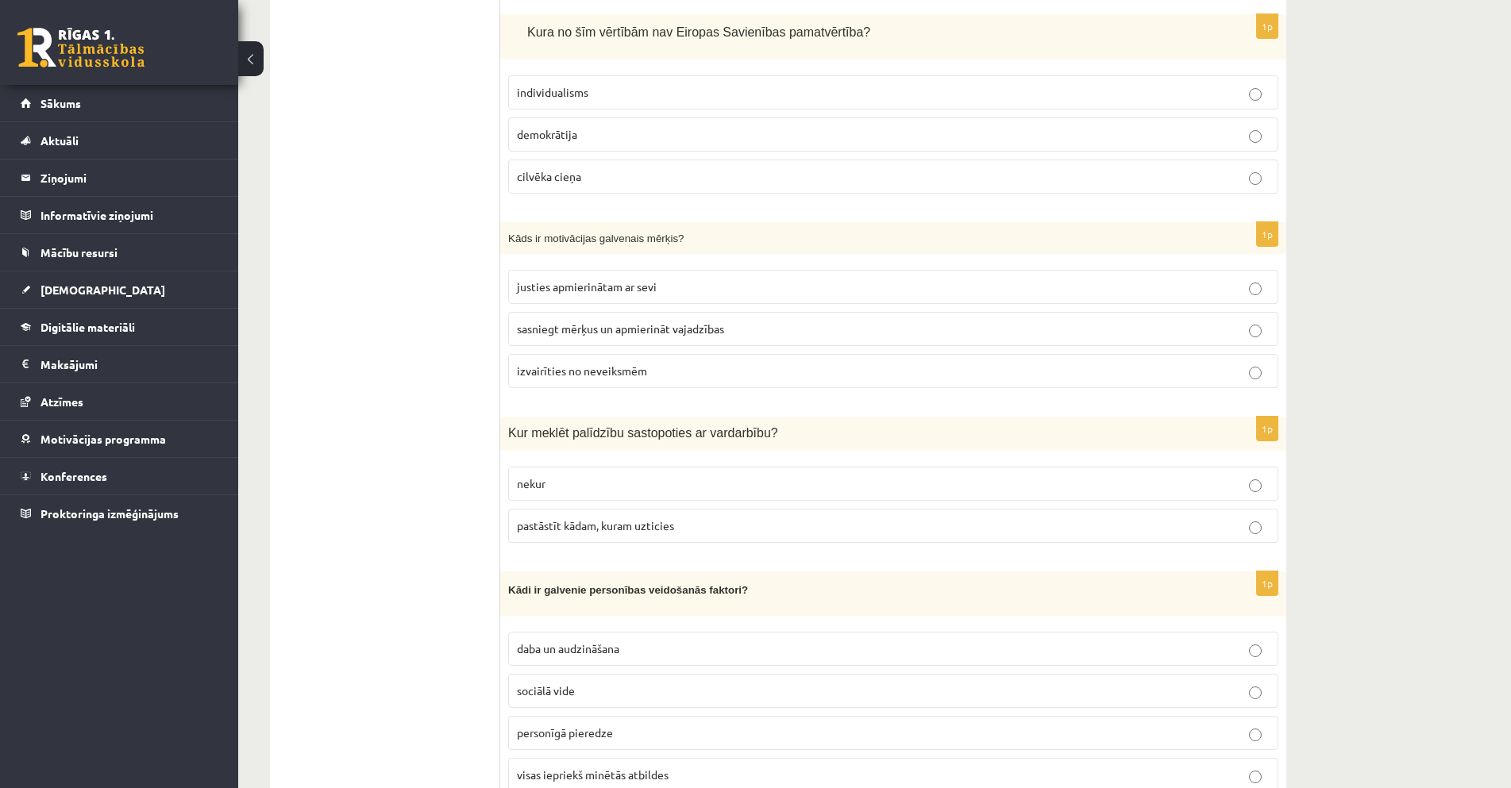
scroll to position [5475, 0]
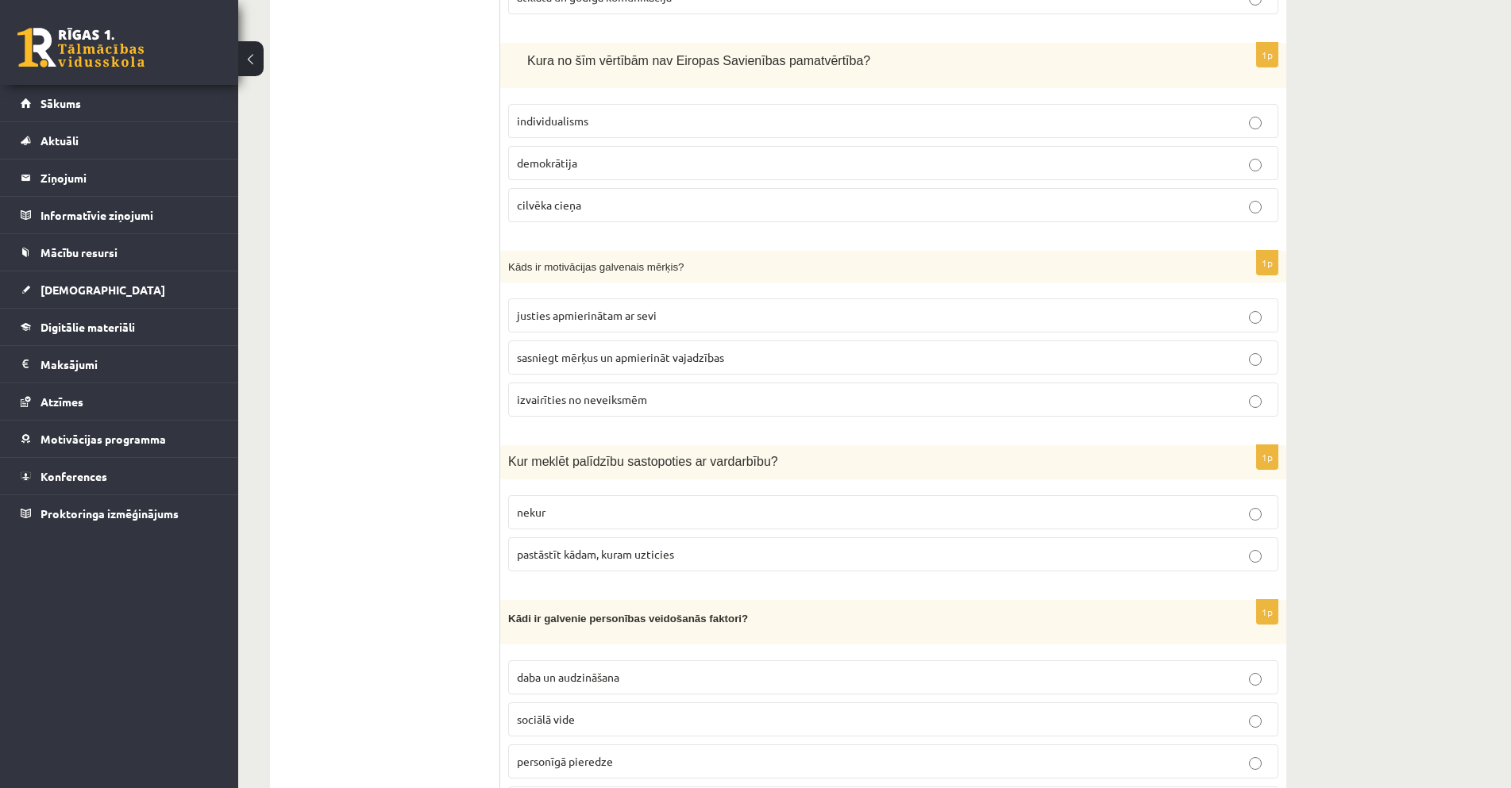
click at [647, 206] on label "cilvēka cieņa" at bounding box center [893, 205] width 770 height 34
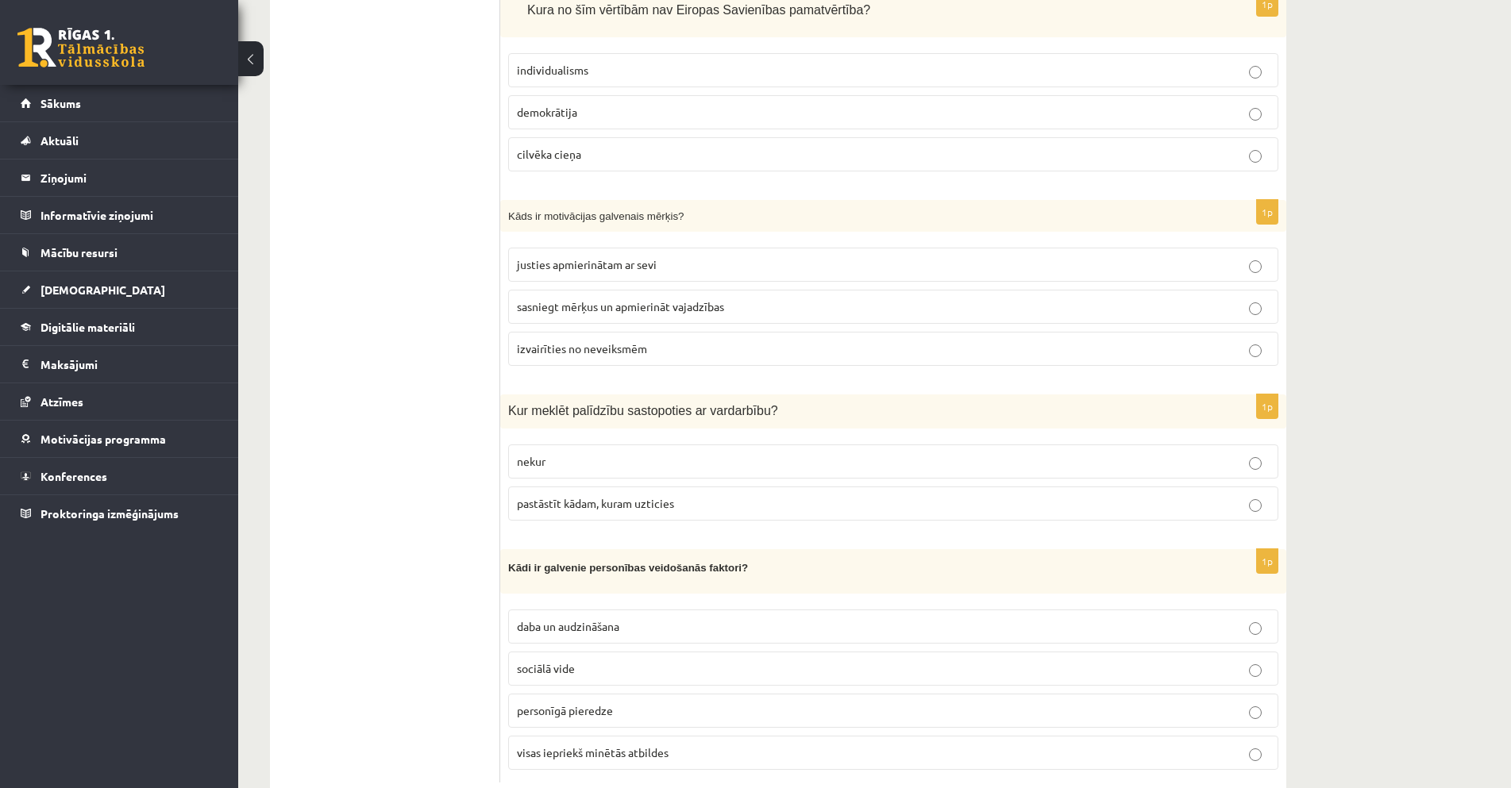
scroll to position [5555, 0]
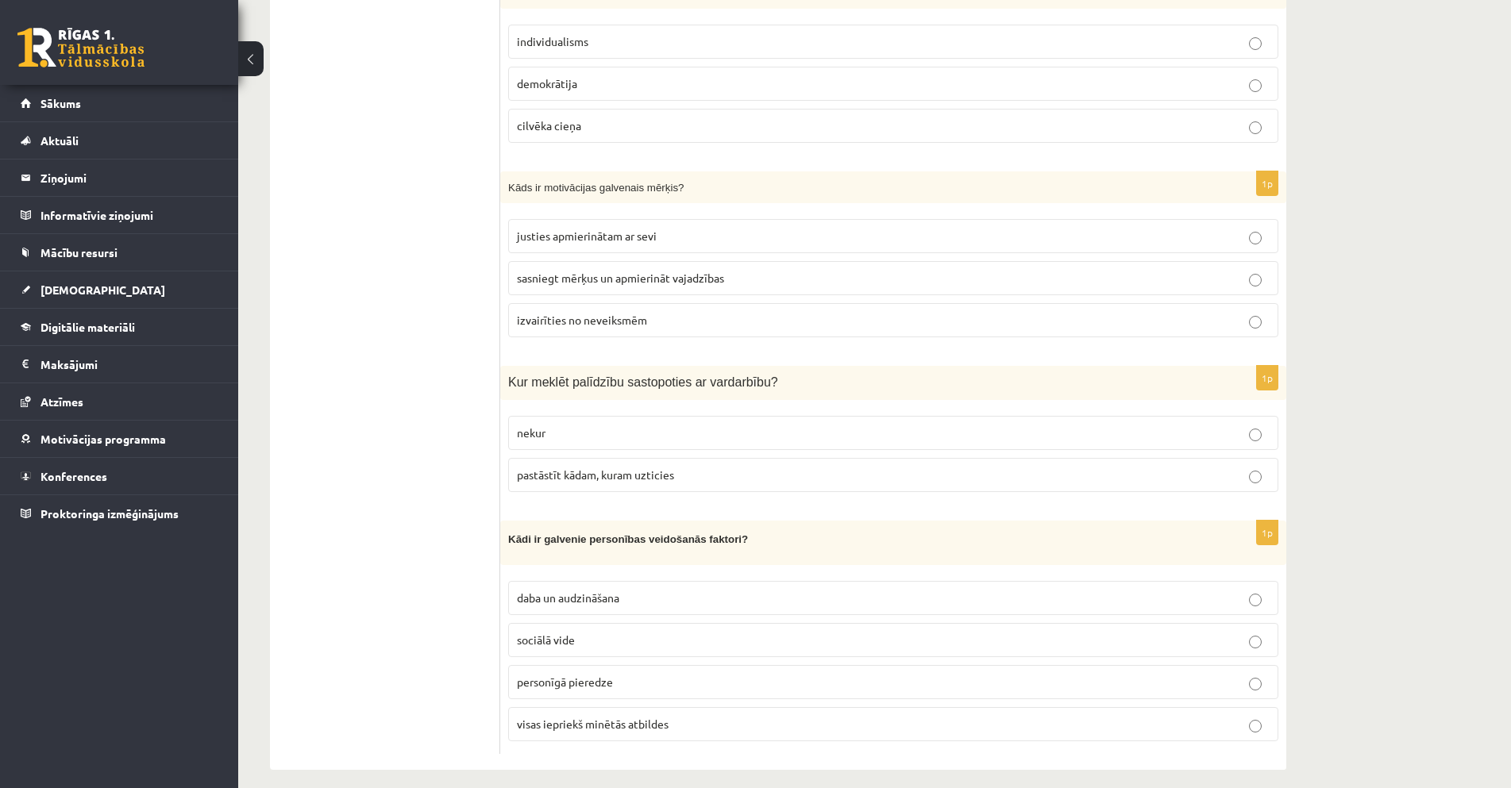
click at [784, 270] on p "sasniegt mērķus un apmierināt vajadzības" at bounding box center [893, 278] width 752 height 17
click at [834, 467] on p "pastāstīt kādam, kuram uzticies" at bounding box center [893, 475] width 752 height 17
click at [835, 716] on p "visas iepriekš minētās atbildes" at bounding box center [893, 724] width 752 height 17
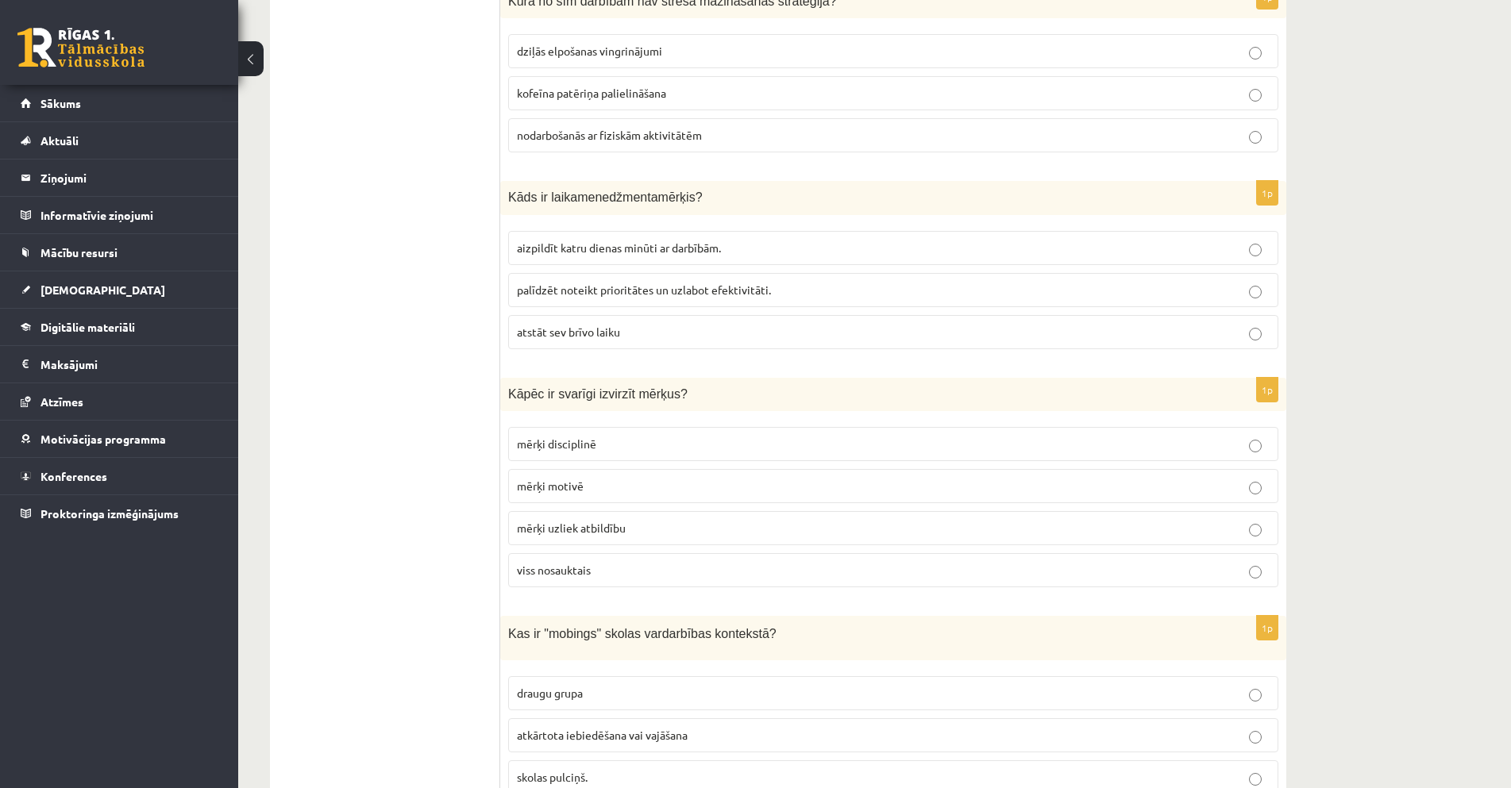
scroll to position [0, 0]
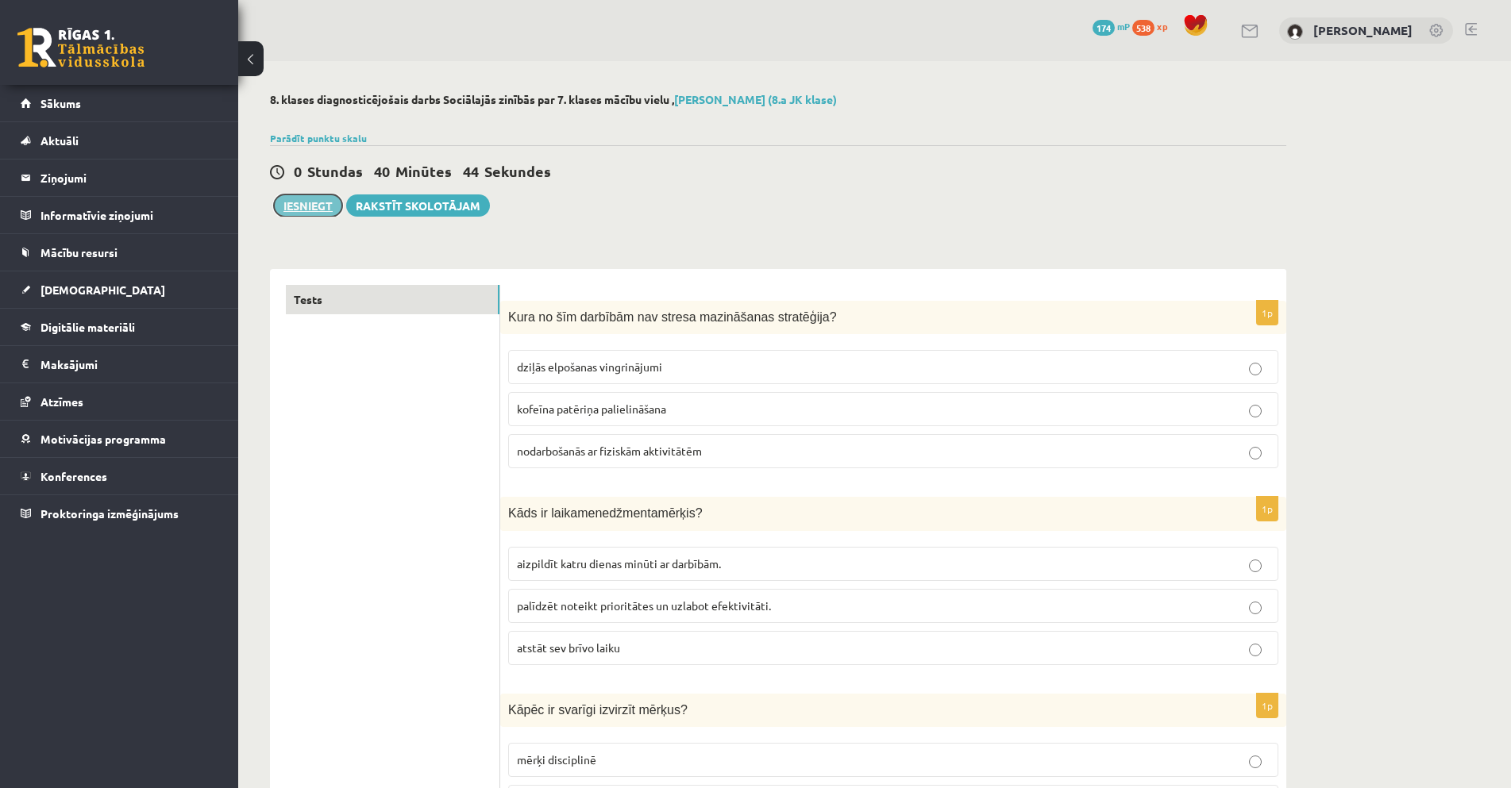
click at [303, 204] on button "Iesniegt" at bounding box center [308, 205] width 68 height 22
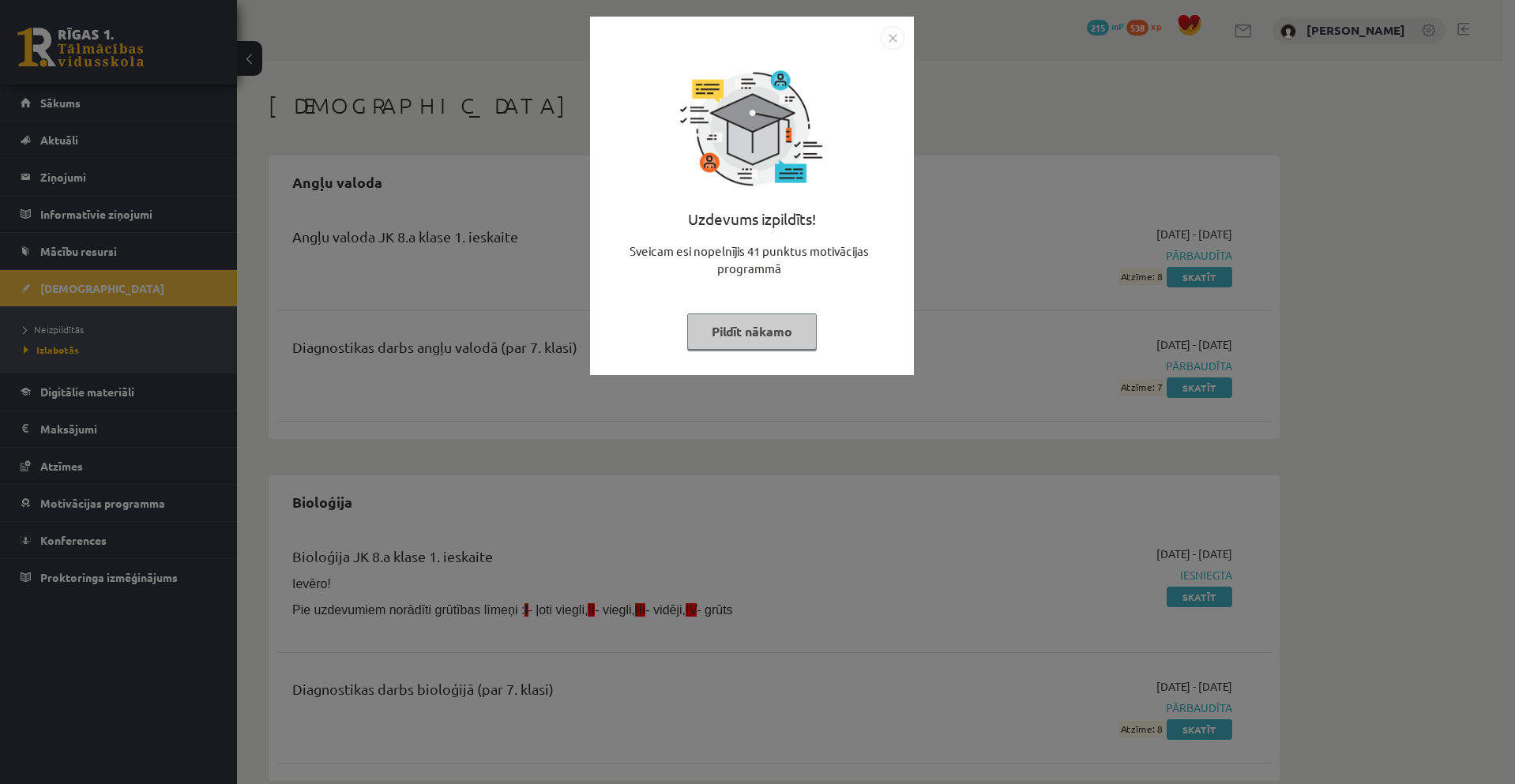
click at [887, 43] on img "Close" at bounding box center [893, 38] width 24 height 24
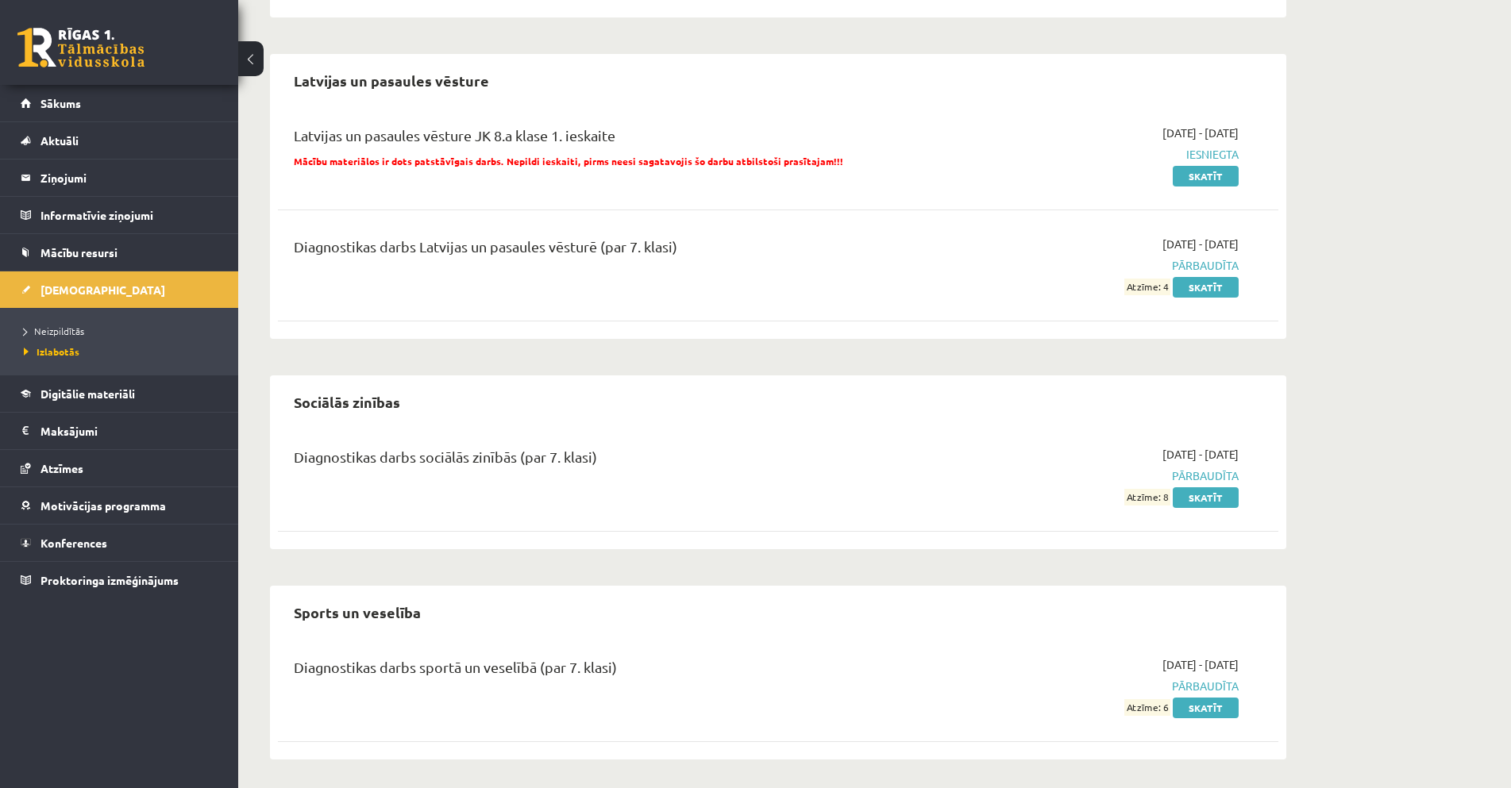
scroll to position [1124, 0]
